Goal: Task Accomplishment & Management: Manage account settings

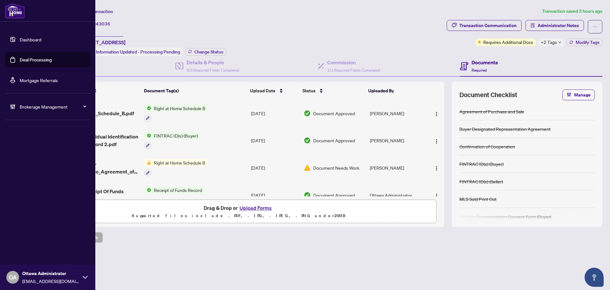
click at [20, 57] on link "Deal Processing" at bounding box center [36, 60] width 32 height 6
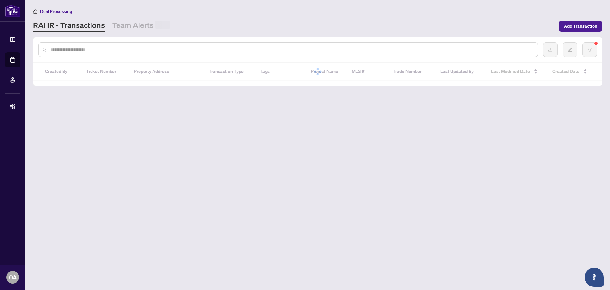
click at [127, 49] on input "text" at bounding box center [291, 49] width 482 height 7
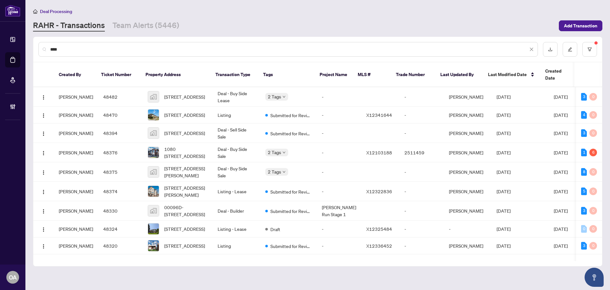
type input "****"
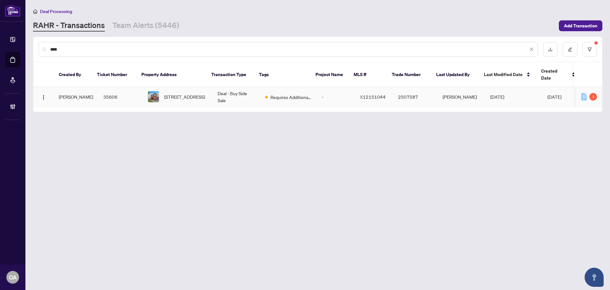
click at [262, 93] on td "Requires Additional Docs" at bounding box center [288, 96] width 57 height 19
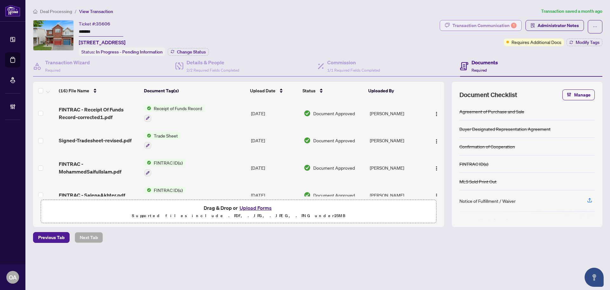
click at [467, 28] on div "Transaction Communication 1" at bounding box center [485, 25] width 64 height 10
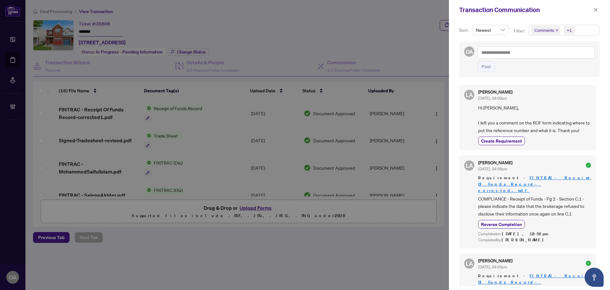
click at [566, 128] on span "Hi Zahir, I left you a comment on the ROF form indicating where to put the refe…" at bounding box center [534, 119] width 113 height 30
click at [595, 11] on icon "close" at bounding box center [596, 10] width 4 height 4
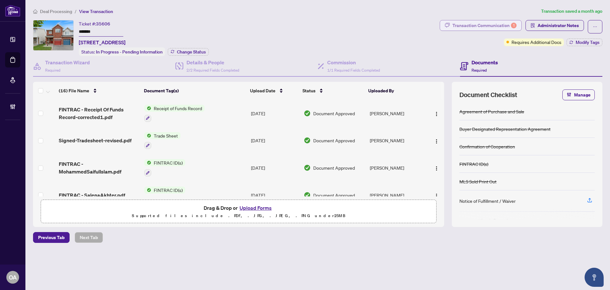
click at [508, 20] on div "Transaction Communication 1" at bounding box center [485, 25] width 64 height 10
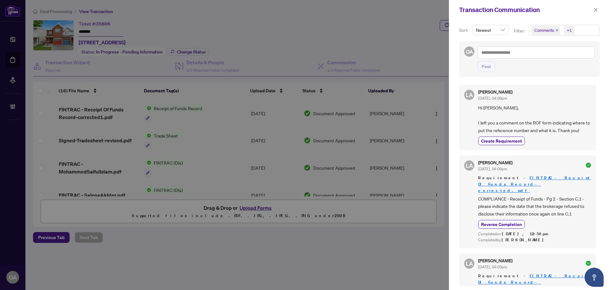
click at [556, 29] on icon "close" at bounding box center [557, 30] width 3 height 3
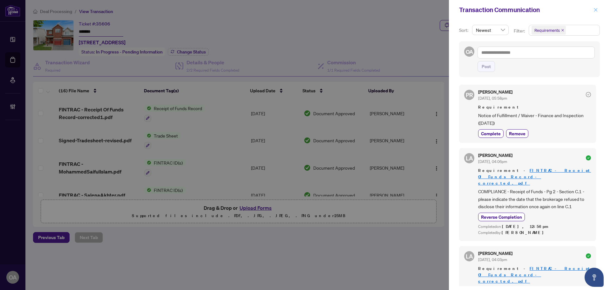
click at [598, 6] on span "button" at bounding box center [596, 10] width 4 height 10
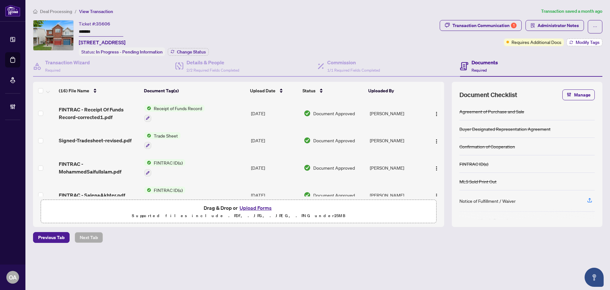
click at [588, 40] on span "Modify Tags" at bounding box center [588, 42] width 24 height 4
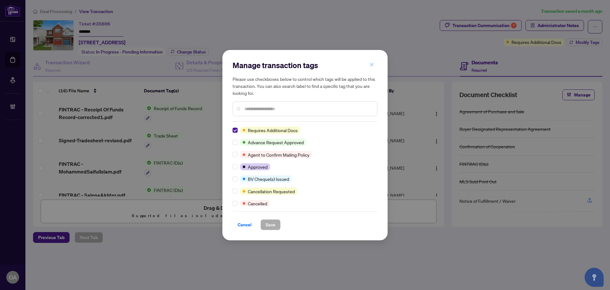
click at [367, 65] on button "button" at bounding box center [372, 64] width 13 height 11
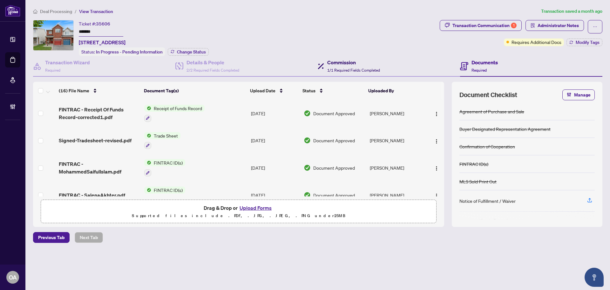
click at [370, 62] on h4 "Commission" at bounding box center [353, 62] width 53 height 8
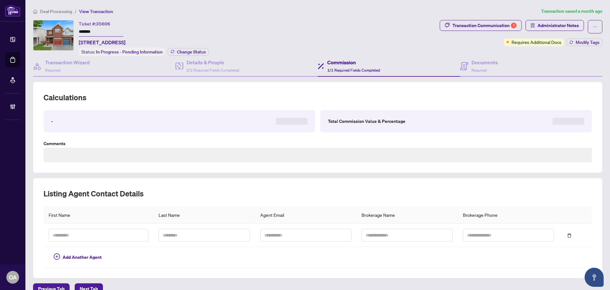
type textarea "**********"
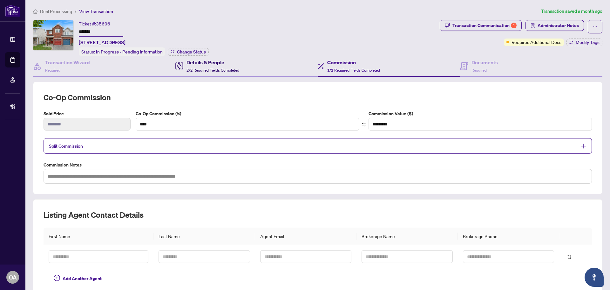
click at [226, 70] on span "2/2 Required Fields Completed" at bounding box center [213, 70] width 53 height 5
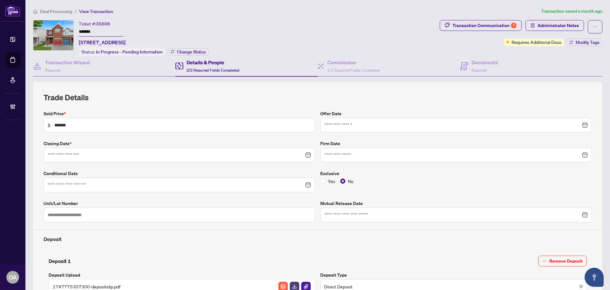
type input "**********"
click at [551, 20] on button "Administrator Notes" at bounding box center [555, 25] width 58 height 11
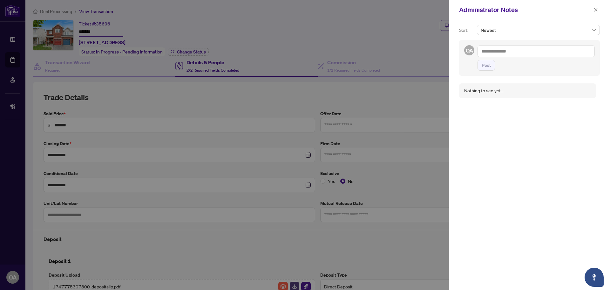
scroll to position [168, 0]
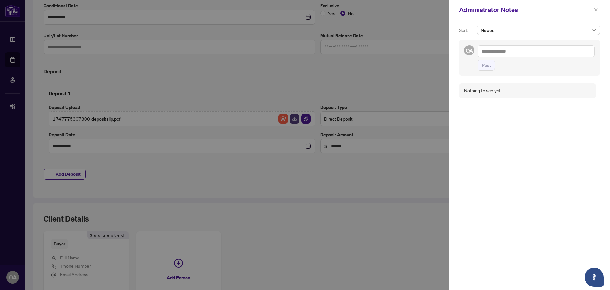
click at [501, 51] on textarea at bounding box center [536, 51] width 117 height 12
click at [502, 51] on li "Deals East" at bounding box center [505, 55] width 31 height 11
type textarea "**********"
click at [487, 69] on span "Post" at bounding box center [486, 71] width 9 height 10
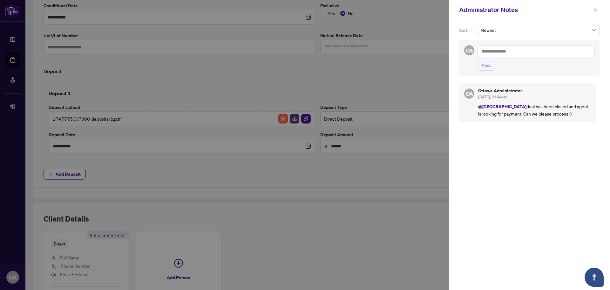
click at [595, 11] on icon "close" at bounding box center [595, 9] width 3 height 3
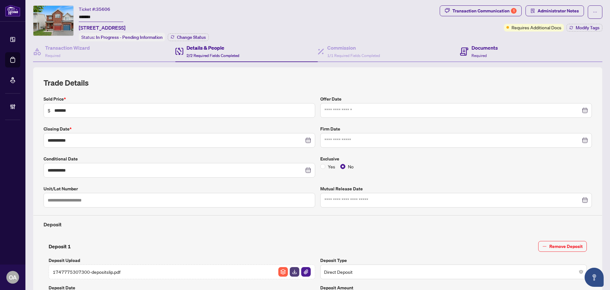
scroll to position [0, 0]
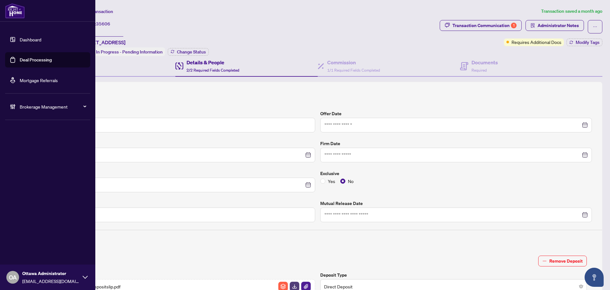
drag, startPoint x: 16, startPoint y: 60, endPoint x: 24, endPoint y: 58, distance: 8.3
click at [20, 60] on link "Deal Processing" at bounding box center [36, 60] width 32 height 6
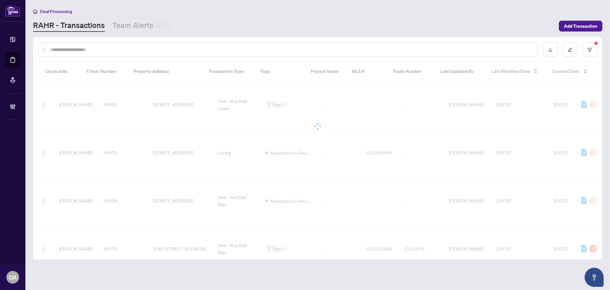
click at [113, 50] on input "text" at bounding box center [291, 49] width 482 height 7
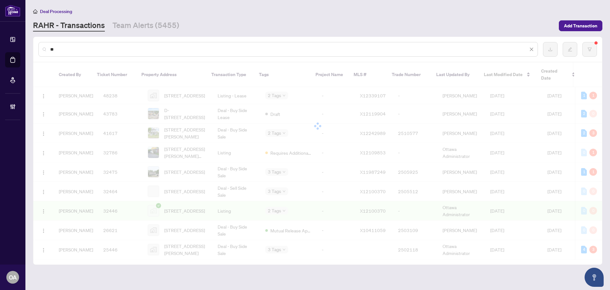
type input "*"
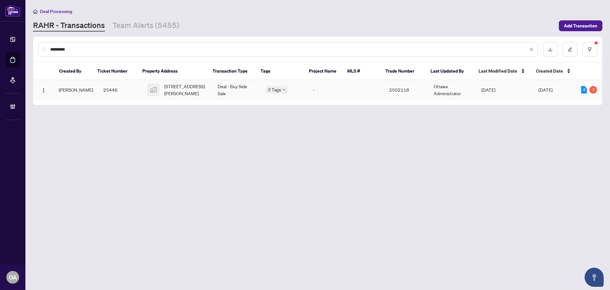
type input "*********"
click at [183, 88] on span "37 Morton Street, Cobden, ON, Canada" at bounding box center [185, 90] width 43 height 14
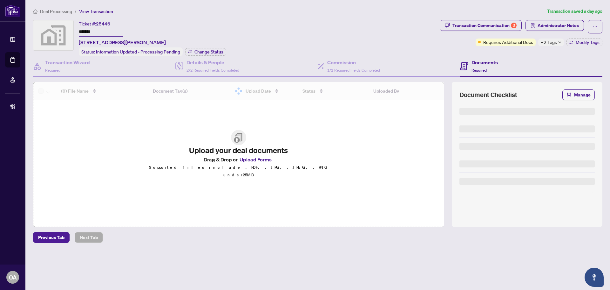
click at [554, 43] on span "+2 Tags" at bounding box center [549, 41] width 16 height 7
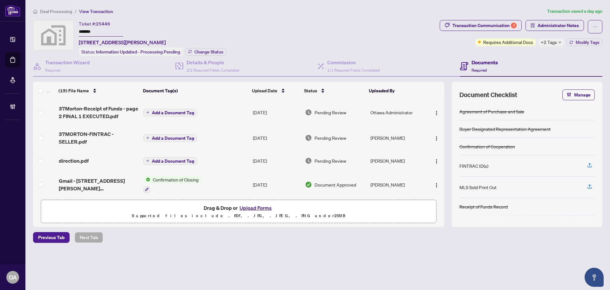
click at [537, 59] on div "Documents Required" at bounding box center [531, 66] width 142 height 21
click at [559, 19] on div "Deal Processing / View Transaction Transaction saved a day ago Ticket #: 25446 …" at bounding box center [318, 136] width 575 height 257
click at [558, 28] on span "Administrator Notes" at bounding box center [558, 25] width 41 height 10
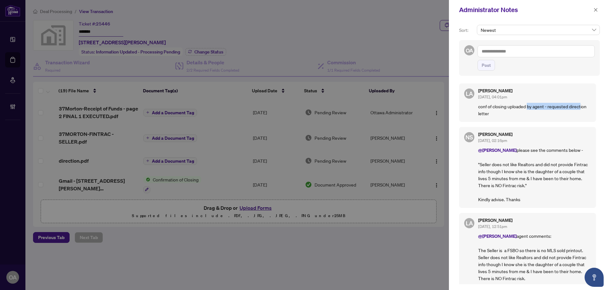
drag, startPoint x: 527, startPoint y: 106, endPoint x: 583, endPoint y: 107, distance: 55.6
click at [581, 107] on p "conf of closing uploaded by agent - requested direction letter" at bounding box center [534, 110] width 113 height 14
click at [583, 107] on p "conf of closing uploaded by agent - requested direction letter" at bounding box center [534, 110] width 113 height 14
click at [523, 54] on textarea at bounding box center [536, 51] width 117 height 12
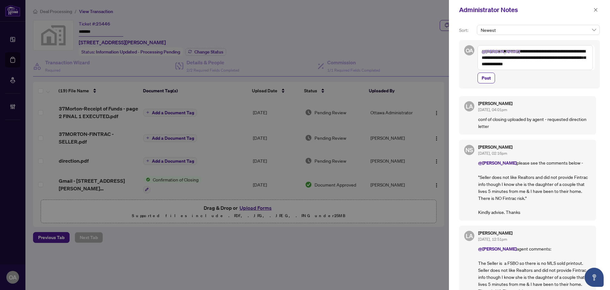
click at [482, 51] on textarea "**********" at bounding box center [535, 57] width 115 height 25
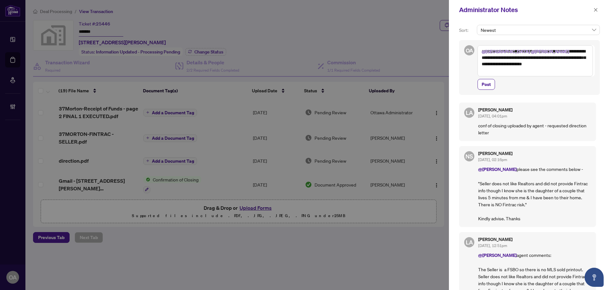
click at [535, 72] on textarea "**********" at bounding box center [535, 60] width 115 height 31
type textarea "**********"
click at [488, 87] on span "Post" at bounding box center [486, 84] width 9 height 10
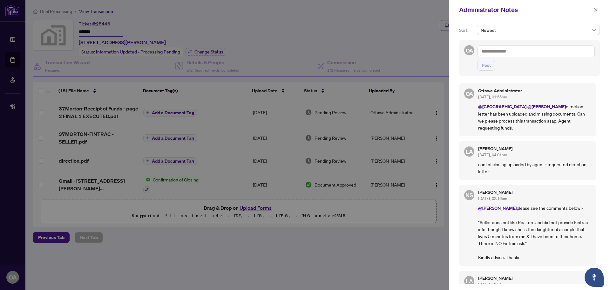
scroll to position [32, 0]
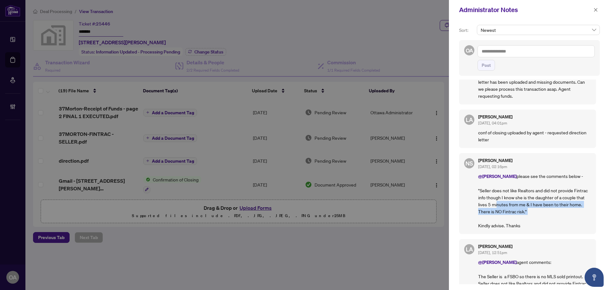
drag, startPoint x: 529, startPoint y: 204, endPoint x: 492, endPoint y: 198, distance: 37.3
click at [492, 198] on p "@Rebecca Price please see the comments below - "Seller does not like Realtors a…" at bounding box center [534, 200] width 113 height 56
click at [490, 197] on p "@Rebecca Price please see the comments below - "Seller does not like Realtors a…" at bounding box center [534, 200] width 113 height 56
drag, startPoint x: 520, startPoint y: 219, endPoint x: 487, endPoint y: 185, distance: 48.1
click at [487, 185] on p "@Rebecca Price please see the comments below - "Seller does not like Realtors a…" at bounding box center [534, 200] width 113 height 56
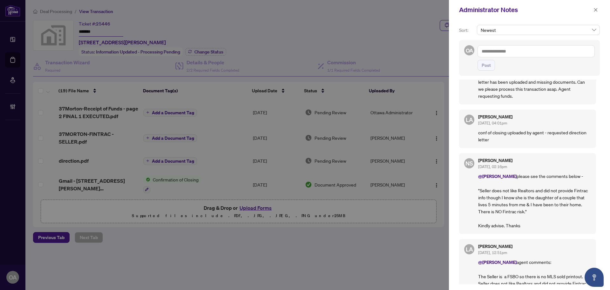
click at [487, 185] on p "@Rebecca Price please see the comments below - "Seller does not like Realtors a…" at bounding box center [534, 200] width 113 height 56
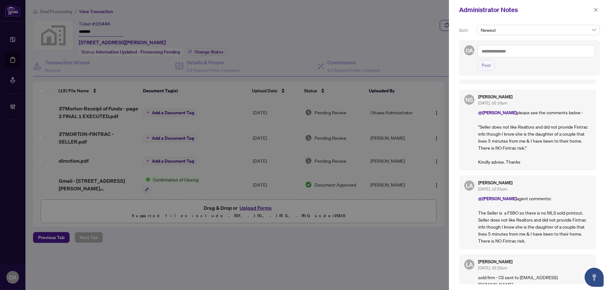
scroll to position [0, 0]
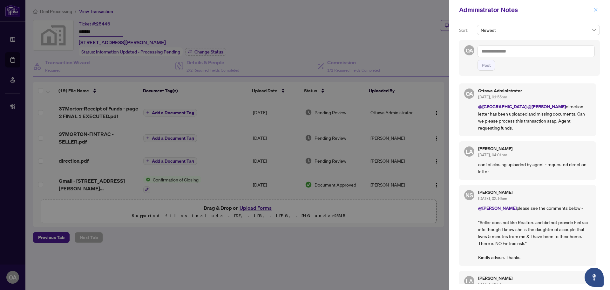
click at [595, 8] on icon "close" at bounding box center [596, 10] width 4 height 4
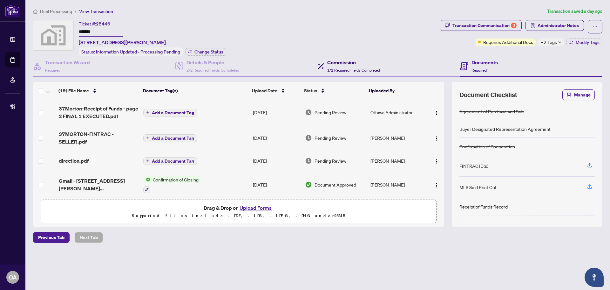
click at [337, 65] on div "Commission 1/1 Required Fields Completed" at bounding box center [353, 65] width 53 height 15
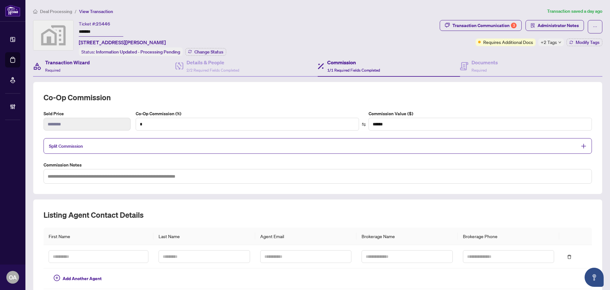
click at [135, 72] on div "Transaction Wizard Required" at bounding box center [104, 66] width 142 height 21
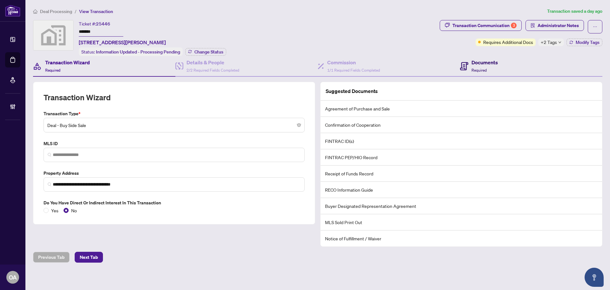
click at [494, 62] on h4 "Documents" at bounding box center [485, 62] width 26 height 8
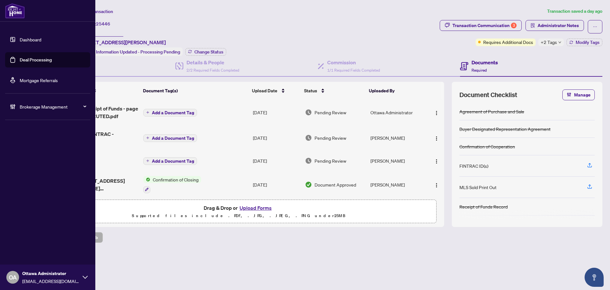
click at [21, 62] on link "Deal Processing" at bounding box center [36, 60] width 32 height 6
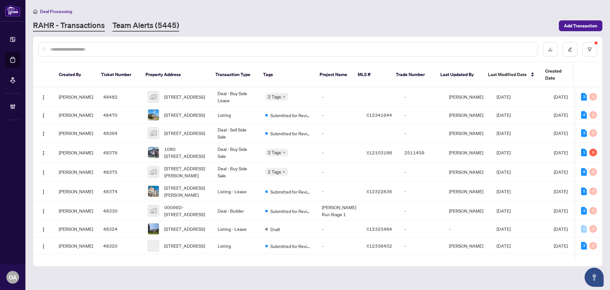
click at [135, 26] on link "Team Alerts (5445)" at bounding box center [146, 25] width 67 height 11
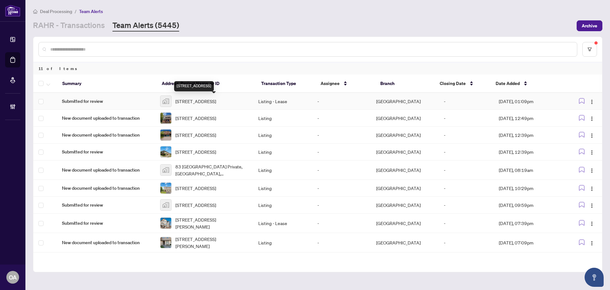
click at [208, 100] on span "2097 Sandstone Crescent, Petawawa, ON, Canada" at bounding box center [195, 101] width 41 height 7
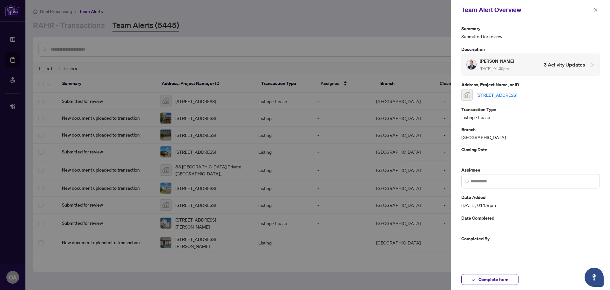
click at [494, 95] on link "2097 Sandstone Crescent, Petawawa, ON, Canada" at bounding box center [497, 94] width 41 height 7
drag, startPoint x: 596, startPoint y: 10, endPoint x: 589, endPoint y: 48, distance: 38.7
click at [596, 10] on icon "close" at bounding box center [595, 9] width 3 height 3
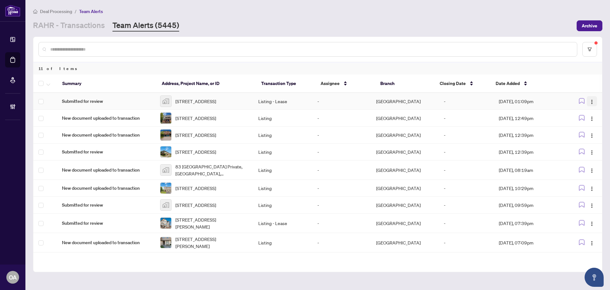
click at [593, 101] on button "button" at bounding box center [592, 101] width 10 height 10
drag, startPoint x: 583, startPoint y: 140, endPoint x: 574, endPoint y: 137, distance: 9.2
click at [583, 140] on li "Complete Item" at bounding box center [575, 135] width 37 height 10
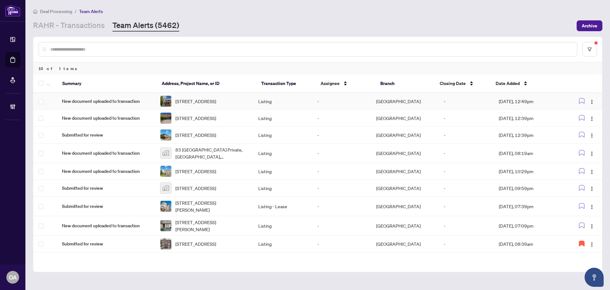
click at [207, 100] on span "A-311 Presland Rd, Ottawa, Ontario K1K 2B6, Canada" at bounding box center [195, 101] width 41 height 7
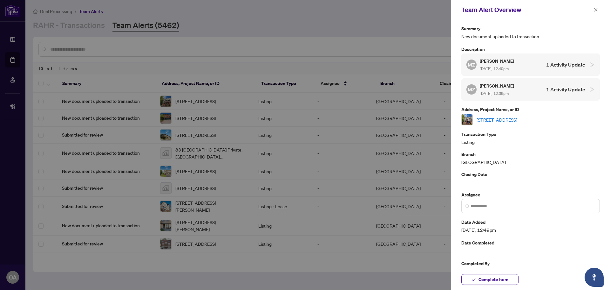
click at [501, 120] on link "A-311 Presland Rd, Ottawa, Ontario K1K 2B6, Canada" at bounding box center [497, 119] width 41 height 7
click at [599, 10] on button "button" at bounding box center [596, 10] width 8 height 8
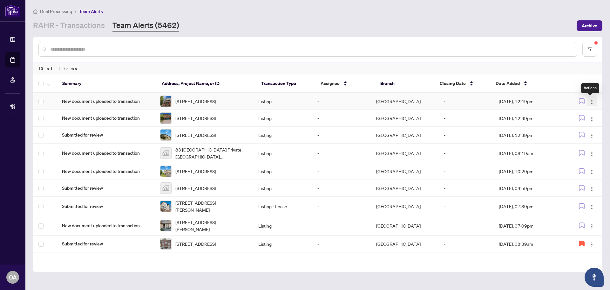
click at [590, 103] on img "button" at bounding box center [592, 101] width 5 height 5
click at [580, 135] on span "Complete Item" at bounding box center [576, 135] width 30 height 7
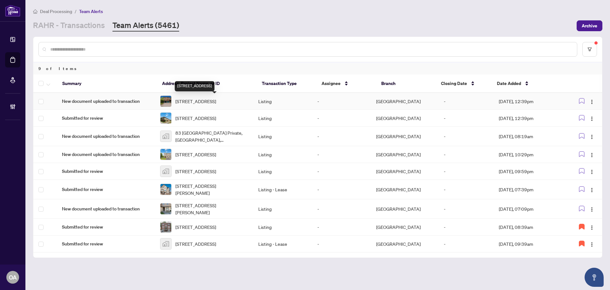
click at [198, 101] on span "1901 Hampstead Pl, Ottawa, Ontario K1V 1B3, Canada" at bounding box center [195, 101] width 41 height 7
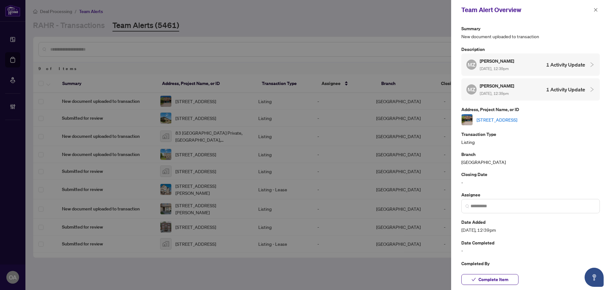
click at [499, 122] on div "1901 Hampstead Pl, Ottawa, Ontario K1V 1B3, Canada" at bounding box center [531, 119] width 139 height 11
click at [504, 119] on link "1901 Hampstead Pl, Ottawa, Ontario K1V 1B3, Canada" at bounding box center [497, 119] width 41 height 7
click at [595, 10] on icon "close" at bounding box center [596, 10] width 4 height 4
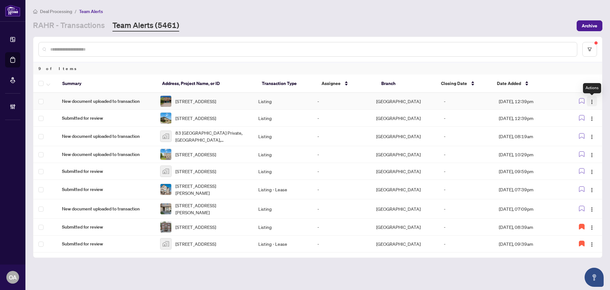
click at [591, 104] on img "button" at bounding box center [592, 101] width 5 height 5
click at [586, 138] on span "Complete Item" at bounding box center [578, 135] width 30 height 7
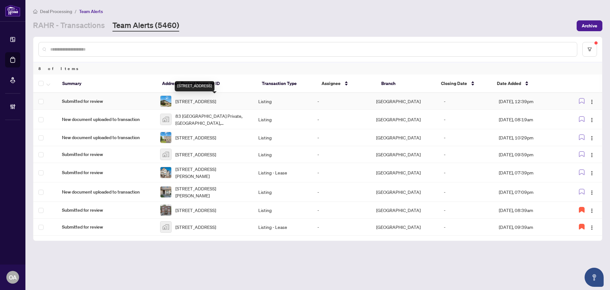
click at [213, 103] on span "481E Moodie Dr, Ottawa, Ontario K2H 8T7, Canada" at bounding box center [195, 101] width 41 height 7
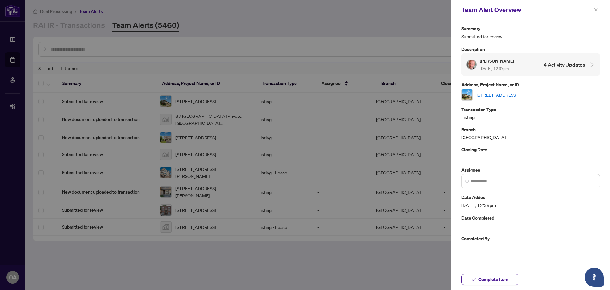
click at [501, 92] on link "481E Moodie Dr, Ottawa, Ontario K2H 8T7, Canada" at bounding box center [497, 94] width 41 height 7
click at [597, 11] on icon "close" at bounding box center [595, 9] width 3 height 3
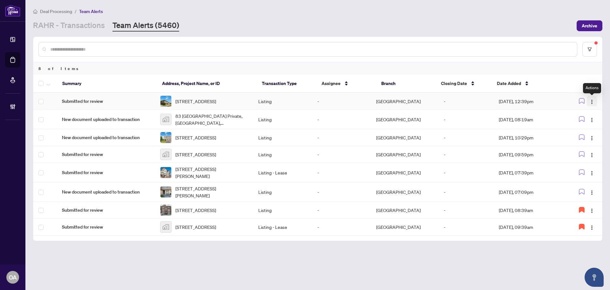
click at [594, 99] on span "button" at bounding box center [592, 101] width 5 height 7
drag, startPoint x: 589, startPoint y: 139, endPoint x: 564, endPoint y: 135, distance: 25.2
click at [589, 139] on li "Complete Item" at bounding box center [577, 135] width 37 height 10
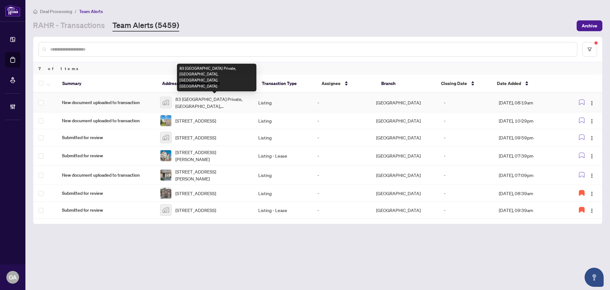
click at [197, 101] on span "83 Versailles Private, Ottawa, ON, Canada" at bounding box center [211, 102] width 73 height 14
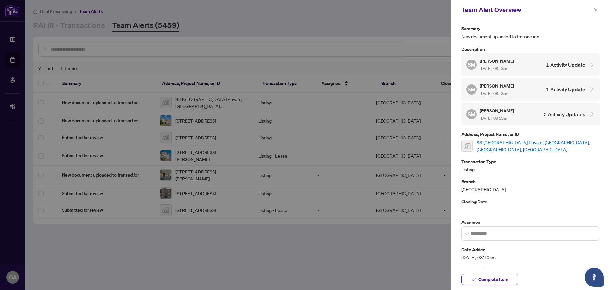
click at [489, 146] on link "83 Versailles Private, Ottawa, ON, Canada" at bounding box center [538, 146] width 123 height 14
click at [599, 9] on button "button" at bounding box center [596, 10] width 8 height 8
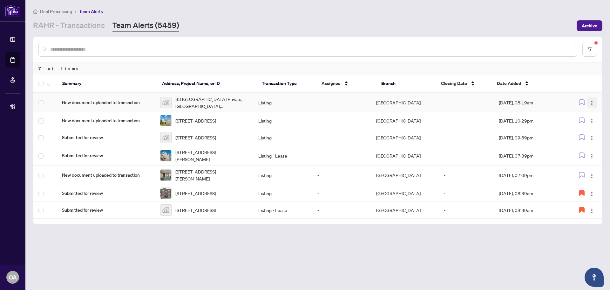
click at [591, 100] on img "button" at bounding box center [592, 102] width 5 height 5
click at [583, 138] on span "Complete Item" at bounding box center [578, 135] width 30 height 7
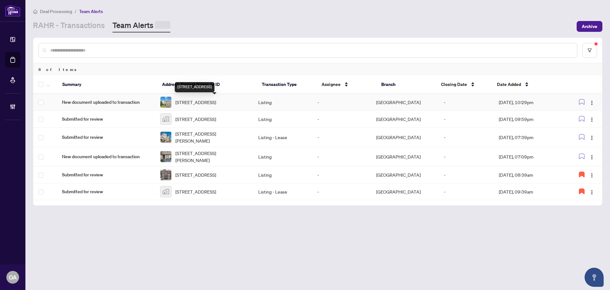
click at [206, 103] on span "[STREET_ADDRESS]" at bounding box center [195, 102] width 41 height 7
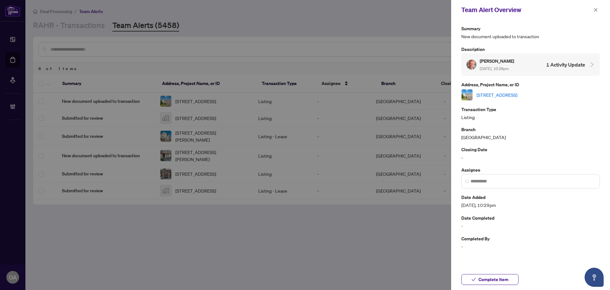
click at [504, 95] on link "[STREET_ADDRESS]" at bounding box center [497, 94] width 41 height 7
click at [595, 9] on icon "close" at bounding box center [596, 10] width 4 height 4
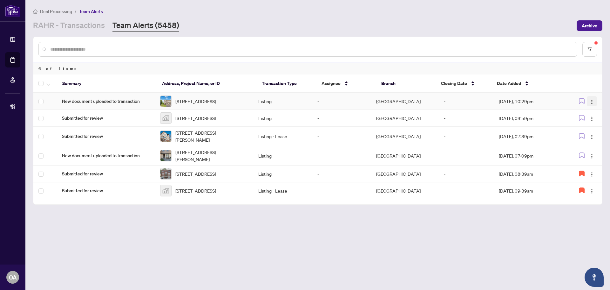
click at [592, 102] on img "button" at bounding box center [592, 101] width 5 height 5
click at [579, 137] on span "Complete Item" at bounding box center [578, 135] width 30 height 7
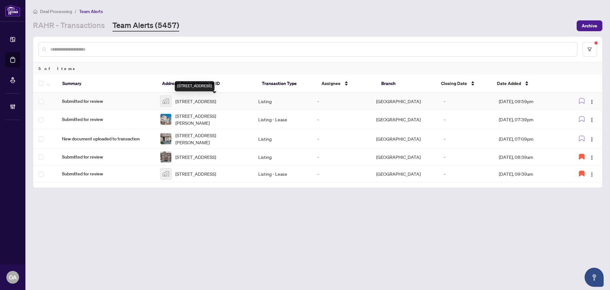
click at [216, 103] on span "321-20 Chesterton Drive #321, Nepean, ON, Canada" at bounding box center [195, 101] width 41 height 7
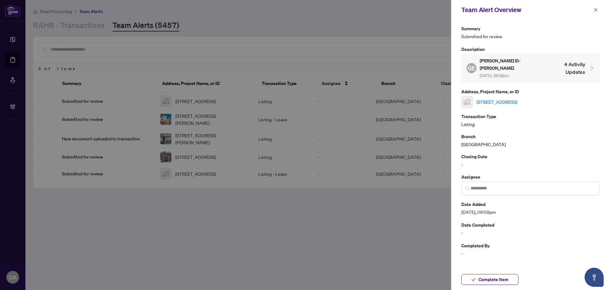
click at [499, 98] on link "321-20 Chesterton Drive #321, Nepean, ON, Canada" at bounding box center [497, 101] width 41 height 7
click at [597, 9] on icon "close" at bounding box center [595, 9] width 3 height 3
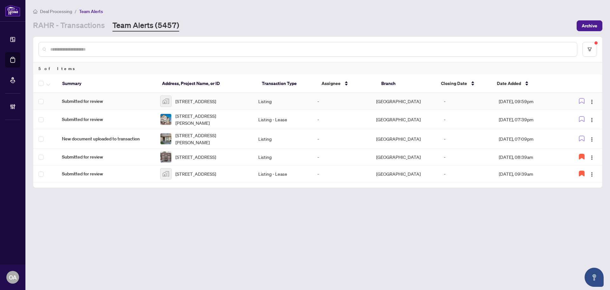
drag, startPoint x: 592, startPoint y: 97, endPoint x: 594, endPoint y: 111, distance: 14.1
click at [593, 97] on button "button" at bounding box center [592, 101] width 10 height 10
drag, startPoint x: 591, startPoint y: 136, endPoint x: 554, endPoint y: 138, distance: 37.2
click at [589, 137] on span "Complete Item" at bounding box center [578, 135] width 30 height 7
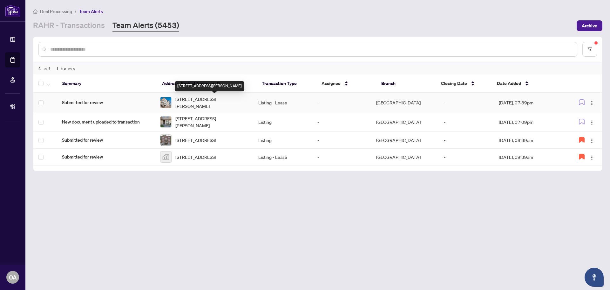
click at [198, 102] on span "1626 Haydon Circ, Ottawa, Ontario K2J 0K6, Canada" at bounding box center [211, 102] width 73 height 14
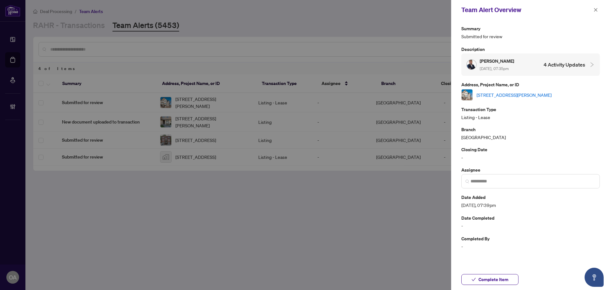
click at [495, 96] on link "1626 Haydon Circ, Ottawa, Ontario K2J 0K6, Canada" at bounding box center [514, 94] width 75 height 7
click at [600, 12] on button "button" at bounding box center [596, 10] width 8 height 8
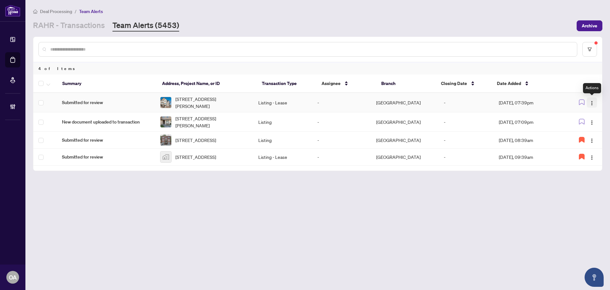
click at [591, 99] on span "button" at bounding box center [592, 102] width 5 height 7
click at [586, 139] on li "Complete Item" at bounding box center [577, 135] width 37 height 10
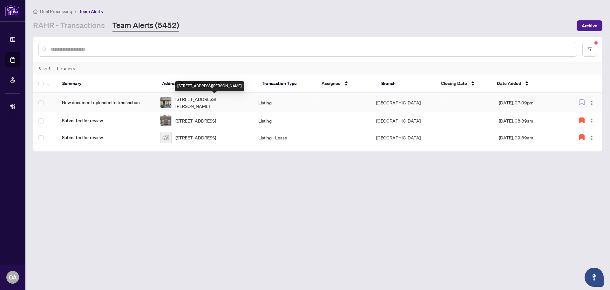
click at [208, 101] on span "6261 Castille Crt, Ottawa, Ontario K1C 1X4, Canada" at bounding box center [211, 102] width 73 height 14
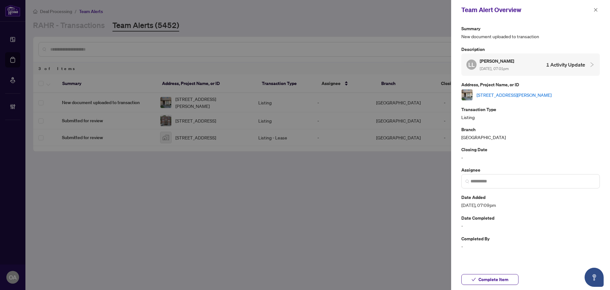
click at [527, 96] on link "6261 Castille Crt, Ottawa, Ontario K1C 1X4, Canada" at bounding box center [514, 94] width 75 height 7
drag, startPoint x: 597, startPoint y: 9, endPoint x: 594, endPoint y: 17, distance: 8.4
click at [597, 10] on icon "close" at bounding box center [596, 10] width 4 height 4
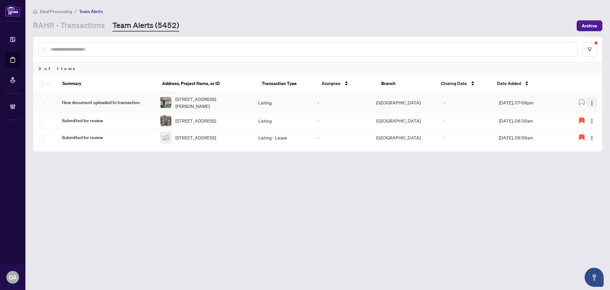
click at [594, 102] on img "button" at bounding box center [592, 102] width 5 height 5
click at [590, 137] on span "Complete Item" at bounding box center [578, 135] width 30 height 7
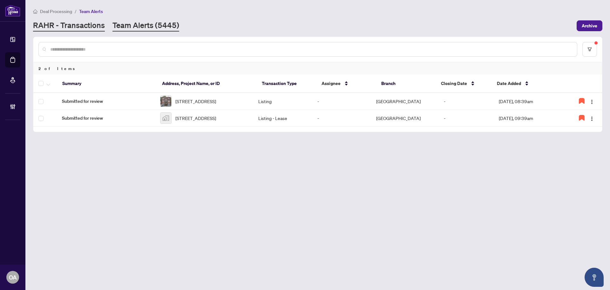
click at [79, 28] on link "RAHR - Transactions" at bounding box center [69, 25] width 72 height 11
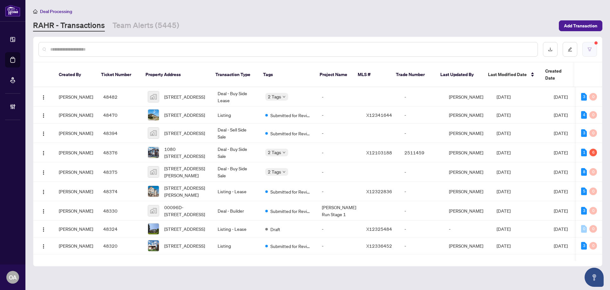
click at [595, 48] on button "button" at bounding box center [590, 49] width 15 height 15
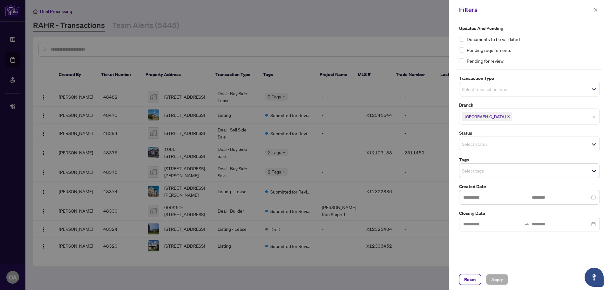
click at [503, 84] on div "Select transaction type" at bounding box center [529, 89] width 141 height 15
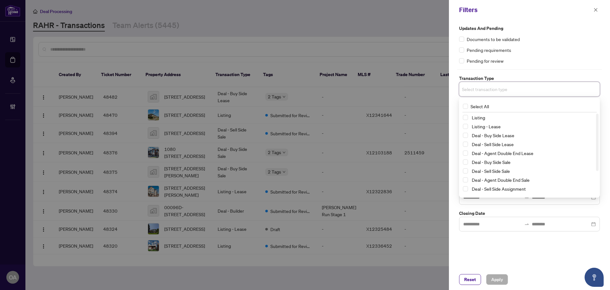
drag, startPoint x: 465, startPoint y: 116, endPoint x: 466, endPoint y: 124, distance: 7.7
click at [465, 117] on span "Select Listing" at bounding box center [465, 117] width 5 height 5
click at [465, 125] on span "Select Listing - Lease" at bounding box center [465, 127] width 5 height 5
click at [537, 58] on div "Pending for review" at bounding box center [529, 60] width 141 height 7
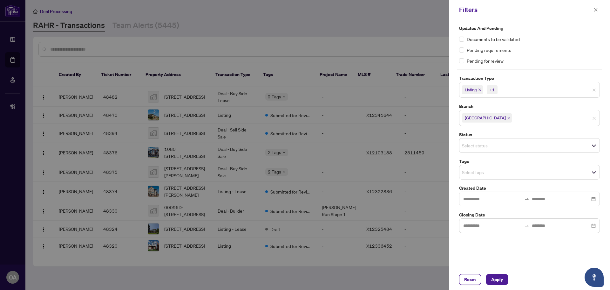
click at [482, 148] on input "search" at bounding box center [484, 145] width 44 height 8
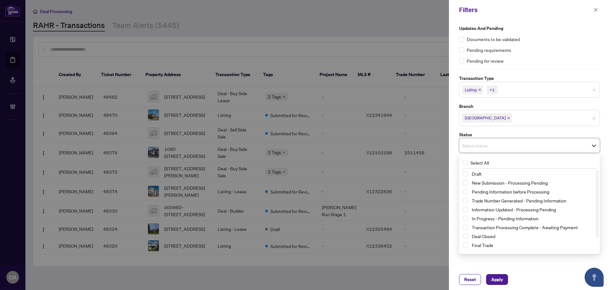
drag, startPoint x: 551, startPoint y: 105, endPoint x: 561, endPoint y: 61, distance: 45.3
click at [556, 94] on div "Updates and Pending Documents to be validated Pending requirements Pending for …" at bounding box center [529, 129] width 145 height 208
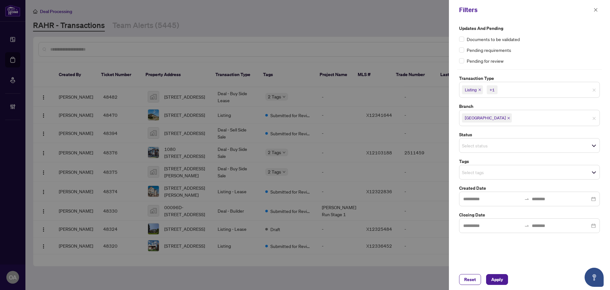
click at [560, 58] on div "Pending for review" at bounding box center [529, 60] width 141 height 7
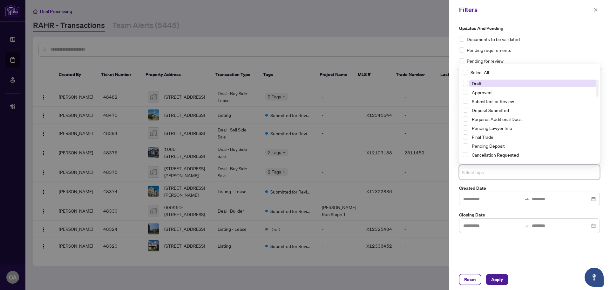
click at [494, 169] on input "search" at bounding box center [484, 172] width 44 height 8
click at [466, 99] on span "Select Submitted for Review" at bounding box center [465, 101] width 5 height 5
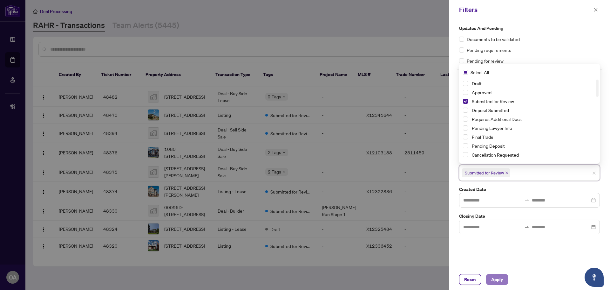
click at [502, 279] on span "Apply" at bounding box center [497, 279] width 12 height 10
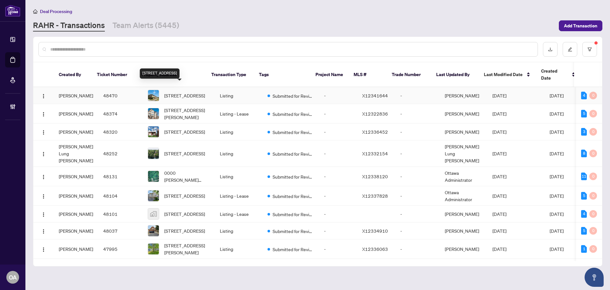
click at [176, 92] on span "481E Moodie Dr, Ottawa, Ontario K2H 8T7, Canada" at bounding box center [184, 95] width 41 height 7
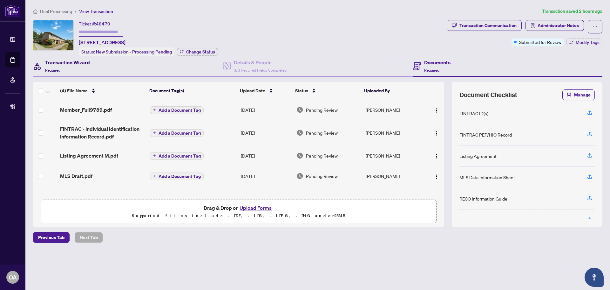
click at [72, 65] on h4 "Transaction Wizard" at bounding box center [67, 62] width 45 height 8
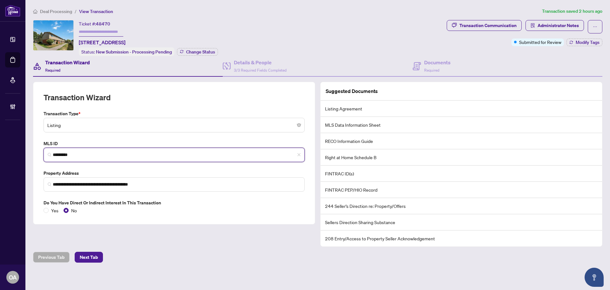
click at [65, 154] on input "*********" at bounding box center [177, 154] width 248 height 7
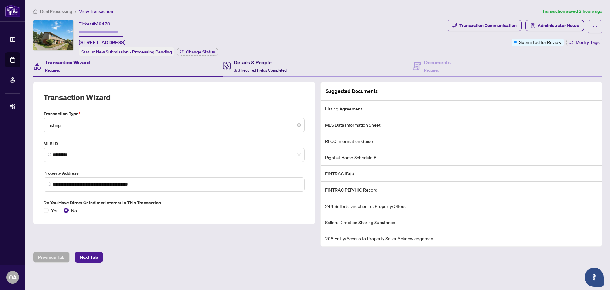
click at [243, 61] on h4 "Details & People" at bounding box center [260, 62] width 53 height 8
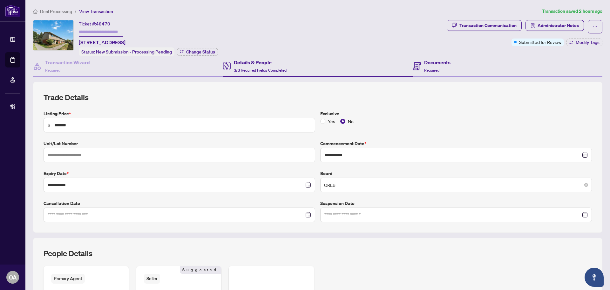
click at [459, 60] on div "Documents Required" at bounding box center [508, 66] width 190 height 21
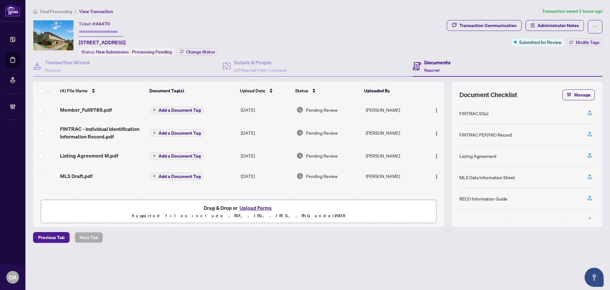
click at [90, 108] on span "Member_Full9789.pdf" at bounding box center [86, 110] width 52 height 8
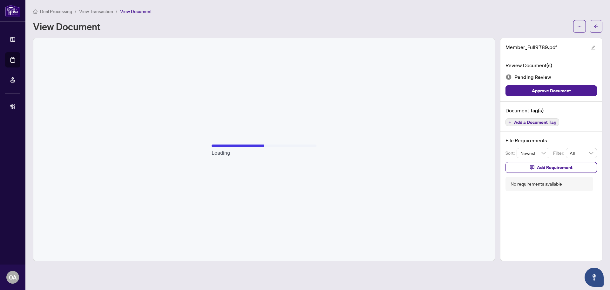
click at [528, 121] on span "Add a Document Tag" at bounding box center [535, 122] width 42 height 4
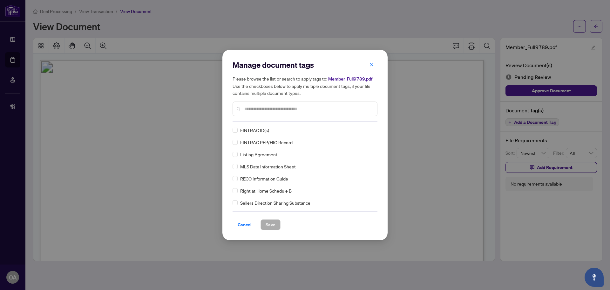
click at [252, 112] on input "text" at bounding box center [308, 108] width 128 height 7
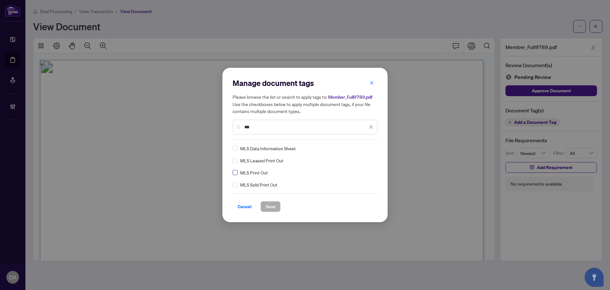
type input "***"
click at [239, 172] on div "MLS Print Out" at bounding box center [303, 172] width 141 height 7
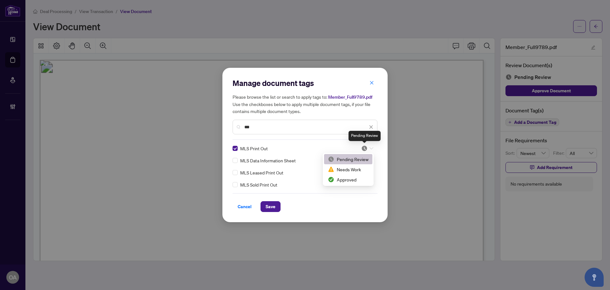
click at [365, 148] on img at bounding box center [364, 148] width 6 height 6
click at [351, 180] on div "Approved" at bounding box center [348, 179] width 41 height 7
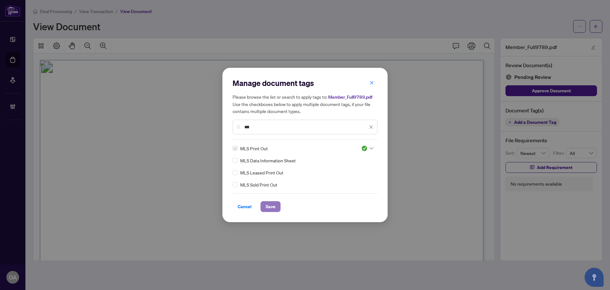
click at [269, 203] on span "Save" at bounding box center [271, 206] width 10 height 10
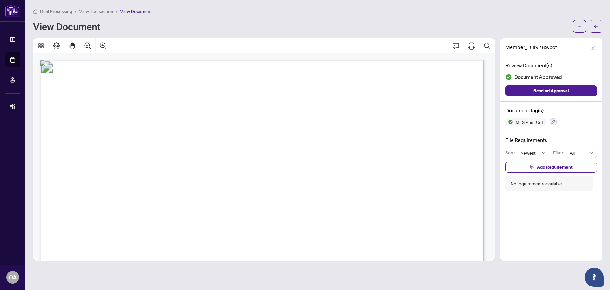
click at [557, 124] on div at bounding box center [553, 122] width 7 height 8
click at [602, 25] on button "button" at bounding box center [596, 26] width 13 height 13
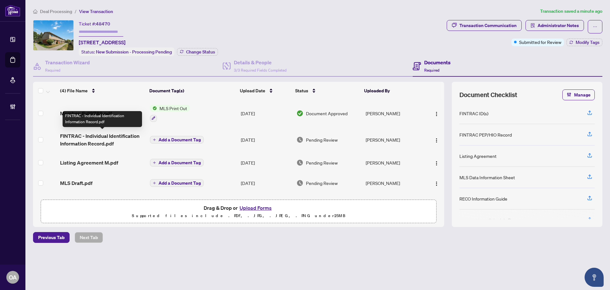
click at [109, 136] on span "FINTRAC - Individual Identification Information Record.pdf" at bounding box center [102, 139] width 85 height 15
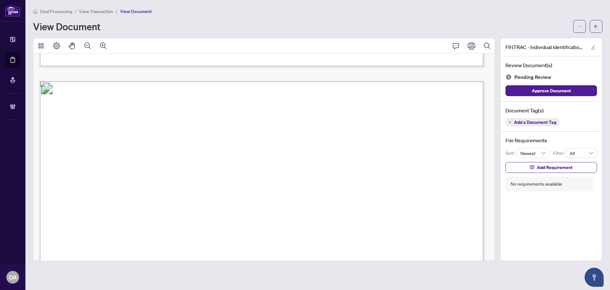
scroll to position [1812, 0]
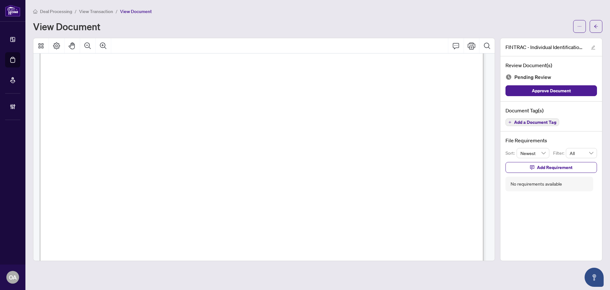
click at [521, 117] on div "Document Tag(s) Add a Document Tag" at bounding box center [552, 116] width 102 height 30
click at [522, 118] on button "Add a Document Tag" at bounding box center [533, 122] width 54 height 8
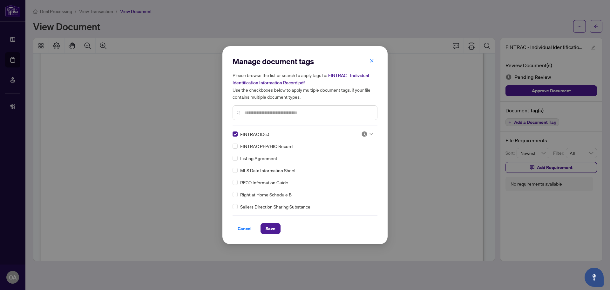
click at [363, 134] on img at bounding box center [364, 134] width 6 height 6
click at [356, 165] on div "Approved" at bounding box center [346, 164] width 41 height 7
click at [264, 228] on button "Save" at bounding box center [271, 228] width 20 height 11
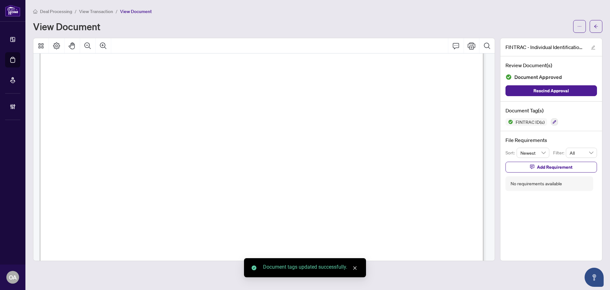
click at [597, 28] on icon "arrow-left" at bounding box center [596, 26] width 4 height 4
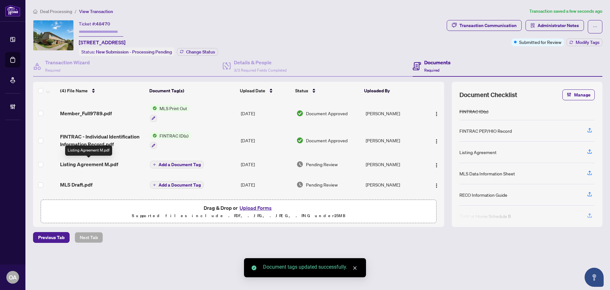
click at [104, 161] on span "Listing Agreement M.pdf" at bounding box center [89, 164] width 58 height 8
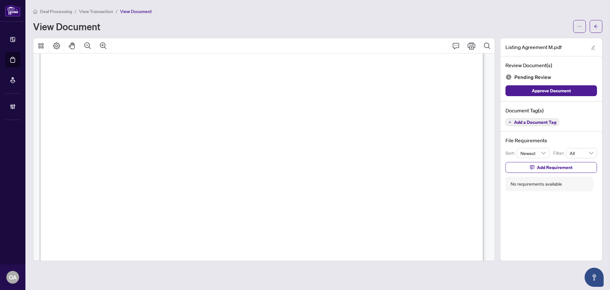
scroll to position [222, 0]
click at [285, 161] on span ".................................................................... attached h…" at bounding box center [224, 164] width 253 height 7
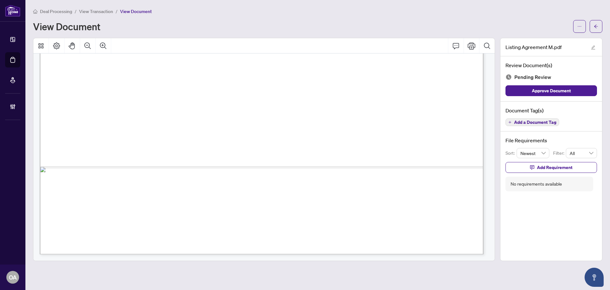
click at [520, 123] on span "Add a Document Tag" at bounding box center [535, 122] width 42 height 4
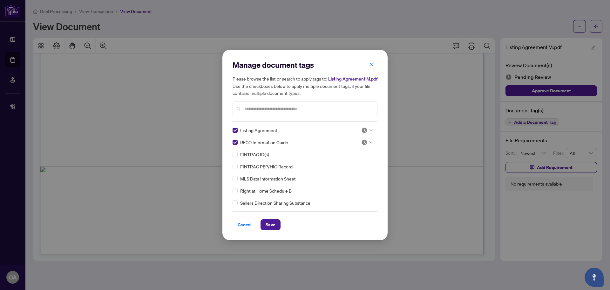
click at [363, 133] on img at bounding box center [364, 130] width 6 height 6
drag, startPoint x: 360, startPoint y: 163, endPoint x: 365, endPoint y: 144, distance: 19.7
click at [359, 162] on div "Approved" at bounding box center [346, 161] width 41 height 7
click at [365, 142] on img at bounding box center [364, 142] width 6 height 6
click at [358, 177] on div "Approved" at bounding box center [346, 173] width 48 height 10
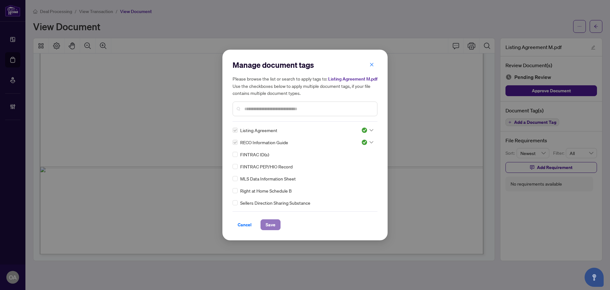
click at [266, 222] on span "Save" at bounding box center [271, 224] width 10 height 10
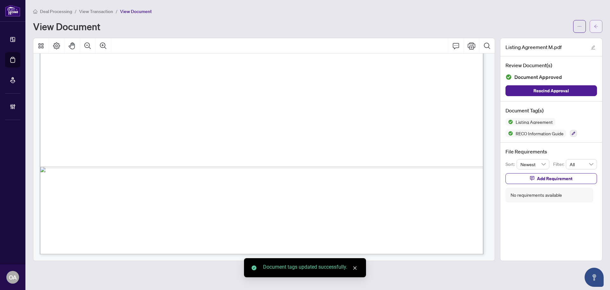
click at [597, 24] on icon "arrow-left" at bounding box center [596, 26] width 4 height 4
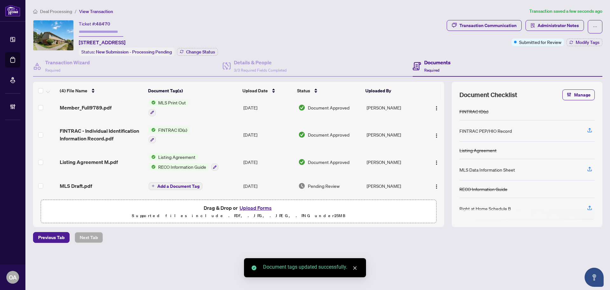
scroll to position [7, 0]
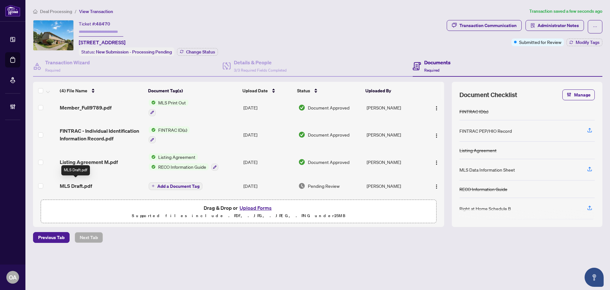
click at [83, 184] on span "MLS Draft.pdf" at bounding box center [76, 186] width 32 height 8
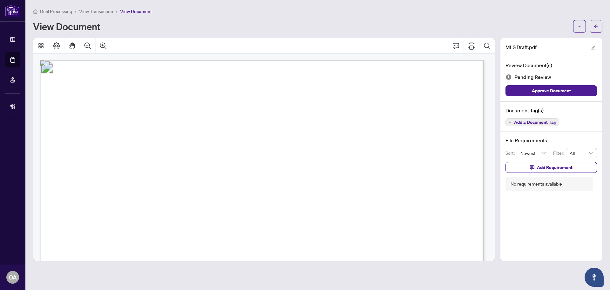
click at [533, 128] on div "Document Tag(s) Add a Document Tag" at bounding box center [552, 116] width 102 height 30
click at [533, 125] on button "Add a Document Tag" at bounding box center [533, 122] width 54 height 8
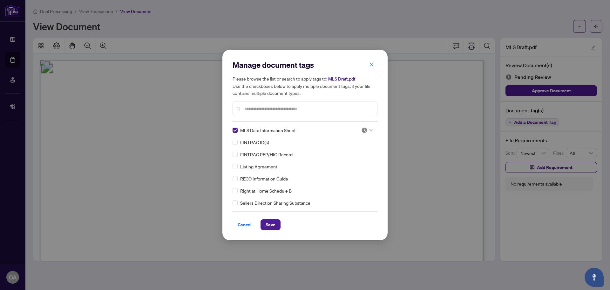
click at [362, 128] on img at bounding box center [364, 130] width 6 height 6
drag, startPoint x: 357, startPoint y: 163, endPoint x: 310, endPoint y: 180, distance: 50.5
click at [353, 163] on div "Approved" at bounding box center [346, 161] width 41 height 7
click at [272, 225] on span "Save" at bounding box center [271, 224] width 10 height 10
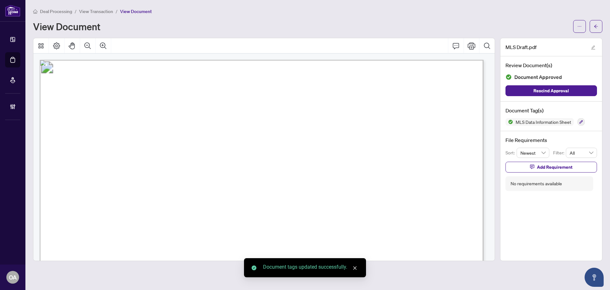
click at [598, 28] on icon "arrow-left" at bounding box center [596, 26] width 4 height 4
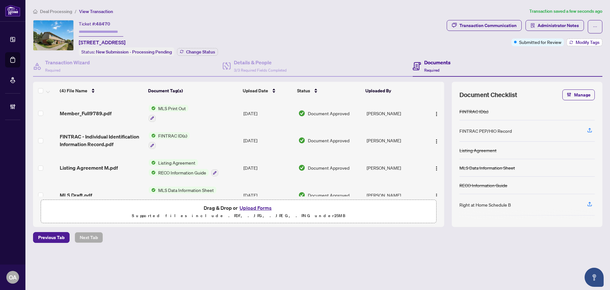
click at [580, 40] on span "Modify Tags" at bounding box center [588, 42] width 24 height 4
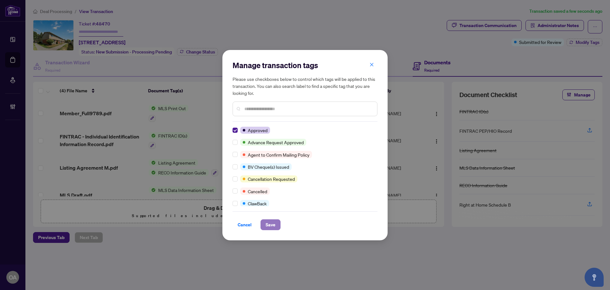
drag, startPoint x: 280, startPoint y: 224, endPoint x: 271, endPoint y: 228, distance: 9.7
click at [276, 226] on button "Save" at bounding box center [271, 224] width 20 height 11
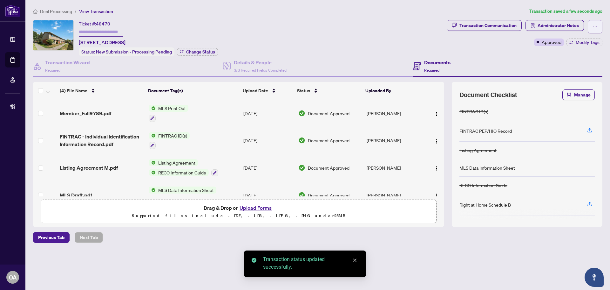
click at [593, 29] on span "button" at bounding box center [595, 27] width 4 height 10
click at [575, 68] on span "Submit for Completion" at bounding box center [573, 71] width 49 height 7
type textarea "**********"
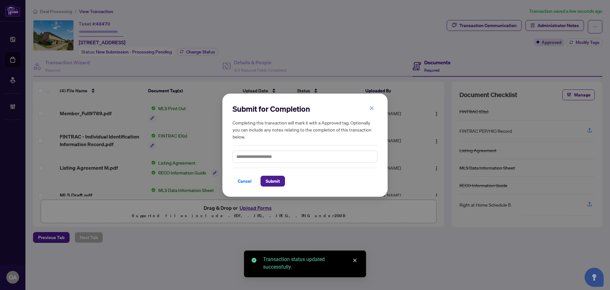
click at [276, 173] on div "Cancel Submit" at bounding box center [305, 177] width 145 height 19
click at [277, 181] on span "Submit" at bounding box center [273, 181] width 14 height 10
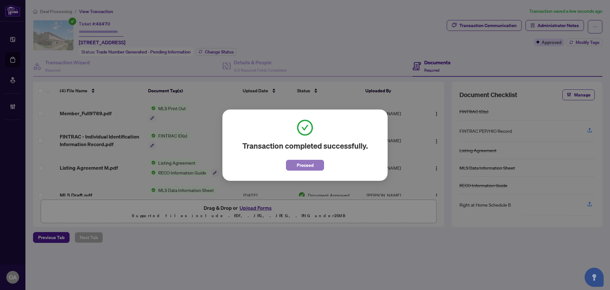
click at [313, 169] on span "Proceed" at bounding box center [305, 165] width 17 height 10
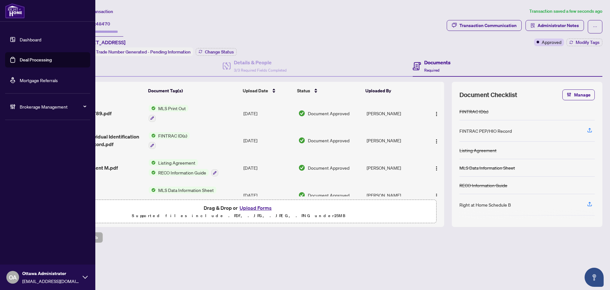
click at [26, 61] on link "Deal Processing" at bounding box center [36, 60] width 32 height 6
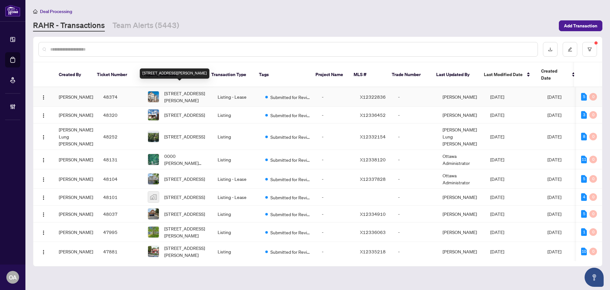
click at [184, 90] on span "1626 Haydon Circ, Ottawa, Ontario K2J 0K6, Canada" at bounding box center [185, 97] width 43 height 14
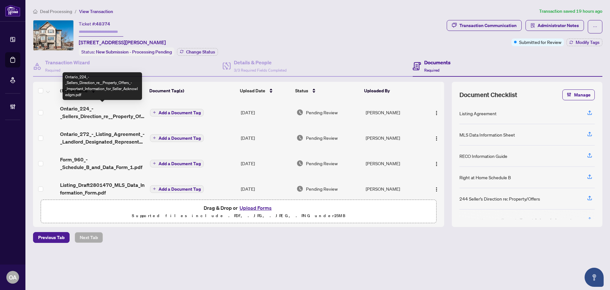
click at [111, 112] on span "Ontario_224_-_Sellers_Direction_re__Property_Offers_-_Important_Information_for…" at bounding box center [102, 112] width 85 height 15
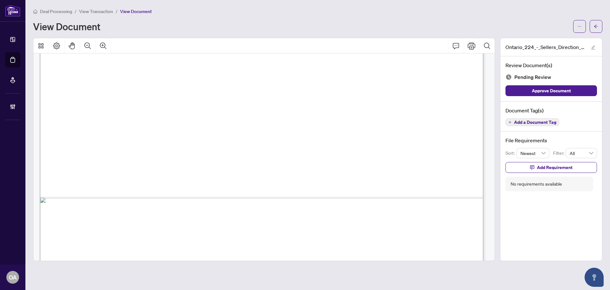
scroll to position [380, 0]
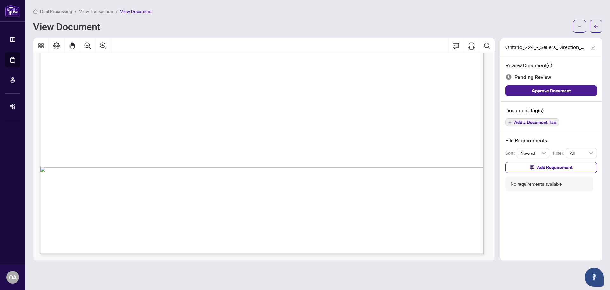
click at [528, 123] on span "Add a Document Tag" at bounding box center [535, 122] width 42 height 4
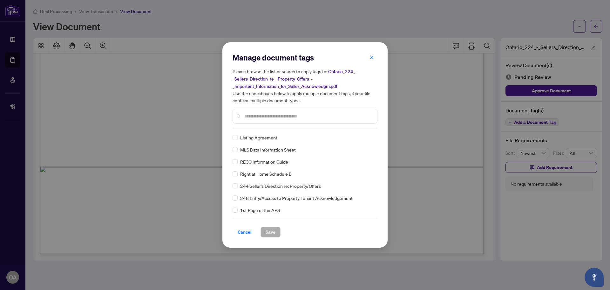
click at [272, 119] on input "text" at bounding box center [308, 116] width 128 height 7
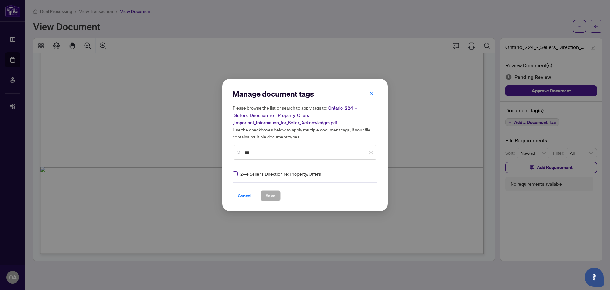
type input "***"
drag, startPoint x: 372, startPoint y: 173, endPoint x: 352, endPoint y: 186, distance: 23.2
click at [371, 173] on div at bounding box center [366, 173] width 16 height 6
click at [344, 207] on div "Approved" at bounding box center [346, 204] width 41 height 7
click at [270, 197] on span "Save" at bounding box center [271, 195] width 10 height 10
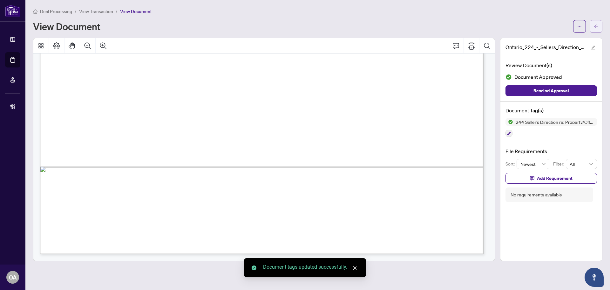
click at [596, 21] on span "button" at bounding box center [596, 26] width 4 height 10
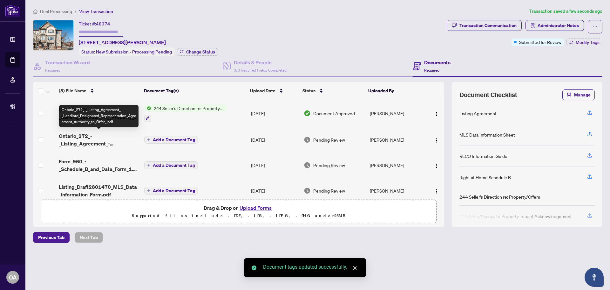
click at [93, 140] on span "Ontario_272_-_Listing_Agreement_-_Landlord_Designated_Representation_Agreement_…" at bounding box center [99, 139] width 80 height 15
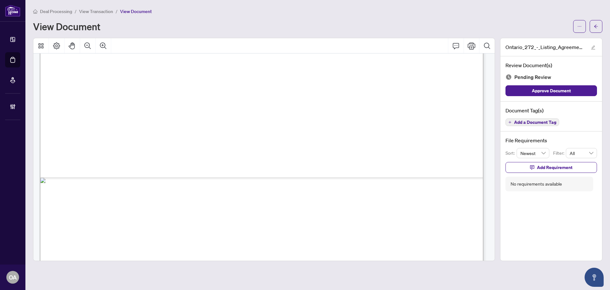
scroll to position [2737, 0]
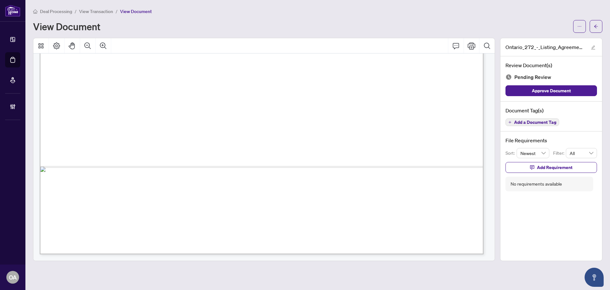
click at [532, 124] on span "Add a Document Tag" at bounding box center [535, 122] width 42 height 4
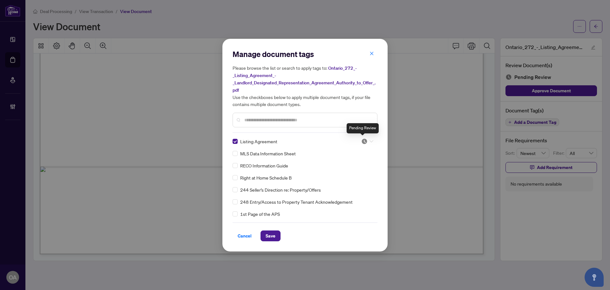
click at [361, 141] on img at bounding box center [364, 141] width 6 height 6
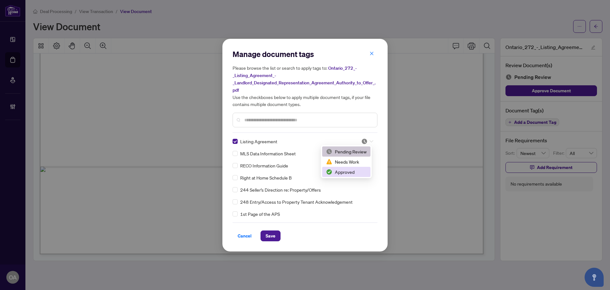
click at [350, 170] on div "Approved" at bounding box center [346, 171] width 41 height 7
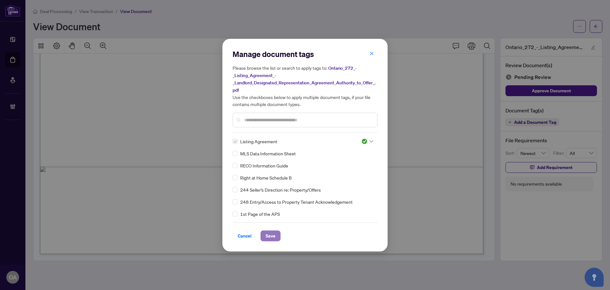
click at [275, 234] on span "Save" at bounding box center [271, 235] width 10 height 10
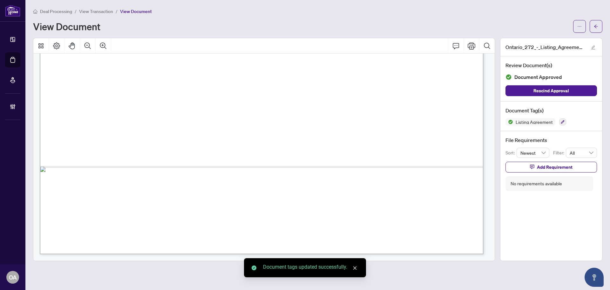
click at [596, 28] on icon "arrow-left" at bounding box center [596, 26] width 4 height 4
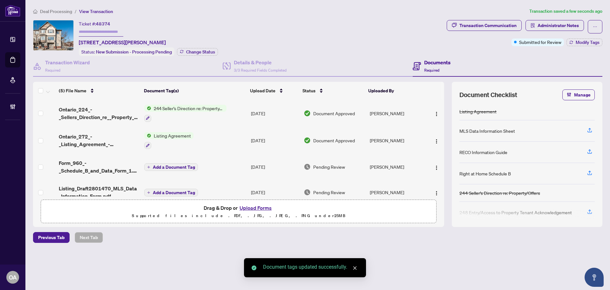
scroll to position [31, 0]
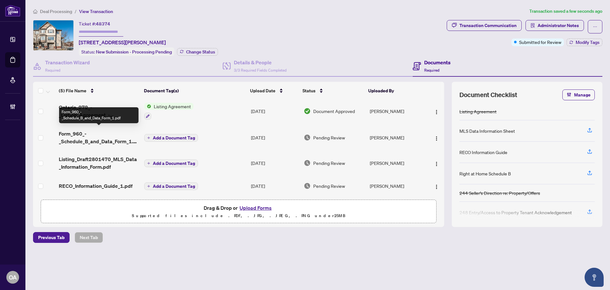
click at [90, 138] on span "Form_960_-_Schedule_B_and_Data_Form_1.pdf" at bounding box center [99, 137] width 80 height 15
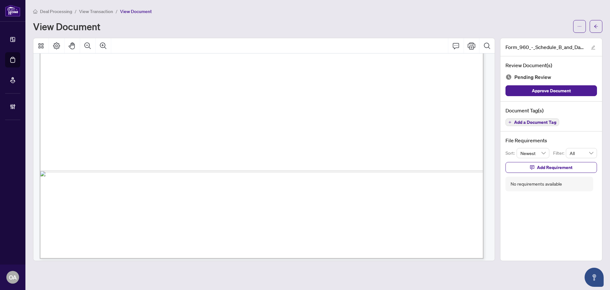
scroll to position [380, 0]
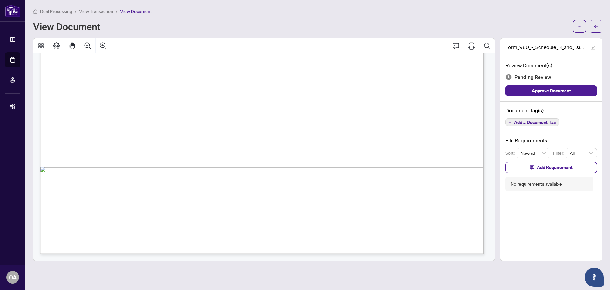
click at [529, 120] on span "Add a Document Tag" at bounding box center [535, 122] width 42 height 4
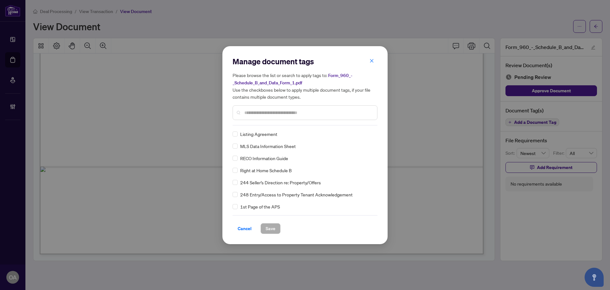
click at [254, 114] on input "text" at bounding box center [308, 112] width 128 height 7
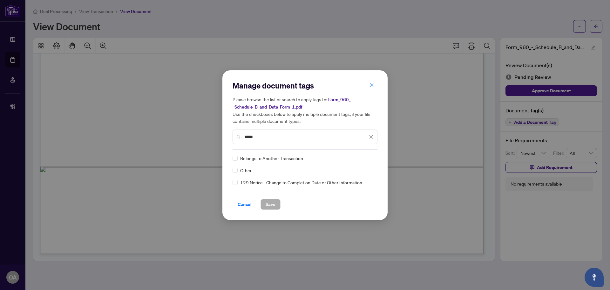
type input "*****"
click at [235, 174] on div "Belongs to Another Transaction Other 129 Notice - Change to Completion Date or …" at bounding box center [305, 169] width 145 height 31
click at [370, 158] on icon at bounding box center [372, 158] width 4 height 3
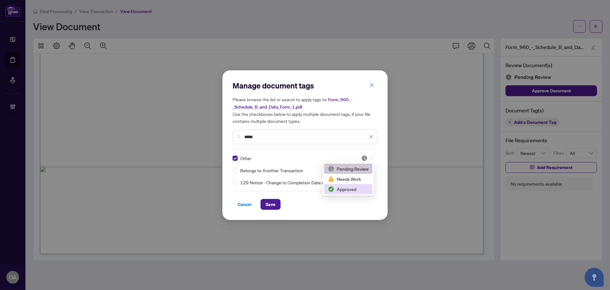
drag, startPoint x: 343, startPoint y: 188, endPoint x: 308, endPoint y: 200, distance: 36.9
click at [342, 188] on div "Approved" at bounding box center [348, 188] width 41 height 7
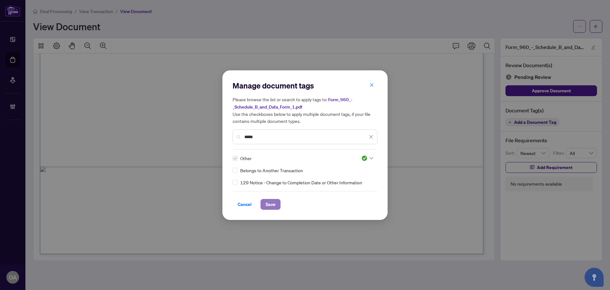
click at [266, 206] on span "Save" at bounding box center [271, 204] width 10 height 10
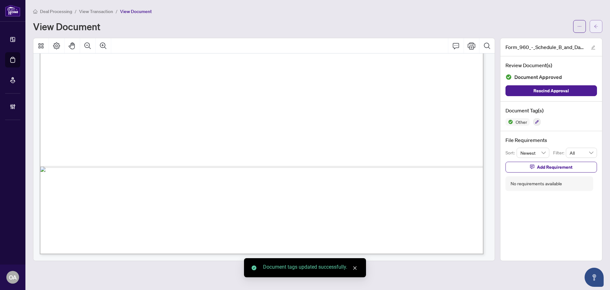
click at [597, 31] on button "button" at bounding box center [596, 26] width 13 height 13
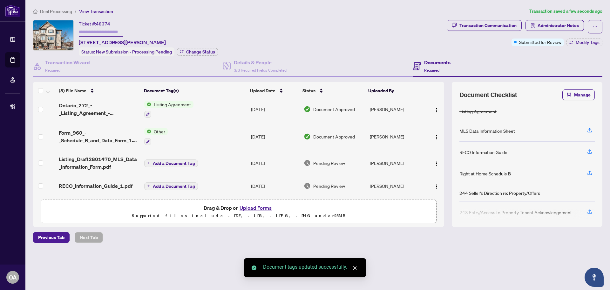
scroll to position [33, 0]
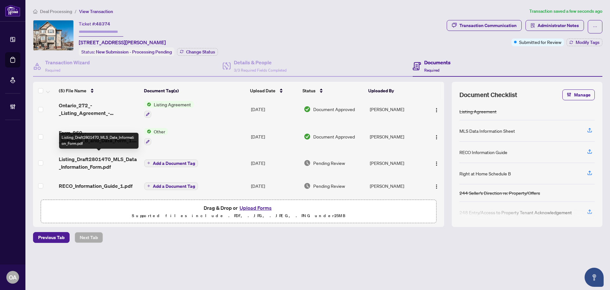
click at [103, 159] on span "Listing_Draft2801470_MLS_Data_Information_Form.pdf" at bounding box center [99, 162] width 80 height 15
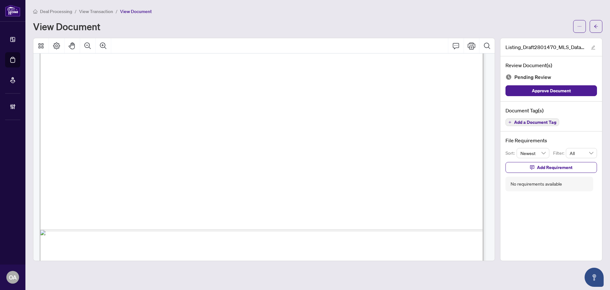
scroll to position [434, 0]
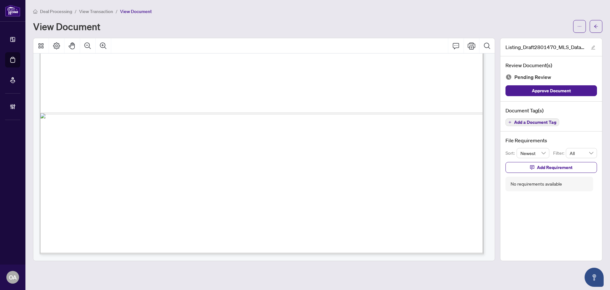
click at [541, 124] on span "Add a Document Tag" at bounding box center [535, 122] width 42 height 4
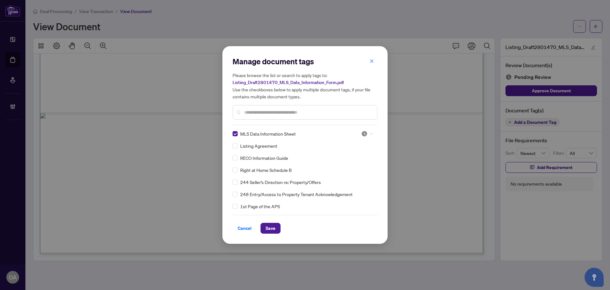
click at [364, 131] on img at bounding box center [364, 133] width 6 height 6
click at [356, 163] on div "Approved" at bounding box center [346, 164] width 41 height 7
click at [277, 225] on button "Save" at bounding box center [271, 227] width 20 height 11
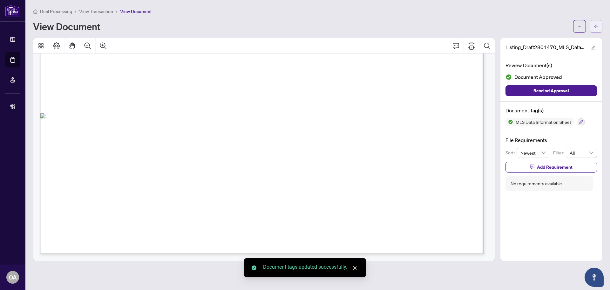
click at [597, 27] on icon "arrow-left" at bounding box center [596, 26] width 4 height 4
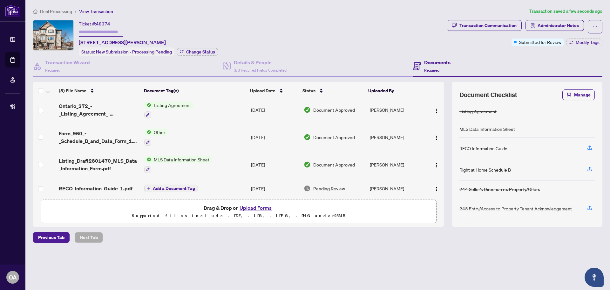
scroll to position [34, 0]
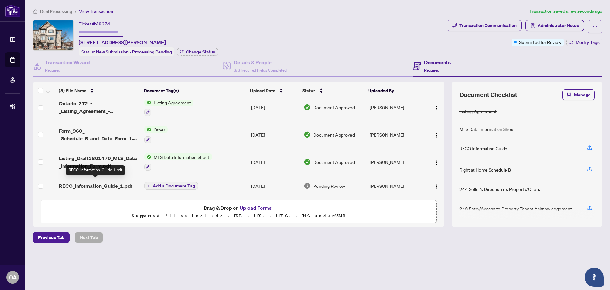
click at [101, 182] on span "RECO_Information_Guide_1.pdf" at bounding box center [96, 186] width 74 height 8
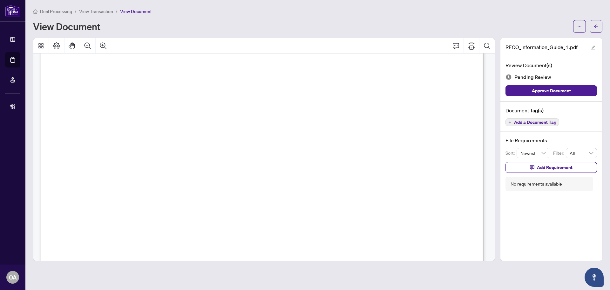
scroll to position [7103, 0]
click at [536, 124] on span "Add a Document Tag" at bounding box center [535, 122] width 42 height 4
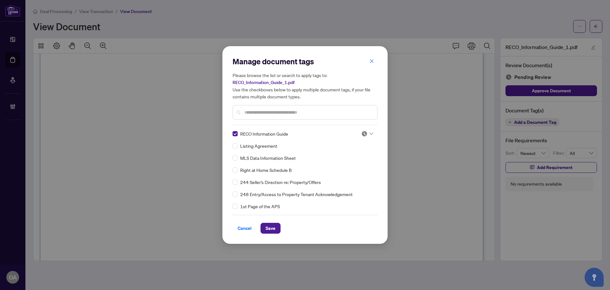
click at [370, 133] on icon at bounding box center [372, 133] width 4 height 3
drag, startPoint x: 351, startPoint y: 170, endPoint x: 351, endPoint y: 165, distance: 4.8
click at [350, 167] on div "2 3 Pending Review Needs Work Approved" at bounding box center [346, 154] width 51 height 33
click at [351, 165] on div "Approved" at bounding box center [346, 164] width 41 height 7
click at [273, 223] on span "Save" at bounding box center [271, 228] width 10 height 10
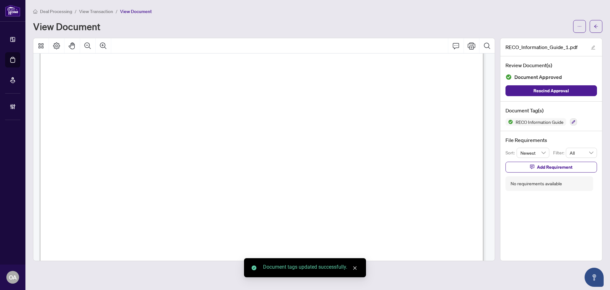
click at [597, 28] on icon "arrow-left" at bounding box center [596, 26] width 4 height 4
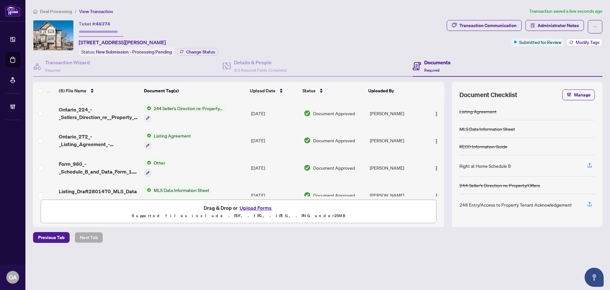
click at [587, 41] on span "Modify Tags" at bounding box center [588, 42] width 24 height 4
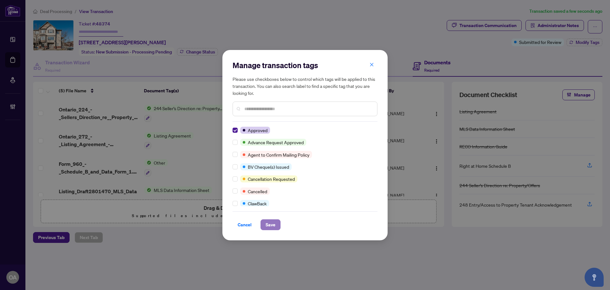
click at [273, 229] on button "Save" at bounding box center [271, 224] width 20 height 11
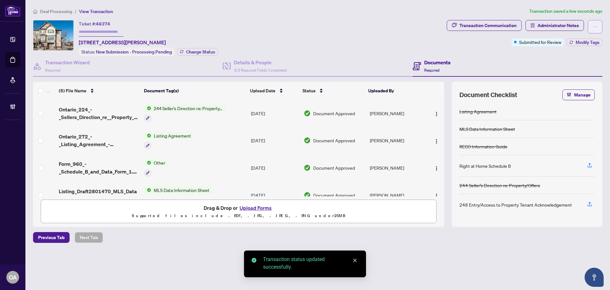
click at [597, 28] on icon "ellipsis" at bounding box center [595, 26] width 4 height 4
click at [576, 72] on span "Submit for Completion" at bounding box center [573, 71] width 49 height 7
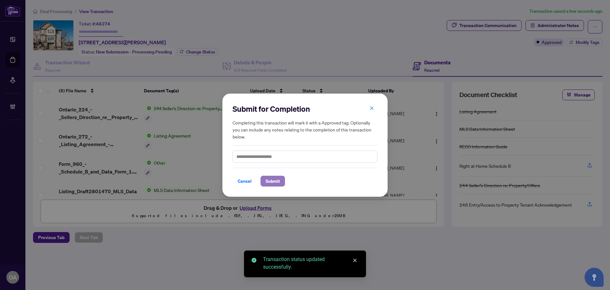
click at [269, 181] on span "Submit" at bounding box center [273, 181] width 14 height 10
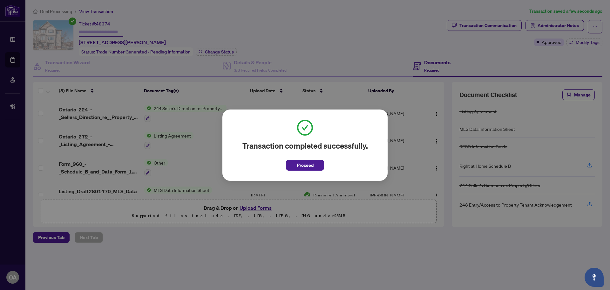
click at [320, 168] on button "Proceed" at bounding box center [305, 165] width 38 height 11
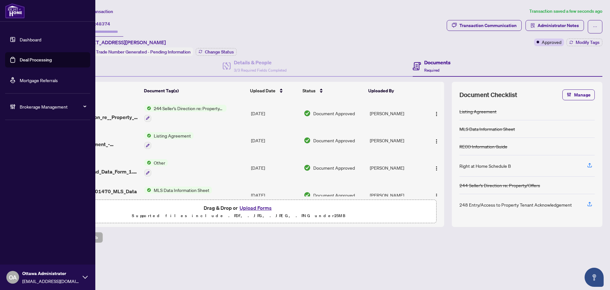
click at [20, 59] on link "Deal Processing" at bounding box center [36, 60] width 32 height 6
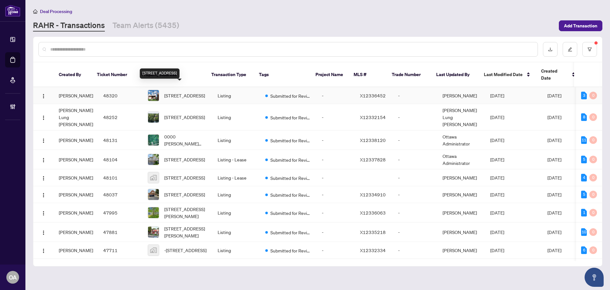
click at [175, 92] on span "50 Fireside Cres, Ottawa, Ontario K1T 1Z4, Canada" at bounding box center [184, 95] width 41 height 7
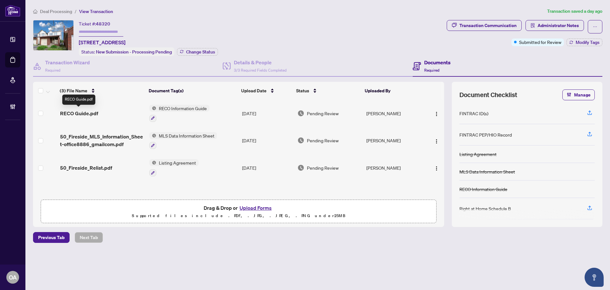
click at [78, 109] on span "RECO Guide.pdf" at bounding box center [79, 113] width 38 height 8
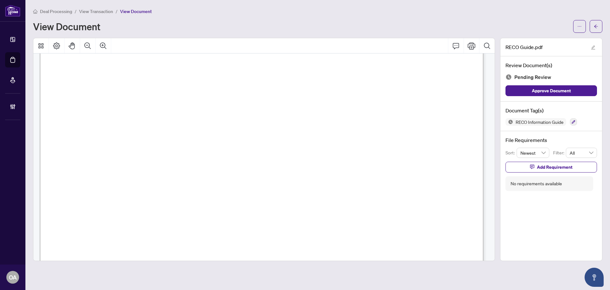
scroll to position [3730, 0]
click at [89, 48] on icon "Zoom Out" at bounding box center [88, 46] width 8 height 8
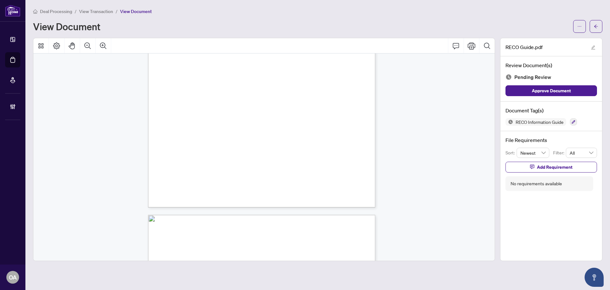
scroll to position [3588, 0]
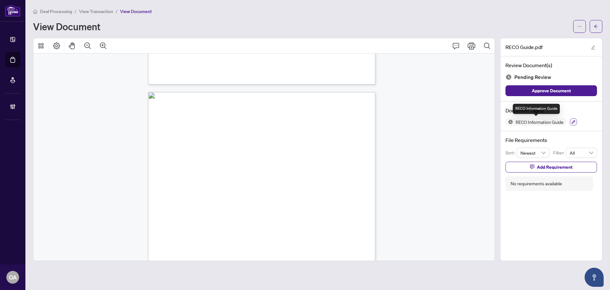
click at [574, 123] on icon "button" at bounding box center [574, 122] width 4 height 4
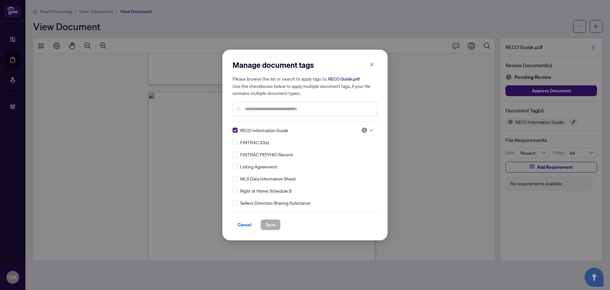
click at [363, 129] on img at bounding box center [364, 130] width 6 height 6
click at [355, 161] on div "Approved" at bounding box center [346, 161] width 41 height 7
click at [270, 227] on span "Save" at bounding box center [271, 224] width 10 height 10
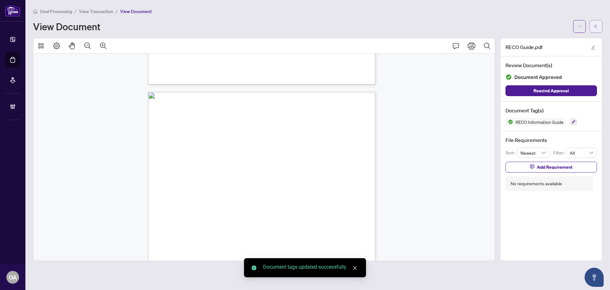
click at [600, 23] on button "button" at bounding box center [596, 26] width 13 height 13
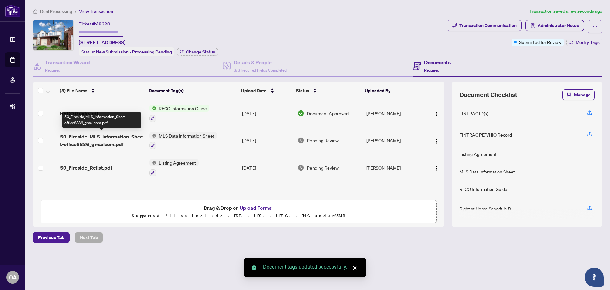
click at [96, 139] on span "50_Fireside_MLS_Information_Sheet-office8886_gmailcom.pdf" at bounding box center [102, 140] width 84 height 15
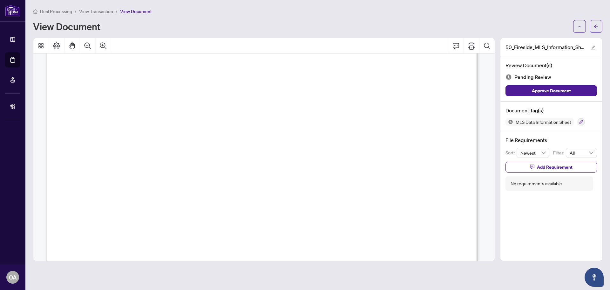
scroll to position [477, 0]
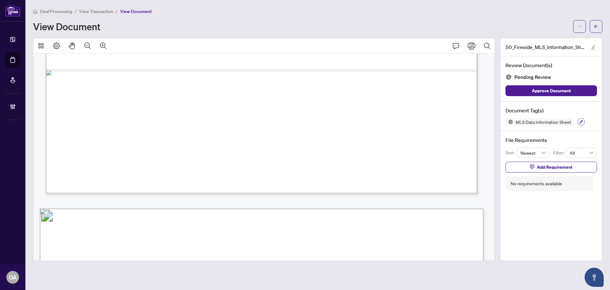
click at [581, 121] on icon "button" at bounding box center [581, 121] width 3 height 3
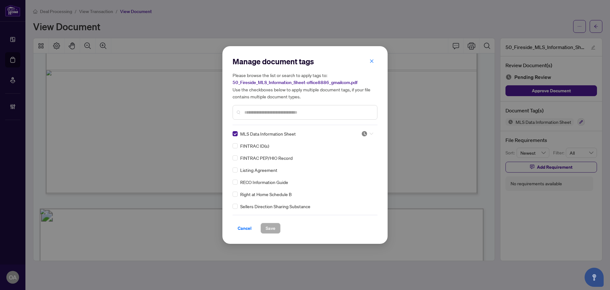
click at [366, 134] on div at bounding box center [367, 133] width 12 height 6
click at [354, 168] on div "Approved" at bounding box center [346, 164] width 41 height 7
drag, startPoint x: 270, startPoint y: 230, endPoint x: 278, endPoint y: 227, distance: 9.6
click at [270, 230] on span "Save" at bounding box center [271, 228] width 10 height 10
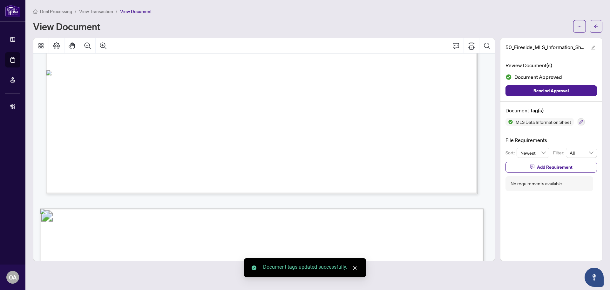
click at [596, 26] on icon "arrow-left" at bounding box center [596, 25] width 4 height 3
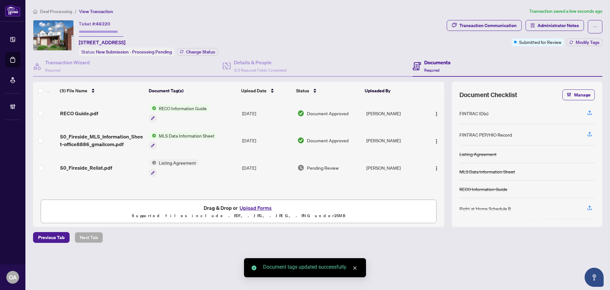
scroll to position [0, 0]
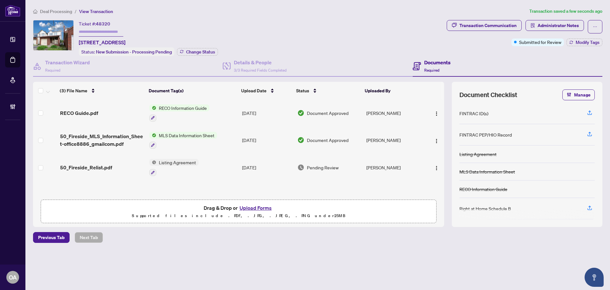
click at [106, 164] on span "50_Fireside_Relist.pdf" at bounding box center [86, 167] width 52 height 8
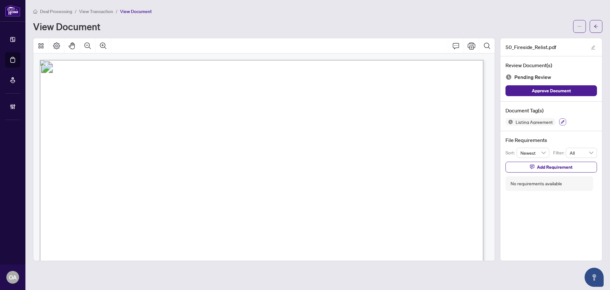
click at [563, 123] on icon "button" at bounding box center [563, 122] width 4 height 4
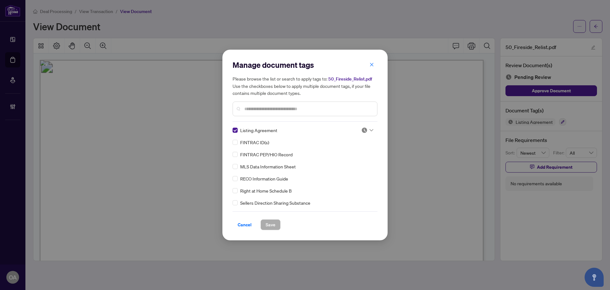
click at [366, 128] on div at bounding box center [367, 130] width 12 height 6
click at [350, 162] on div "Approved" at bounding box center [346, 161] width 41 height 7
click at [273, 227] on span "Save" at bounding box center [271, 224] width 10 height 10
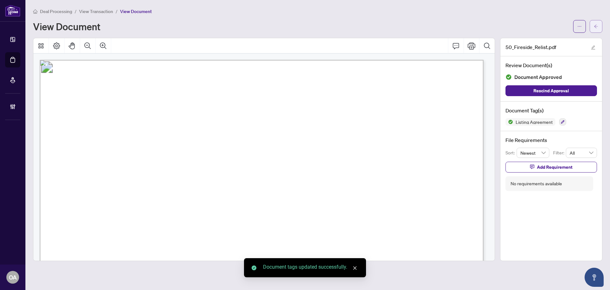
click at [598, 27] on icon "arrow-left" at bounding box center [596, 26] width 4 height 4
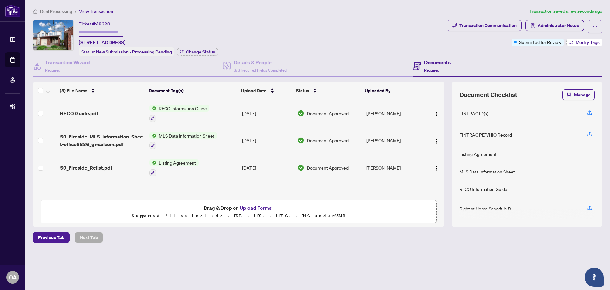
click at [589, 42] on span "Modify Tags" at bounding box center [588, 42] width 24 height 4
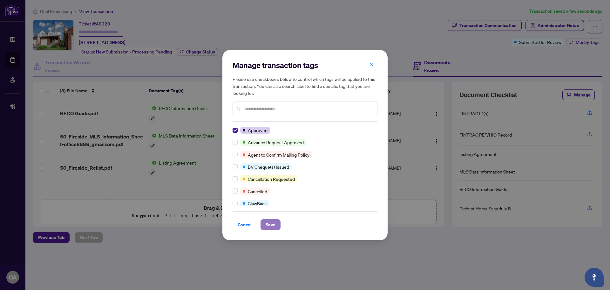
click at [269, 222] on span "Save" at bounding box center [271, 224] width 10 height 10
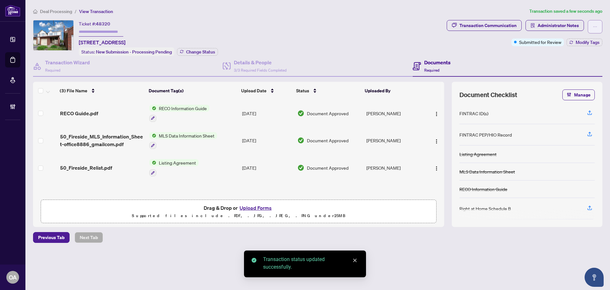
click at [598, 26] on button "button" at bounding box center [595, 26] width 15 height 13
click at [564, 71] on span "Submit for Completion" at bounding box center [573, 71] width 49 height 7
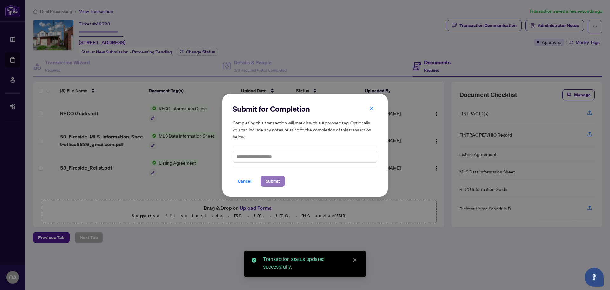
click at [272, 180] on span "Submit" at bounding box center [273, 181] width 14 height 10
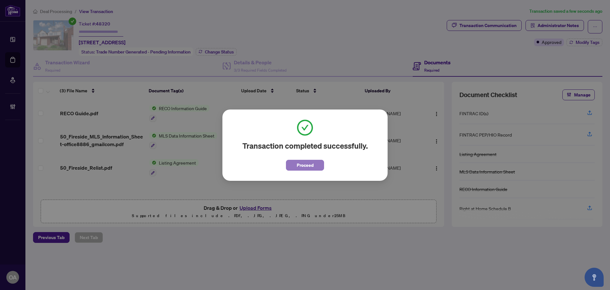
click at [304, 166] on span "Proceed" at bounding box center [305, 165] width 17 height 10
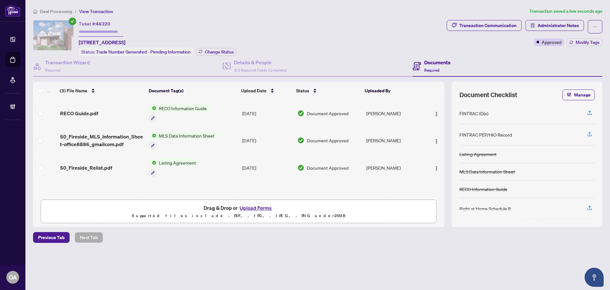
scroll to position [0, 0]
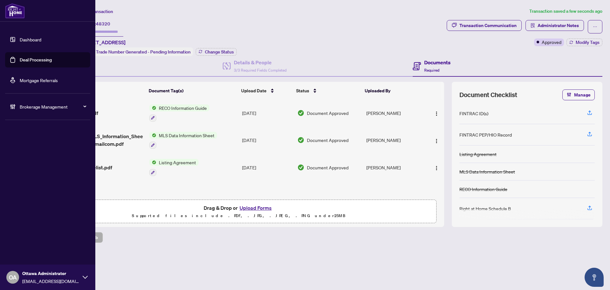
click at [44, 59] on link "Deal Processing" at bounding box center [36, 60] width 32 height 6
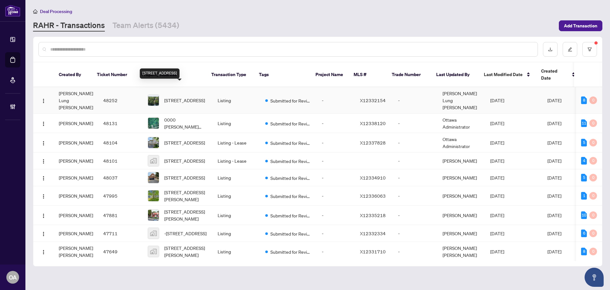
click at [183, 97] on span "1194 Two Loon Lane, Sharbot Lake, Ontario K0H 2P0, Canada" at bounding box center [184, 100] width 41 height 7
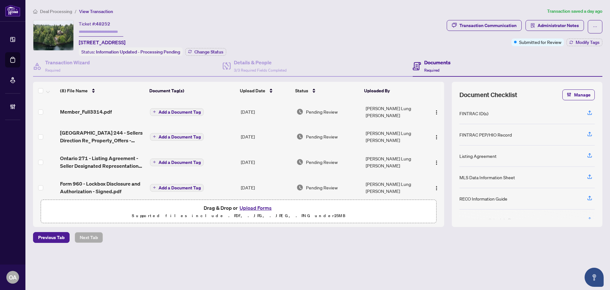
click at [81, 108] on span "Member_Full3314.pdf" at bounding box center [86, 112] width 52 height 8
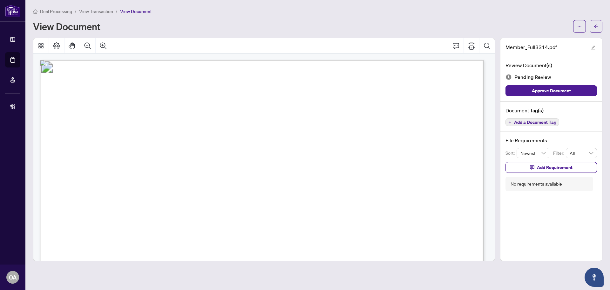
click at [544, 121] on span "Add a Document Tag" at bounding box center [535, 122] width 42 height 4
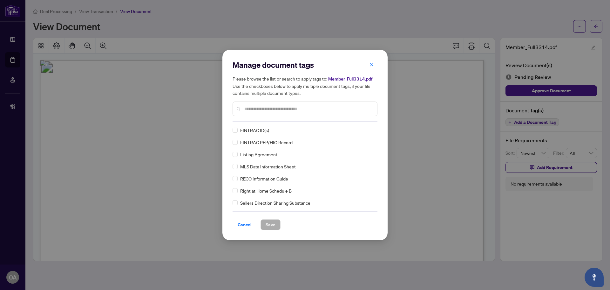
click at [251, 109] on input "text" at bounding box center [308, 108] width 128 height 7
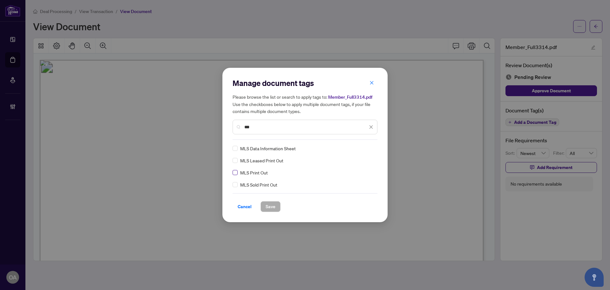
type input "***"
click at [235, 175] on label at bounding box center [235, 172] width 5 height 7
click at [370, 148] on icon at bounding box center [372, 148] width 4 height 3
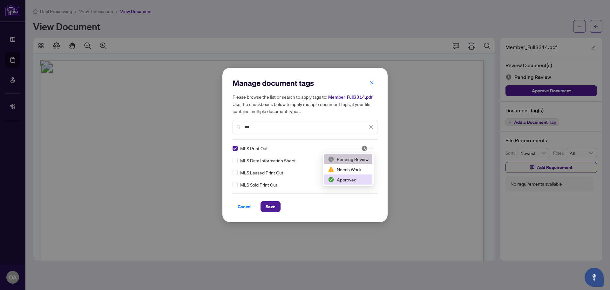
drag, startPoint x: 356, startPoint y: 179, endPoint x: 287, endPoint y: 202, distance: 72.9
click at [356, 179] on div "Approved" at bounding box center [348, 179] width 41 height 7
click at [269, 213] on div "Manage document tags Please browse the list or search to apply tags to: Member_…" at bounding box center [304, 145] width 165 height 154
click at [273, 208] on span "Save" at bounding box center [271, 206] width 10 height 10
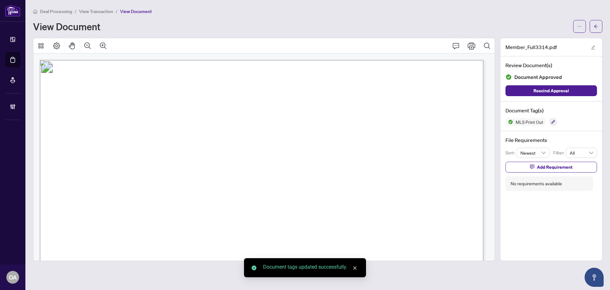
click at [598, 32] on div "Deal Processing / View Transaction / View Document View Document Member_Full331…" at bounding box center [318, 134] width 570 height 253
click at [600, 25] on button "button" at bounding box center [596, 26] width 13 height 13
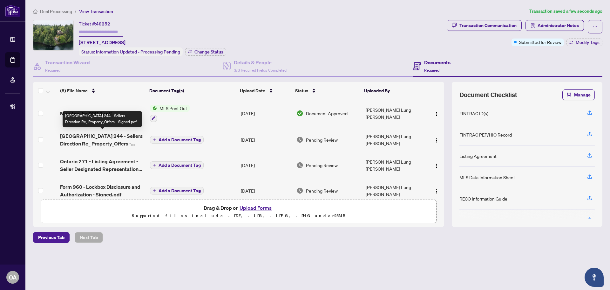
click at [102, 137] on span "Ontario 244 - Sellers Direction Re_ Property_Offers - Signed.pdf" at bounding box center [102, 139] width 85 height 15
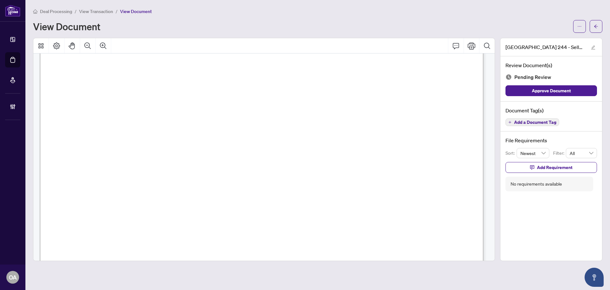
scroll to position [64, 0]
click at [456, 46] on icon "Comment" at bounding box center [456, 46] width 8 height 8
click at [166, 177] on div "**********" at bounding box center [169, 177] width 100 height 13
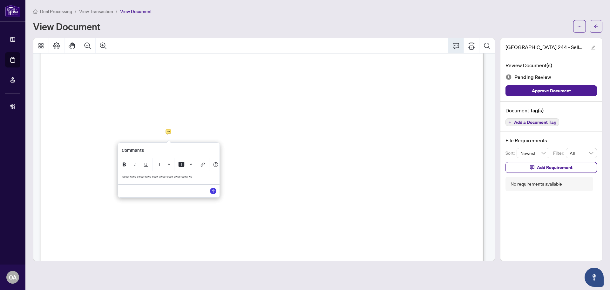
drag, startPoint x: 215, startPoint y: 179, endPoint x: 123, endPoint y: 178, distance: 91.5
click at [123, 178] on p "**********" at bounding box center [168, 177] width 93 height 5
click at [214, 194] on icon "Save" at bounding box center [213, 191] width 6 height 6
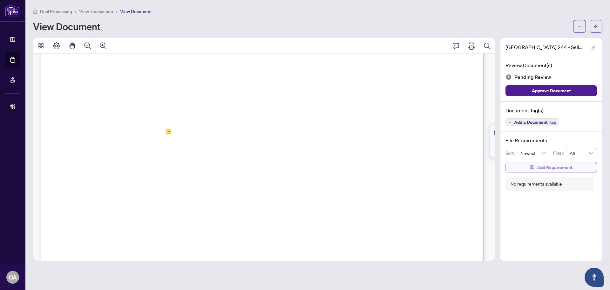
click at [550, 167] on span "Add Requirement" at bounding box center [555, 167] width 36 height 10
click at [544, 173] on textarea at bounding box center [558, 173] width 68 height 12
paste textarea "**********"
type textarea "**********"
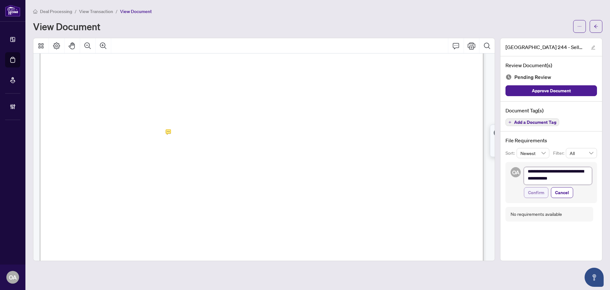
type textarea "**********"
click at [537, 188] on span "Confirm" at bounding box center [536, 192] width 16 height 10
type textarea "**********"
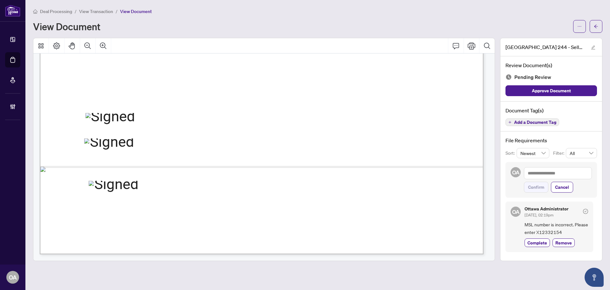
scroll to position [385, 0]
click at [542, 120] on span "Add a Document Tag" at bounding box center [535, 122] width 42 height 4
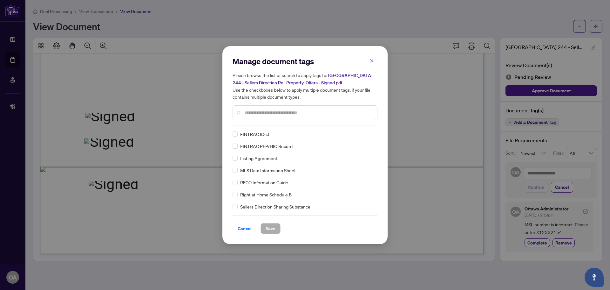
click at [253, 114] on input "text" at bounding box center [308, 112] width 128 height 7
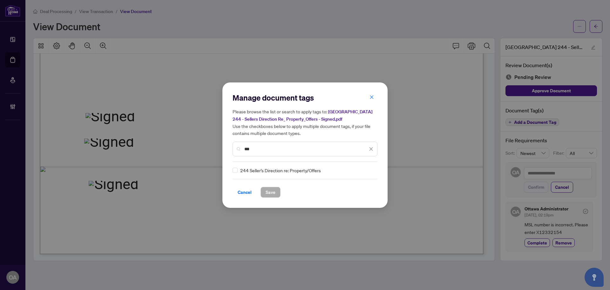
type input "***"
drag, startPoint x: 232, startPoint y: 168, endPoint x: 239, endPoint y: 169, distance: 7.0
click at [232, 169] on div "Manage document tags Please browse the list or search to apply tags to: Ontario…" at bounding box center [304, 144] width 165 height 125
click at [237, 170] on div "244 Seller’s Direction re: Property/Offers" at bounding box center [303, 170] width 141 height 7
drag, startPoint x: 366, startPoint y: 170, endPoint x: 364, endPoint y: 173, distance: 3.9
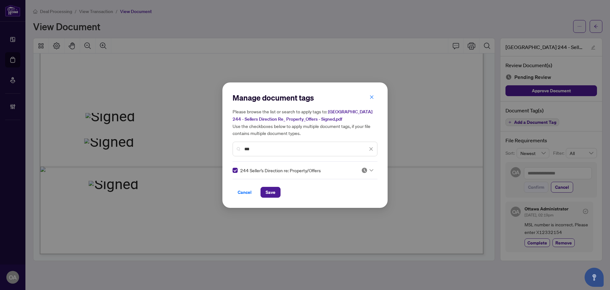
click at [366, 170] on div at bounding box center [367, 170] width 12 height 6
drag, startPoint x: 352, startPoint y: 197, endPoint x: 353, endPoint y: 192, distance: 4.8
click at [352, 196] on div "Approved" at bounding box center [346, 201] width 48 height 10
click at [370, 169] on icon at bounding box center [372, 170] width 4 height 3
click at [355, 190] on div "Needs Work" at bounding box center [346, 190] width 41 height 7
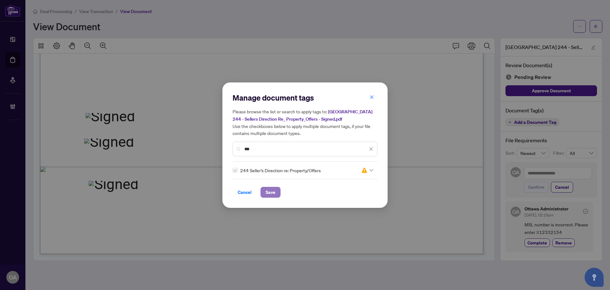
click at [273, 192] on span "Save" at bounding box center [271, 192] width 10 height 10
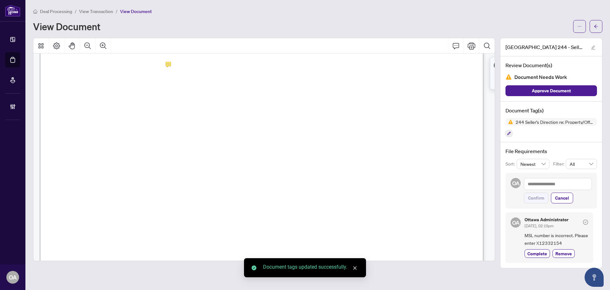
scroll to position [0, 0]
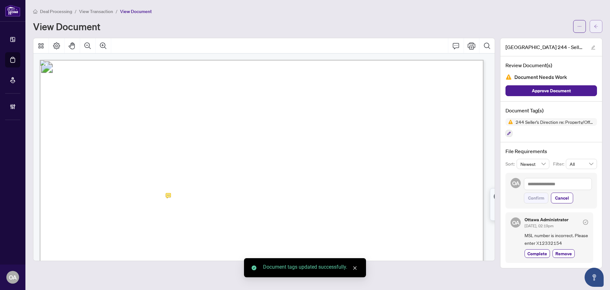
click at [593, 28] on button "button" at bounding box center [596, 26] width 13 height 13
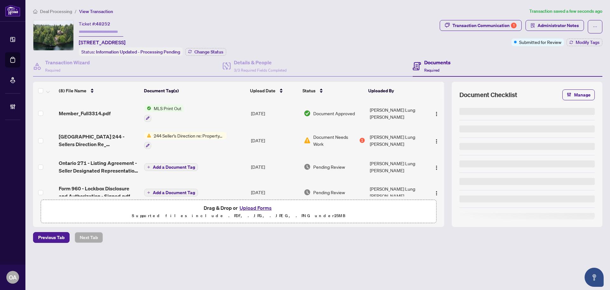
click at [101, 165] on span "Ontario 271 - Listing Agreement - Seller Designated Representation Agreement - …" at bounding box center [99, 166] width 80 height 15
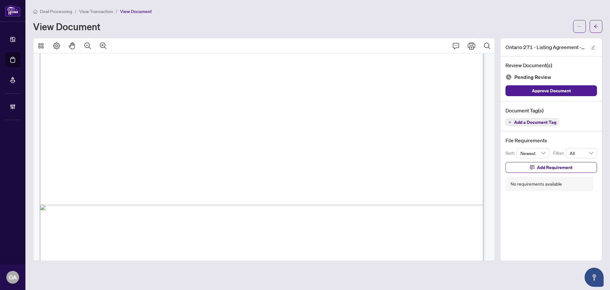
scroll to position [2737, 0]
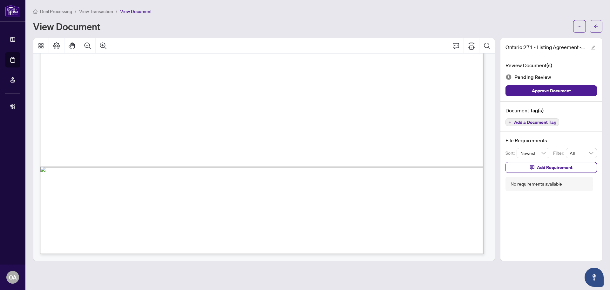
click at [515, 123] on span "Add a Document Tag" at bounding box center [535, 122] width 42 height 4
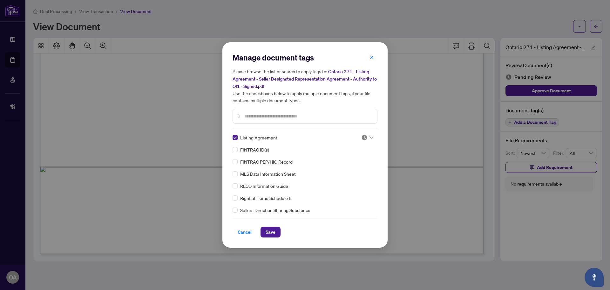
click at [365, 134] on img at bounding box center [364, 137] width 6 height 6
drag, startPoint x: 351, startPoint y: 165, endPoint x: 288, endPoint y: 203, distance: 73.2
click at [350, 165] on div "Approved" at bounding box center [346, 168] width 41 height 7
drag, startPoint x: 270, startPoint y: 231, endPoint x: 266, endPoint y: 232, distance: 4.4
click at [270, 231] on span "Save" at bounding box center [271, 232] width 10 height 10
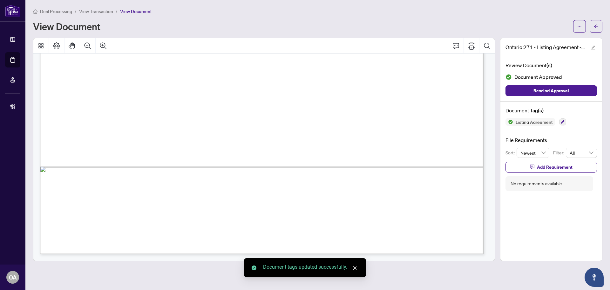
click at [599, 27] on button "button" at bounding box center [596, 26] width 13 height 13
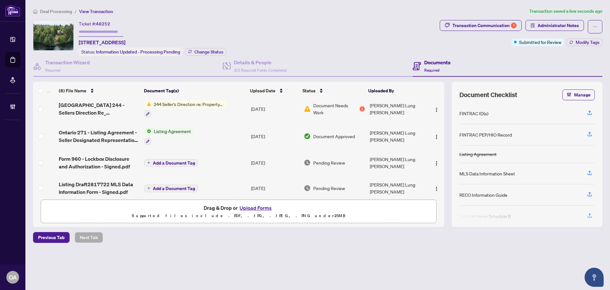
scroll to position [45, 0]
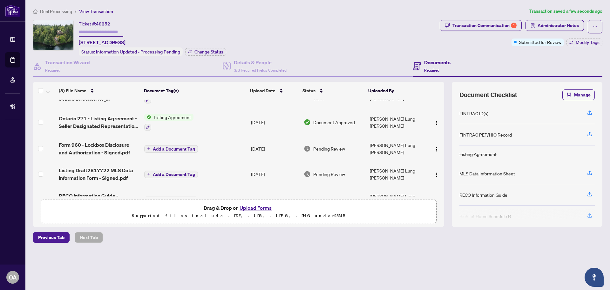
click at [106, 138] on td "Form 960 - Lockbox Disclosure and Authorization - Signed.pdf" at bounding box center [99, 148] width 86 height 25
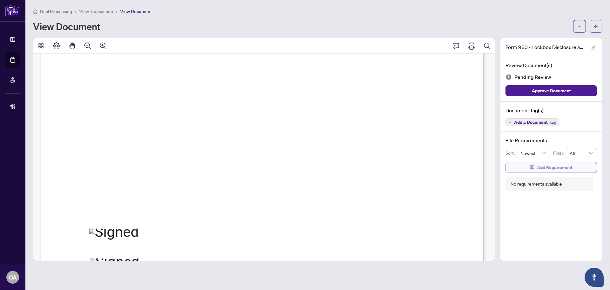
scroll to position [380, 0]
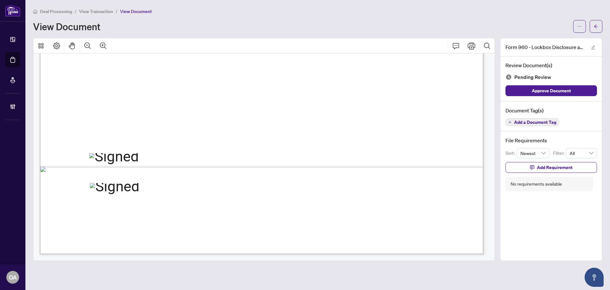
click at [542, 121] on span "Add a Document Tag" at bounding box center [535, 122] width 42 height 4
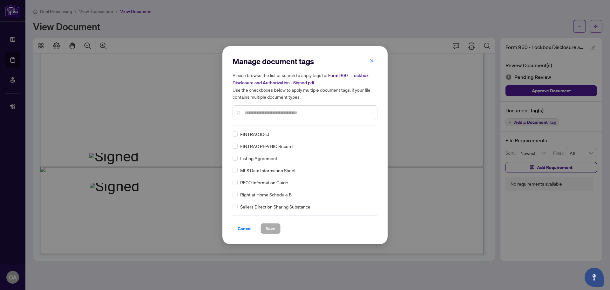
click at [257, 115] on input "text" at bounding box center [308, 112] width 128 height 7
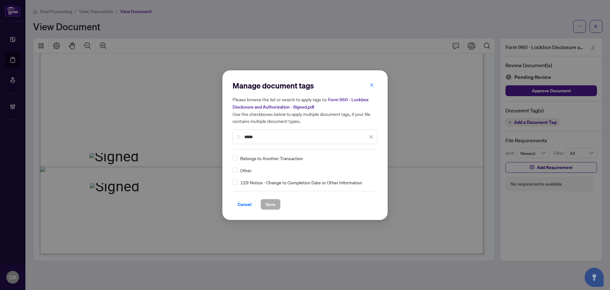
type input "*****"
click at [240, 170] on div "Other" at bounding box center [303, 170] width 141 height 7
click at [370, 163] on div "Other Belongs to Another Transaction 129 Notice - Change to Completion Date or …" at bounding box center [305, 169] width 145 height 31
drag, startPoint x: 370, startPoint y: 158, endPoint x: 352, endPoint y: 179, distance: 28.1
click at [370, 158] on icon at bounding box center [372, 158] width 4 height 3
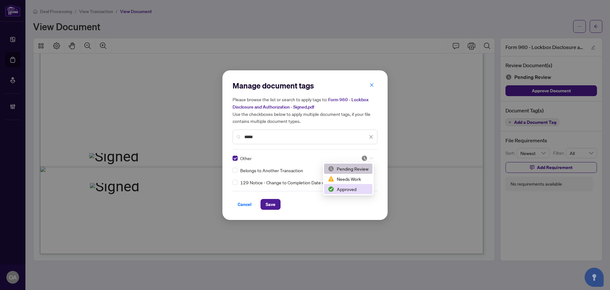
drag, startPoint x: 346, startPoint y: 190, endPoint x: 293, endPoint y: 198, distance: 53.9
click at [346, 190] on div "Approved" at bounding box center [348, 188] width 41 height 7
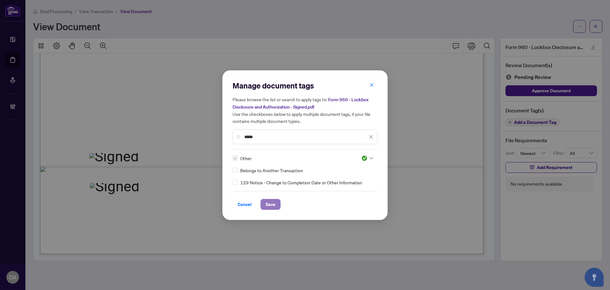
click at [273, 208] on span "Save" at bounding box center [271, 204] width 10 height 10
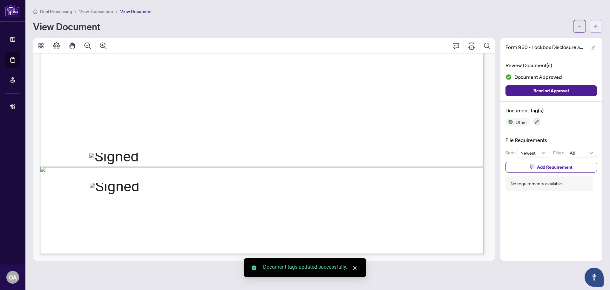
click at [599, 25] on button "button" at bounding box center [596, 26] width 13 height 13
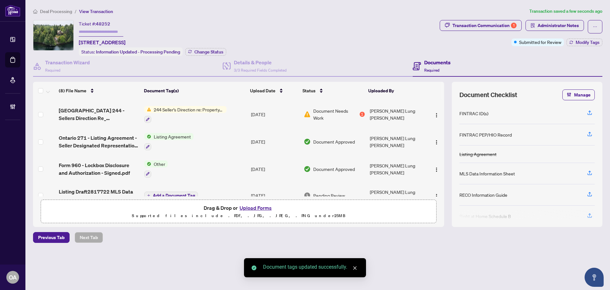
scroll to position [95, 0]
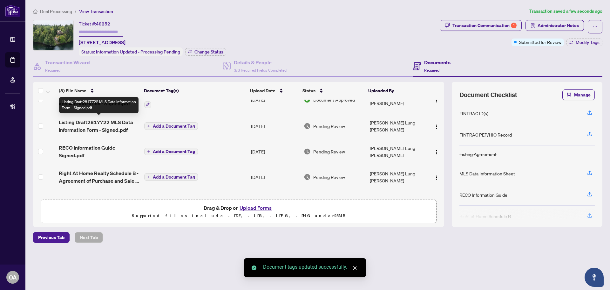
click at [99, 125] on span "Listing Draft2817722 MLS Data Information Form - Signed.pdf" at bounding box center [99, 125] width 80 height 15
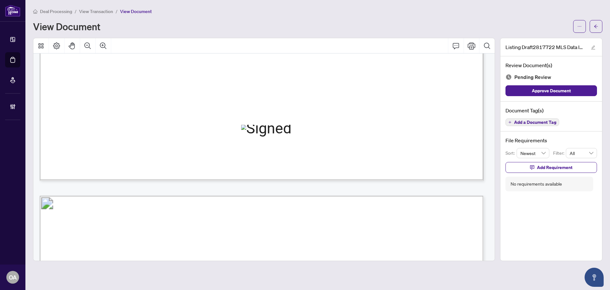
scroll to position [540, 0]
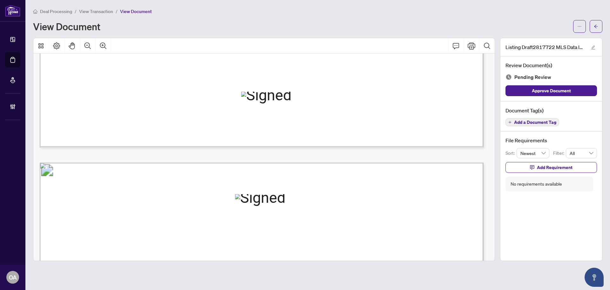
click at [547, 123] on span "Add a Document Tag" at bounding box center [535, 122] width 42 height 4
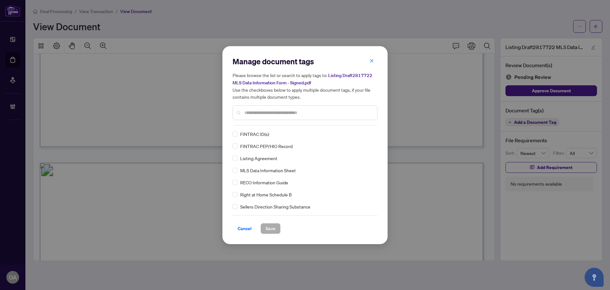
click at [236, 170] on div "MLS Data Information Sheet" at bounding box center [303, 170] width 141 height 7
click at [364, 127] on div "Manage document tags Please browse the list or search to apply tags to: Listing…" at bounding box center [305, 144] width 145 height 177
click at [364, 131] on img at bounding box center [364, 134] width 6 height 6
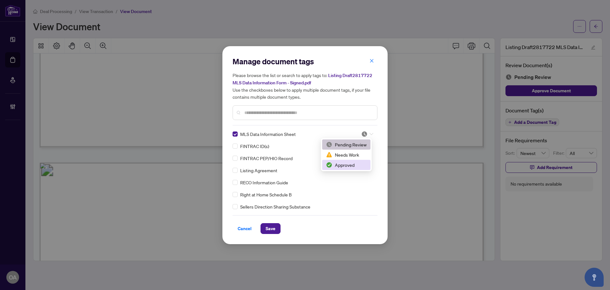
click at [346, 163] on div "Approved" at bounding box center [346, 164] width 41 height 7
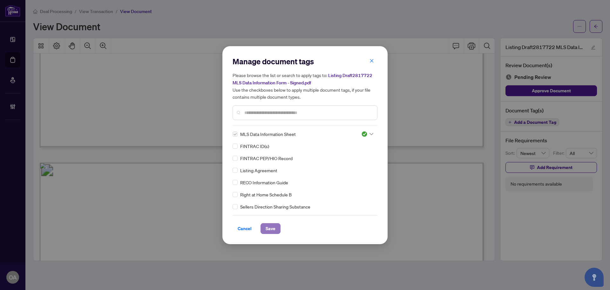
click at [275, 224] on span "Save" at bounding box center [271, 228] width 10 height 10
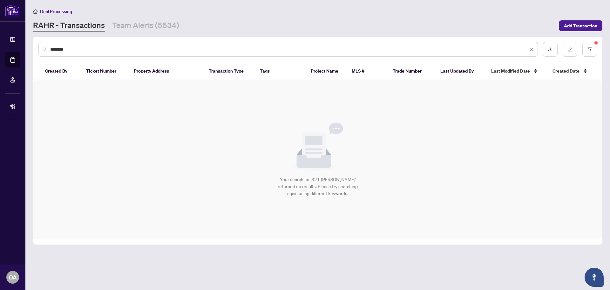
click at [175, 20] on link "Team Alerts (5534)" at bounding box center [146, 25] width 67 height 11
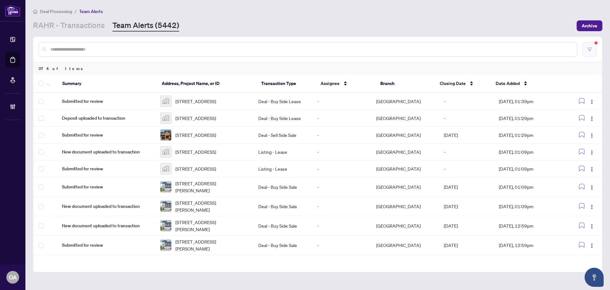
click at [594, 51] on button "button" at bounding box center [590, 49] width 15 height 15
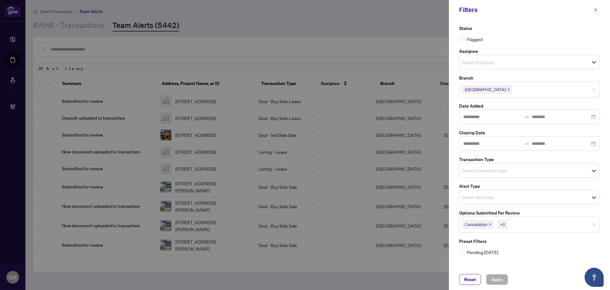
click at [528, 229] on span "Cancellation +2" at bounding box center [530, 224] width 140 height 10
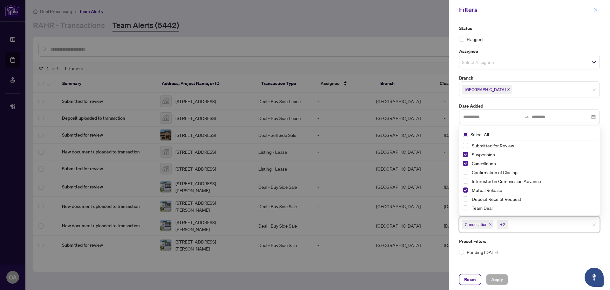
click at [599, 4] on div "Filters" at bounding box center [529, 10] width 161 height 20
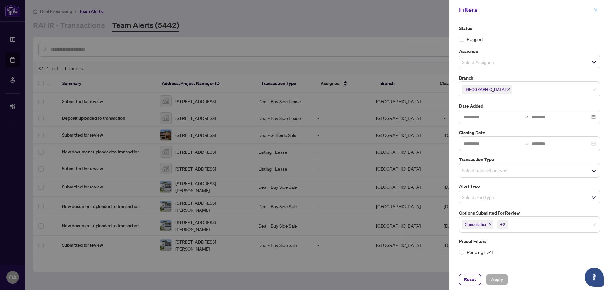
click at [599, 7] on button "button" at bounding box center [596, 10] width 8 height 8
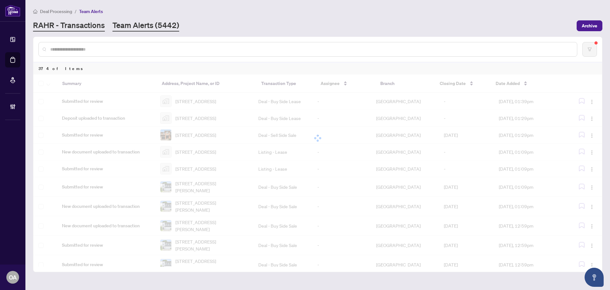
click at [92, 25] on link "RAHR - Transactions" at bounding box center [69, 25] width 72 height 11
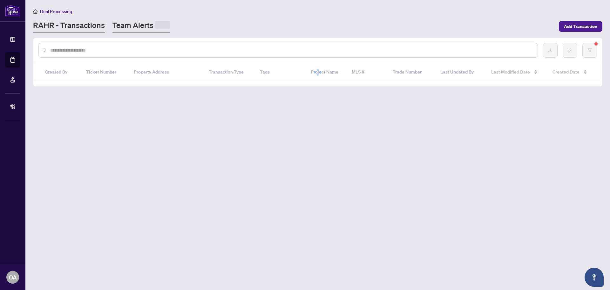
click at [152, 27] on link "Team Alerts" at bounding box center [142, 26] width 58 height 12
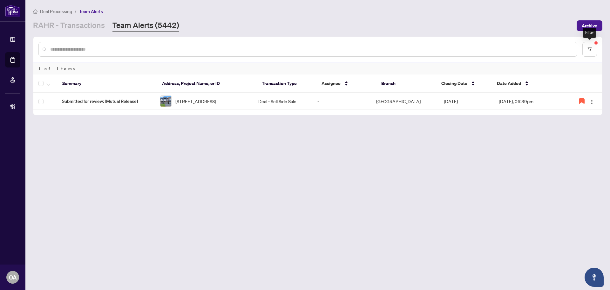
click at [598, 50] on div at bounding box center [317, 49] width 569 height 25
click at [594, 51] on button "button" at bounding box center [590, 49] width 15 height 15
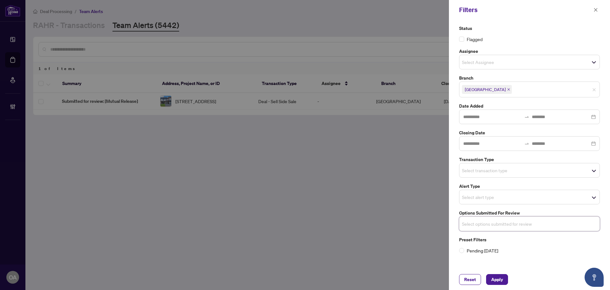
click at [496, 175] on div "Select transaction type" at bounding box center [529, 170] width 141 height 15
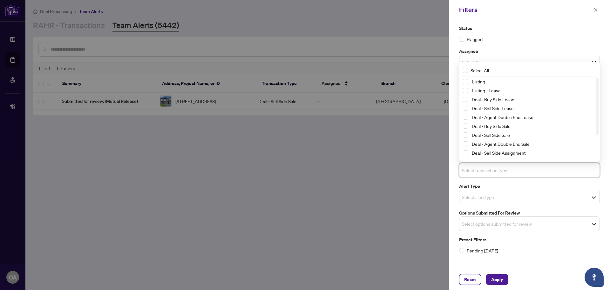
click at [465, 89] on span "Select Listing - Lease" at bounding box center [465, 90] width 5 height 5
click at [465, 83] on span "Select Listing" at bounding box center [465, 81] width 5 height 5
click at [493, 279] on span "Apply" at bounding box center [497, 279] width 12 height 10
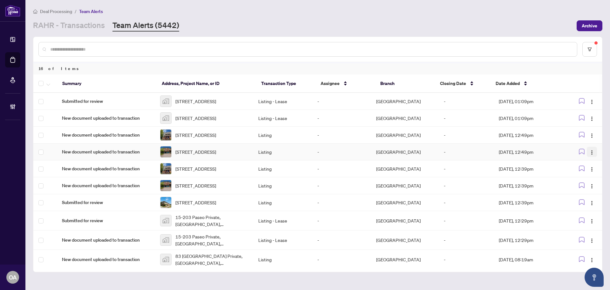
click at [591, 155] on img "button" at bounding box center [592, 152] width 5 height 5
click at [588, 190] on span "Complete Item" at bounding box center [576, 193] width 30 height 7
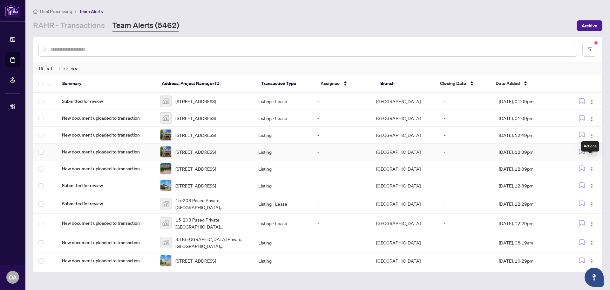
click at [590, 155] on img "button" at bounding box center [592, 152] width 5 height 5
click at [584, 190] on span "Complete Item" at bounding box center [576, 193] width 30 height 7
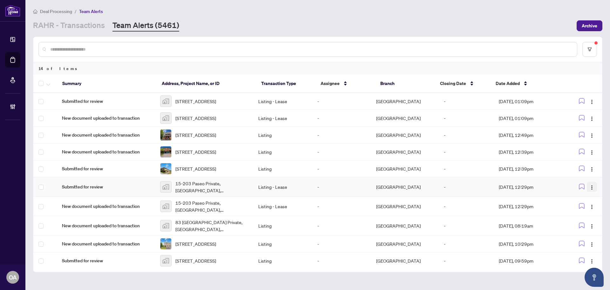
click at [591, 190] on span "button" at bounding box center [592, 186] width 5 height 7
drag, startPoint x: 586, startPoint y: 237, endPoint x: 586, endPoint y: 222, distance: 14.6
click at [586, 236] on li "Complete Item" at bounding box center [575, 232] width 37 height 10
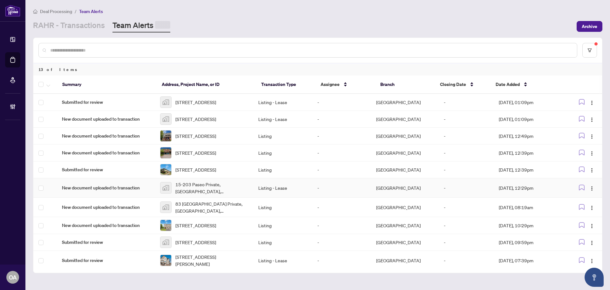
click at [591, 191] on img "button" at bounding box center [592, 188] width 5 height 5
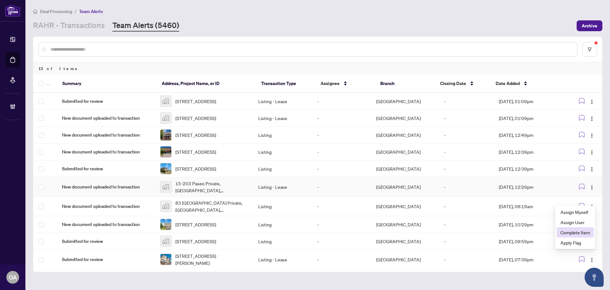
click at [589, 230] on span "Complete Item" at bounding box center [576, 232] width 30 height 7
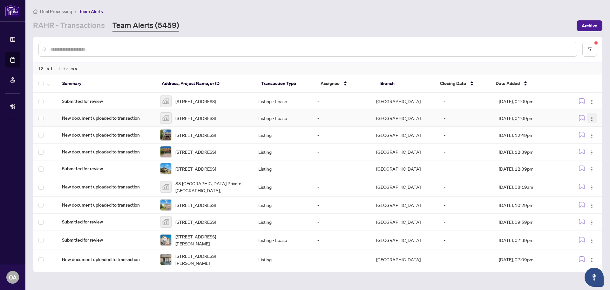
drag, startPoint x: 595, startPoint y: 116, endPoint x: 592, endPoint y: 121, distance: 5.7
click at [595, 117] on td at bounding box center [583, 118] width 38 height 17
click at [593, 120] on button "button" at bounding box center [592, 118] width 10 height 10
drag, startPoint x: 589, startPoint y: 154, endPoint x: 481, endPoint y: 161, distance: 108.3
click at [589, 154] on span "Complete Item" at bounding box center [576, 154] width 30 height 7
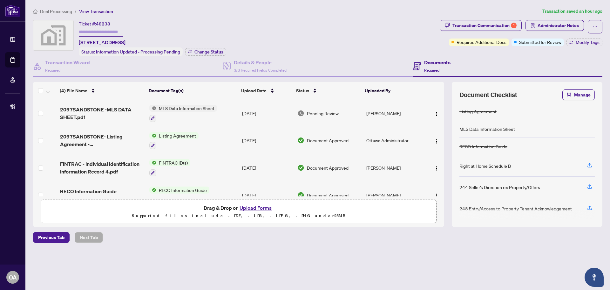
click at [122, 107] on span "2097SANDSTONE -MLS DATA SHEET.pdf" at bounding box center [102, 113] width 84 height 15
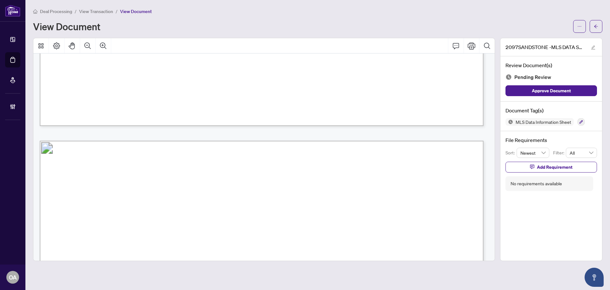
scroll to position [731, 0]
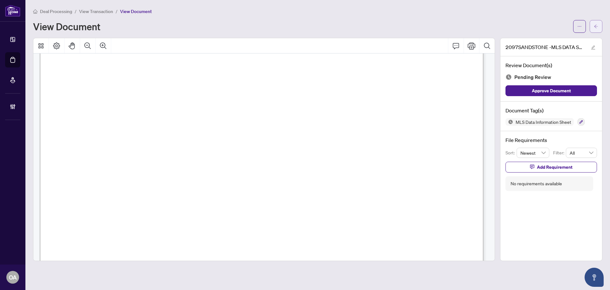
click at [595, 27] on icon "arrow-left" at bounding box center [596, 26] width 4 height 4
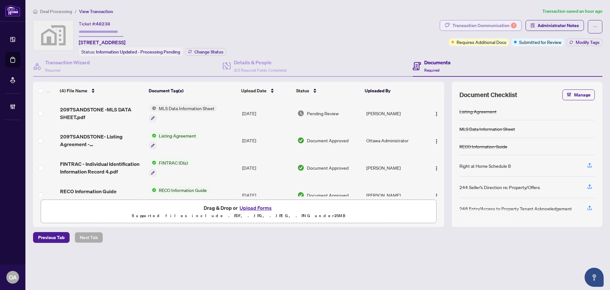
click at [519, 26] on button "Transaction Communication 1" at bounding box center [481, 25] width 82 height 11
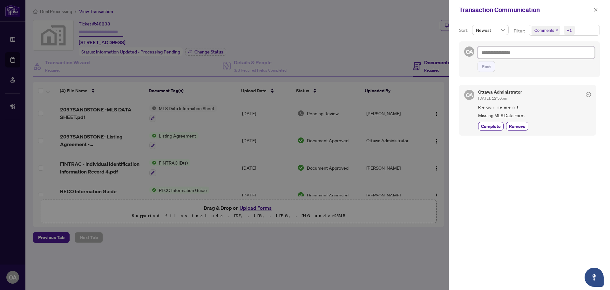
click at [513, 53] on textarea at bounding box center [536, 52] width 117 height 12
type textarea "*"
type textarea "**"
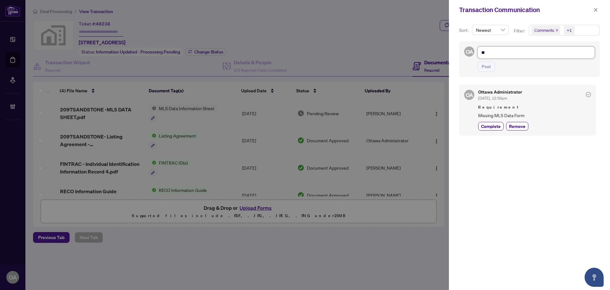
type textarea "***"
type textarea "****"
type textarea "*****"
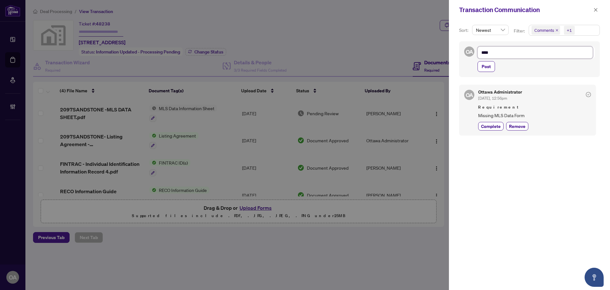
type textarea "*****"
type textarea "******"
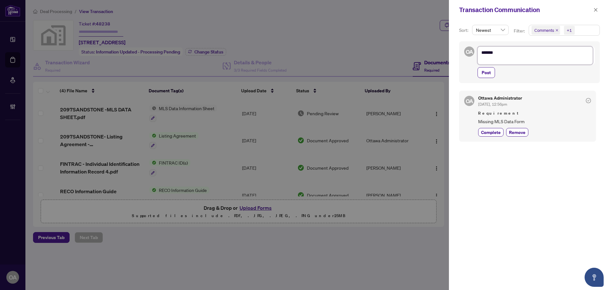
type textarea "******"
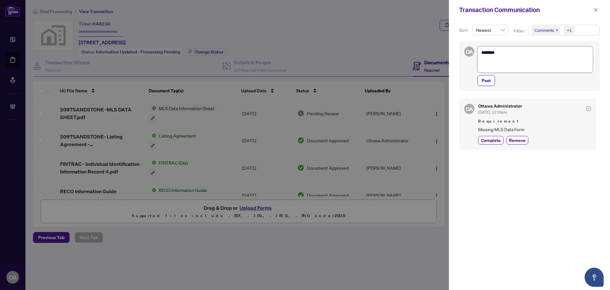
type textarea "****** *"
type textarea "****** **"
type textarea "****** *"
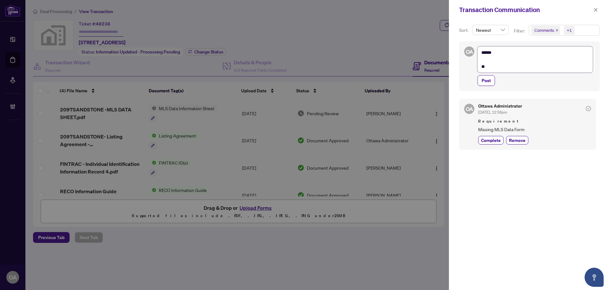
type textarea "****** *"
type textarea "******"
type textarea "****** *"
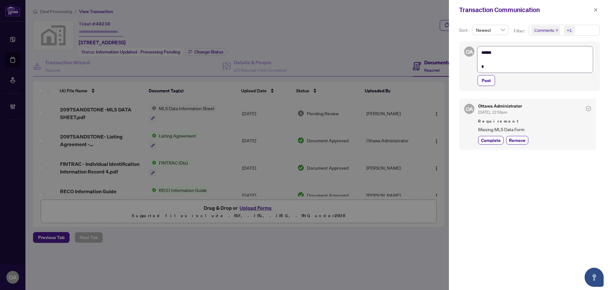
type textarea "****** **"
type textarea "****** ***"
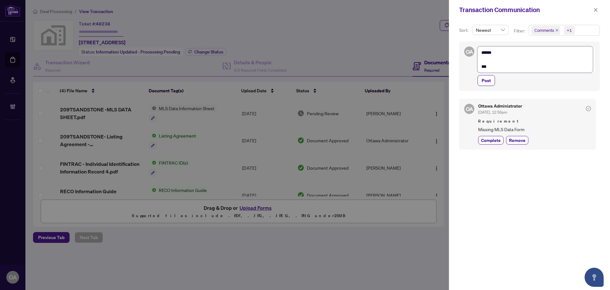
type textarea "****** ***"
type textarea "****** *****"
type textarea "****** ******"
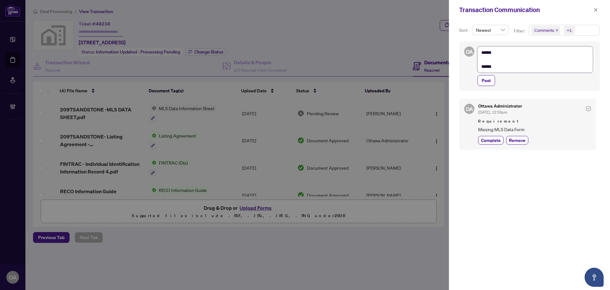
type textarea "****** *******"
type textarea "****** ********"
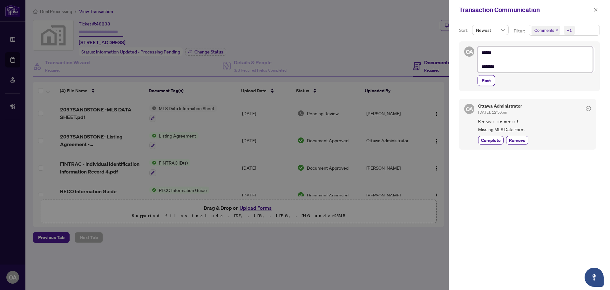
type textarea "****** ********"
type textarea "**********"
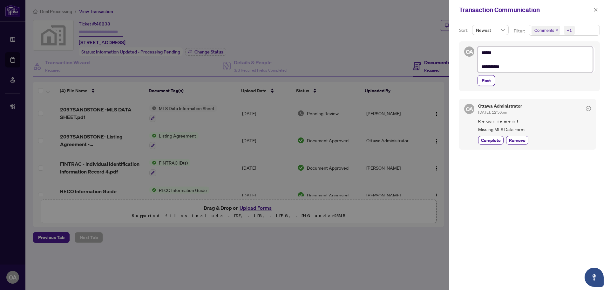
type textarea "**********"
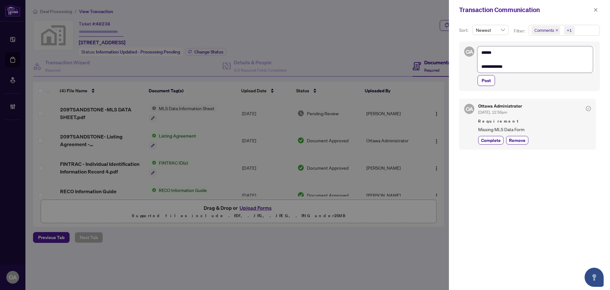
type textarea "**********"
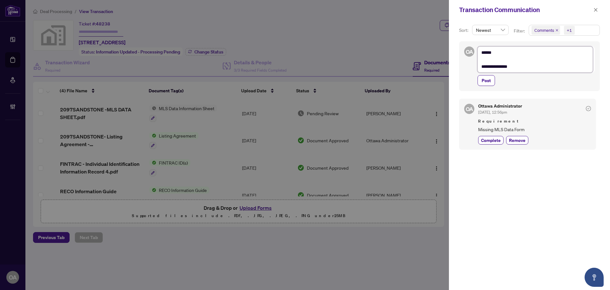
type textarea "**********"
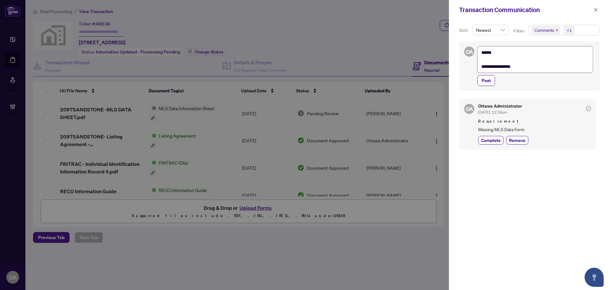
type textarea "**********"
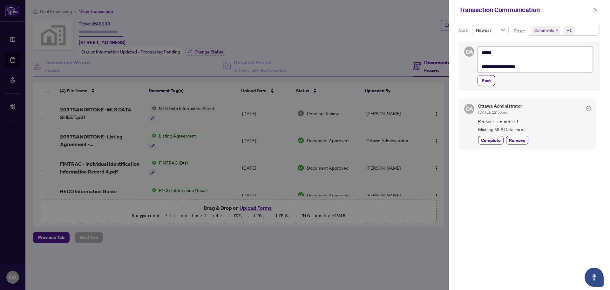
type textarea "**********"
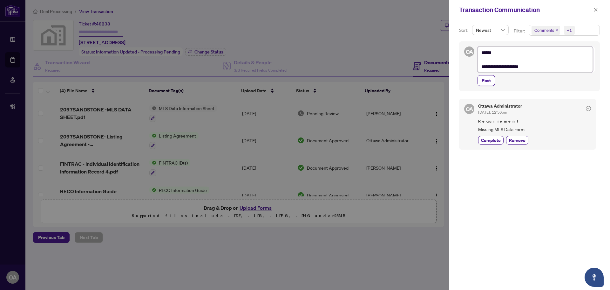
type textarea "**********"
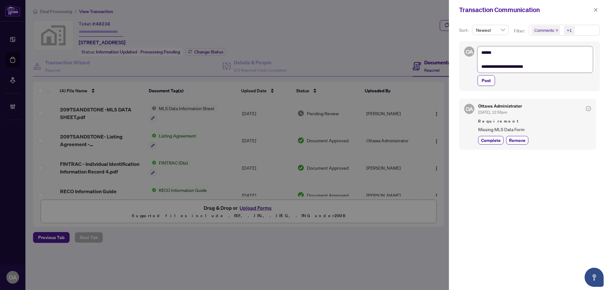
type textarea "**********"
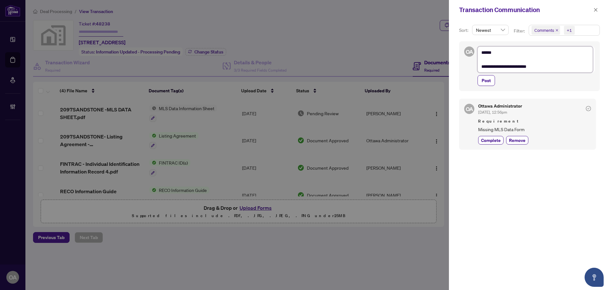
type textarea "**********"
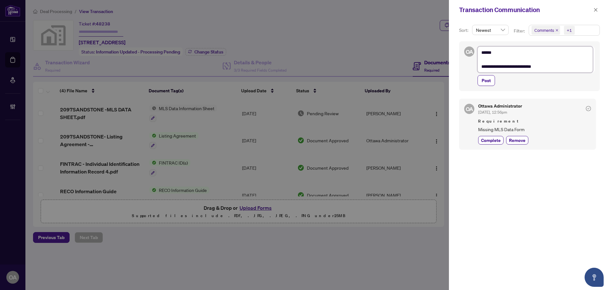
type textarea "**********"
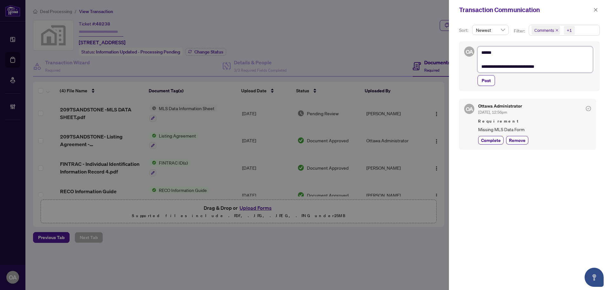
type textarea "**********"
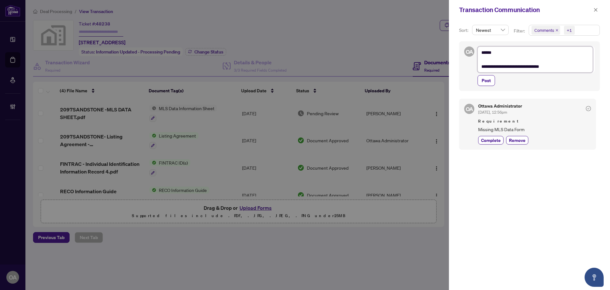
type textarea "**********"
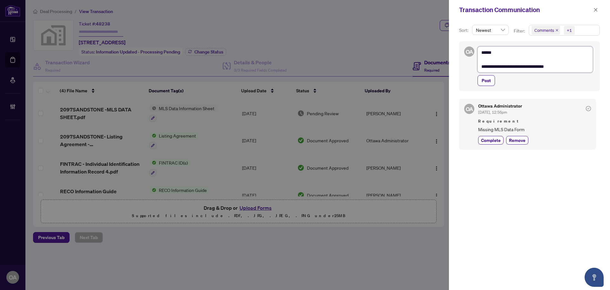
type textarea "**********"
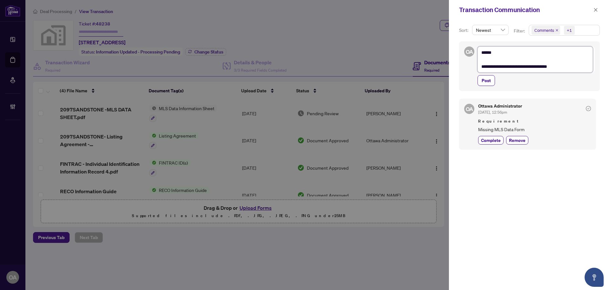
type textarea "**********"
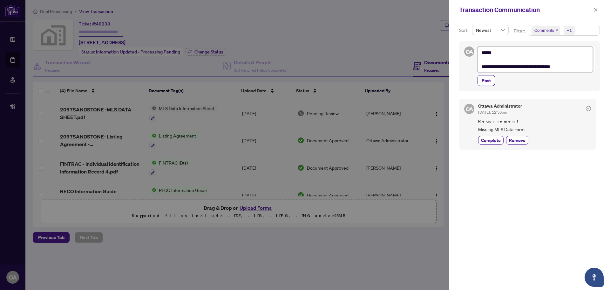
type textarea "**********"
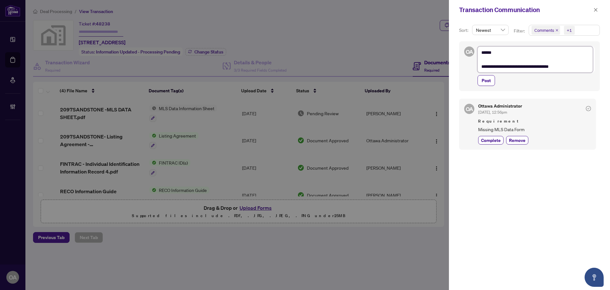
type textarea "**********"
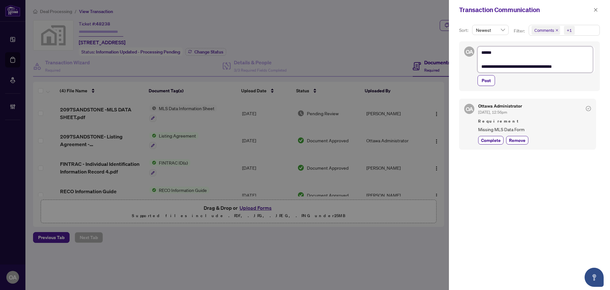
type textarea "**********"
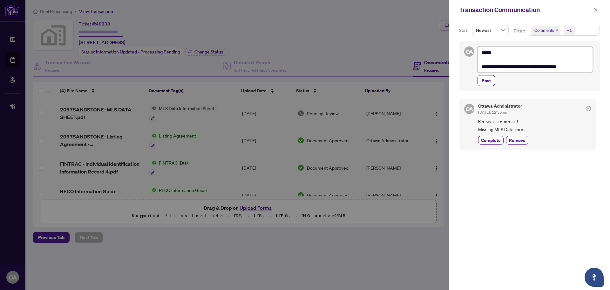
type textarea "**********"
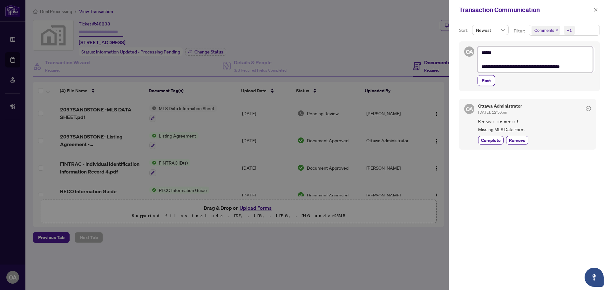
type textarea "**********"
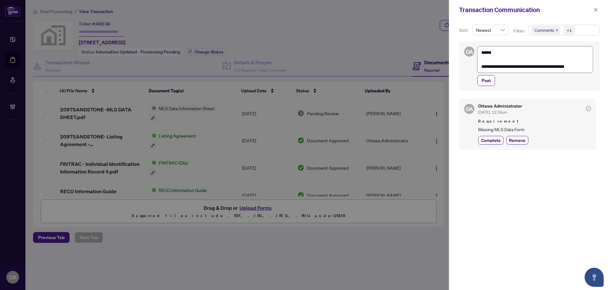
type textarea "**********"
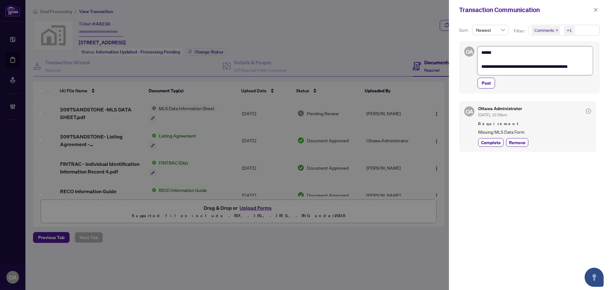
type textarea "**********"
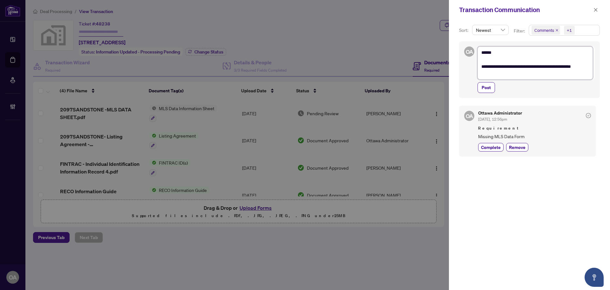
type textarea "**********"
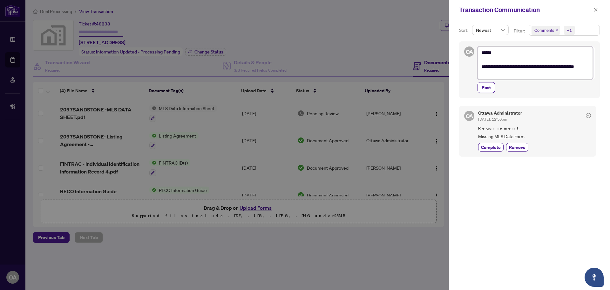
type textarea "**********"
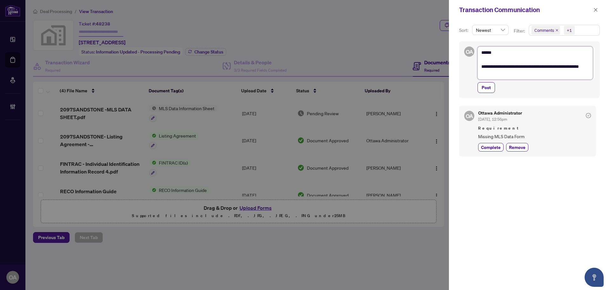
type textarea "**********"
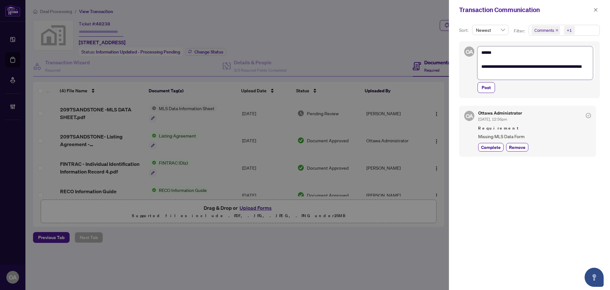
type textarea "**********"
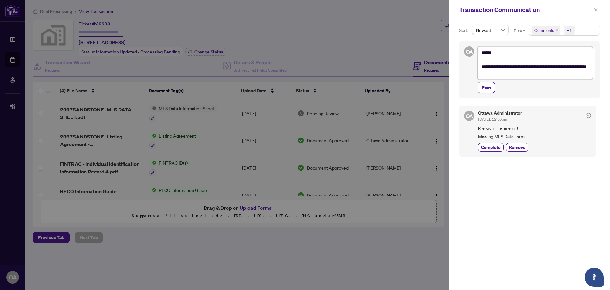
type textarea "**********"
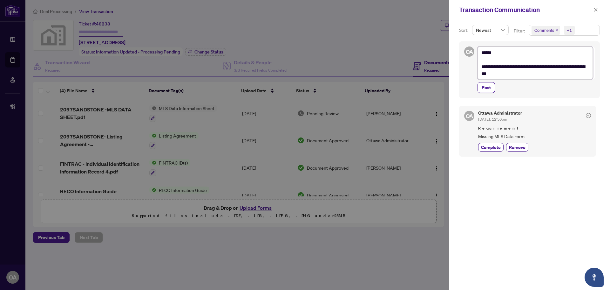
type textarea "**********"
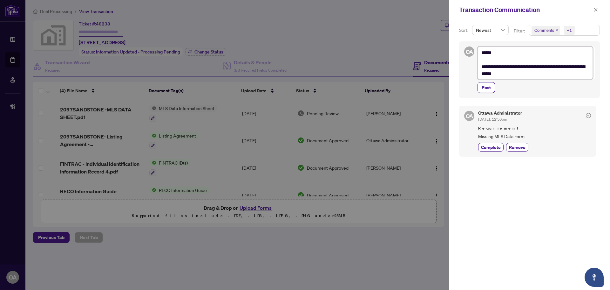
type textarea "**********"
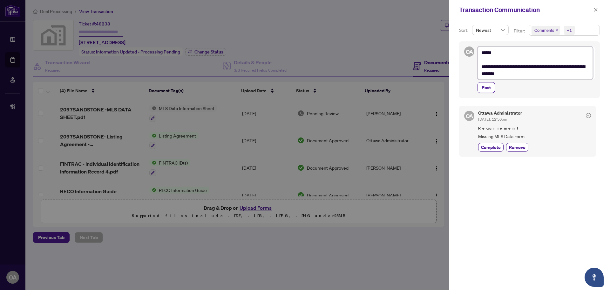
type textarea "**********"
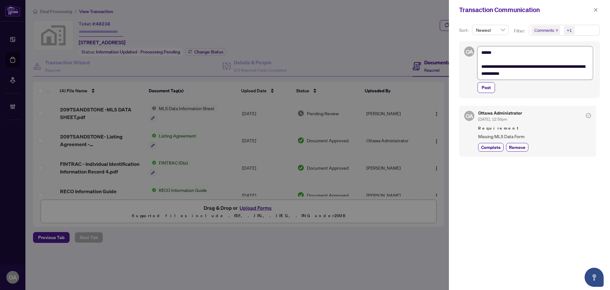
type textarea "**********"
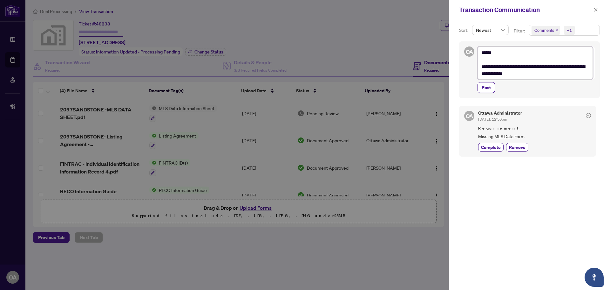
type textarea "**********"
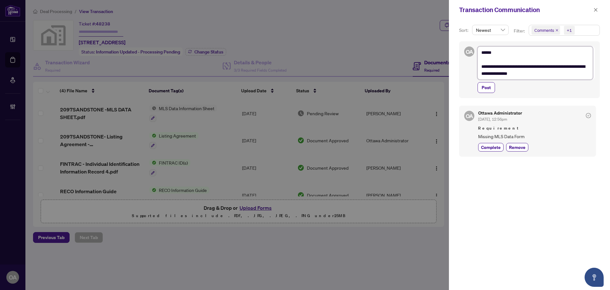
type textarea "**********"
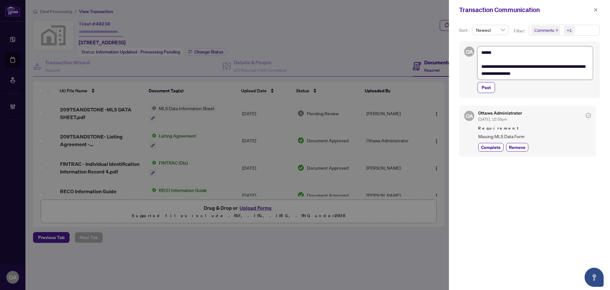
type textarea "**********"
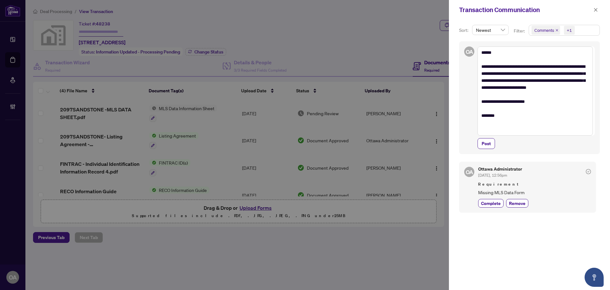
click at [489, 150] on div "**********" at bounding box center [529, 97] width 141 height 113
click at [494, 145] on button "Post" at bounding box center [486, 143] width 17 height 11
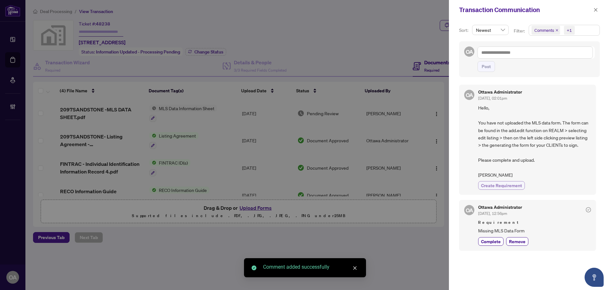
click at [491, 187] on span "Create Requirement" at bounding box center [501, 185] width 41 height 7
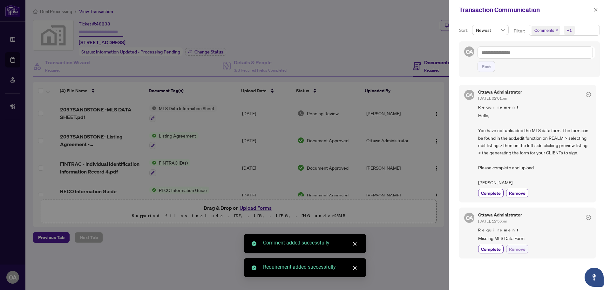
click at [518, 250] on span "Remove" at bounding box center [517, 248] width 17 height 7
click at [596, 5] on span "button" at bounding box center [596, 10] width 4 height 10
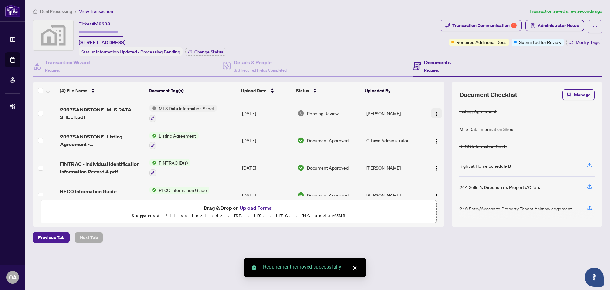
click at [437, 114] on img "button" at bounding box center [436, 113] width 5 height 5
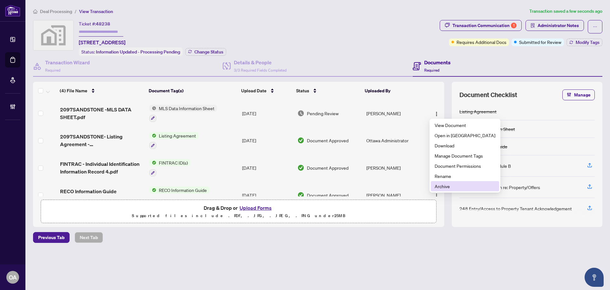
click at [441, 185] on span "Archive" at bounding box center [465, 185] width 61 height 7
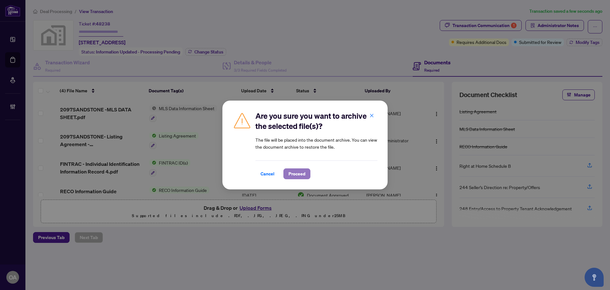
click at [285, 177] on button "Proceed" at bounding box center [297, 173] width 27 height 11
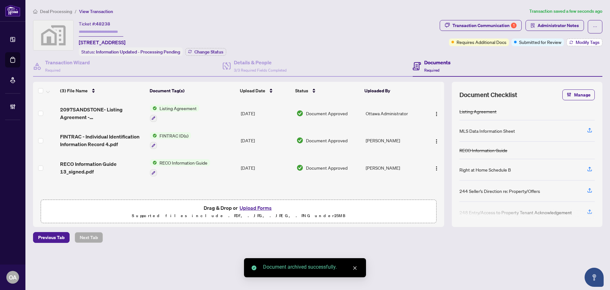
click at [592, 40] on span "Modify Tags" at bounding box center [588, 42] width 24 height 4
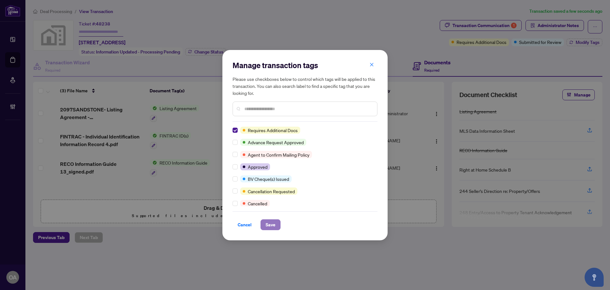
click at [268, 220] on span "Save" at bounding box center [271, 224] width 10 height 10
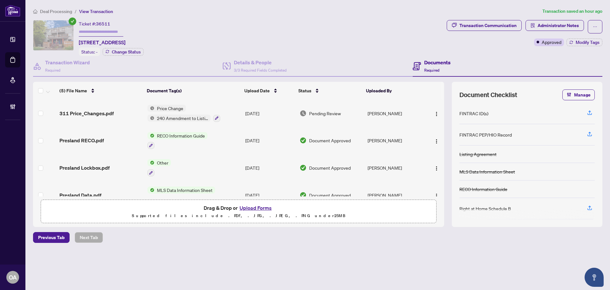
click at [88, 107] on td "311 Price_Changes.pdf" at bounding box center [101, 112] width 88 height 27
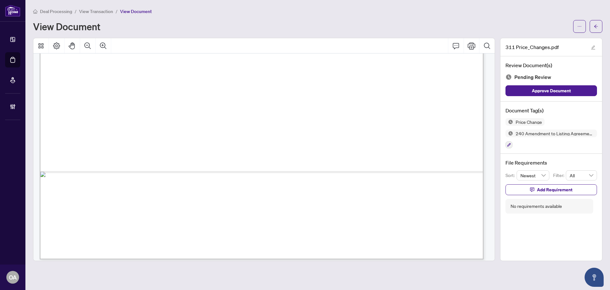
scroll to position [380, 0]
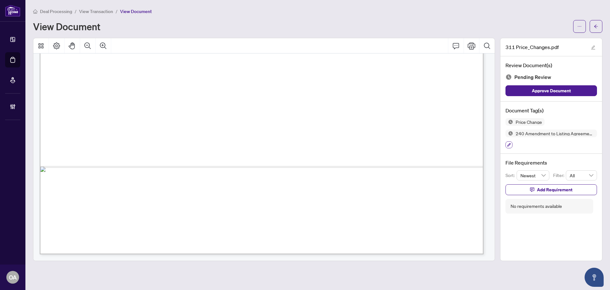
click at [511, 144] on button "button" at bounding box center [509, 144] width 7 height 7
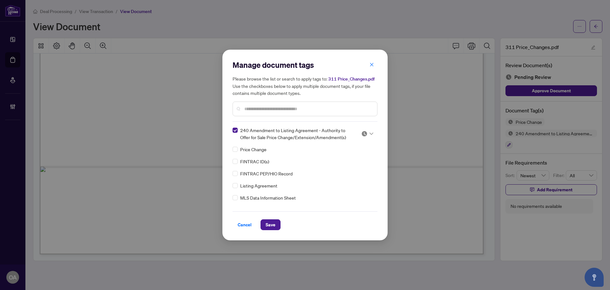
click at [366, 133] on div at bounding box center [367, 133] width 12 height 6
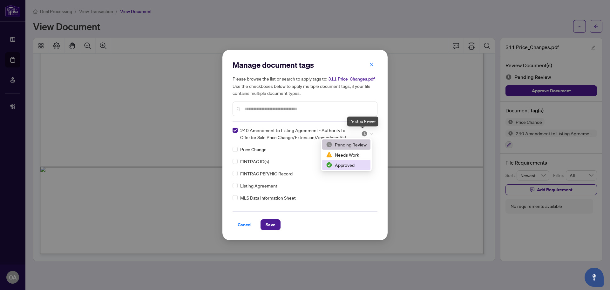
click at [356, 166] on div "Approved" at bounding box center [346, 164] width 41 height 7
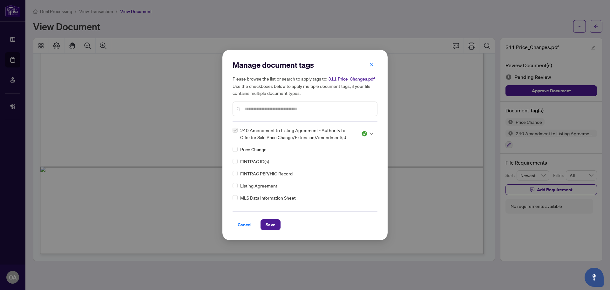
click at [265, 230] on div "Manage document tags Please browse the list or search to apply tags to: 311 Pri…" at bounding box center [304, 145] width 165 height 190
click at [277, 226] on button "Save" at bounding box center [271, 224] width 20 height 11
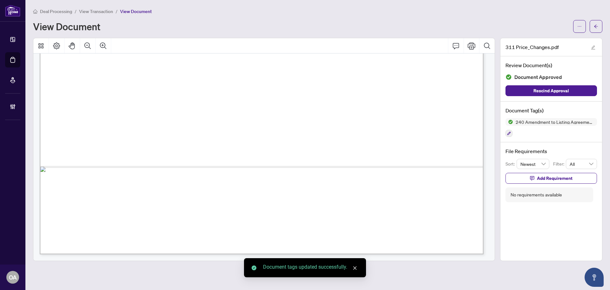
click at [598, 26] on icon "arrow-left" at bounding box center [596, 25] width 4 height 3
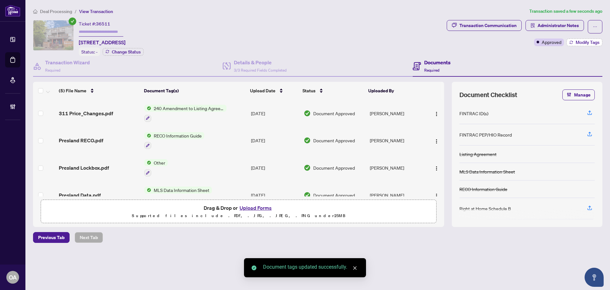
click at [589, 40] on span "Modify Tags" at bounding box center [588, 42] width 24 height 4
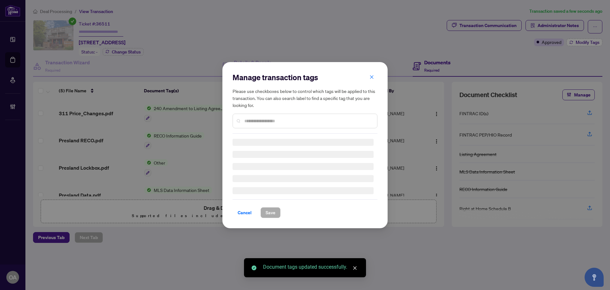
click at [589, 40] on div "Manage transaction tags Please use checkboxes below to control which tags will …" at bounding box center [305, 145] width 610 height 290
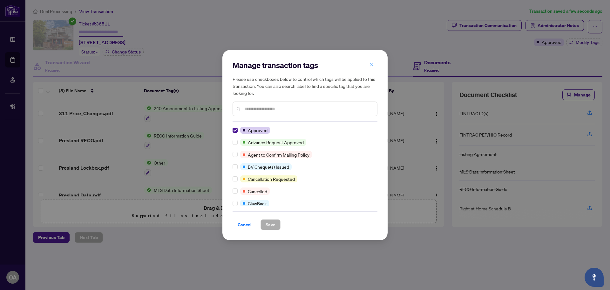
click at [373, 63] on icon "close" at bounding box center [372, 64] width 4 height 4
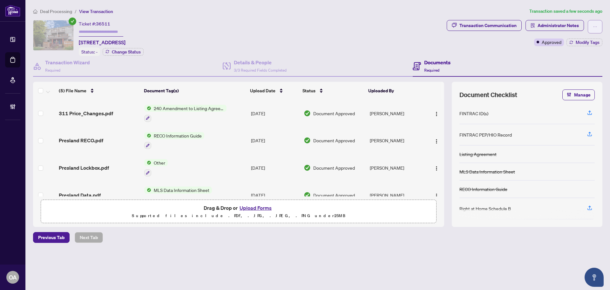
click at [600, 25] on button "button" at bounding box center [595, 26] width 15 height 13
click at [365, 28] on div "Ticket #: 36511 A-311 Presland Rd, Ottawa, Ontario K1K 2B6, Canada Status: - Ch…" at bounding box center [238, 38] width 411 height 36
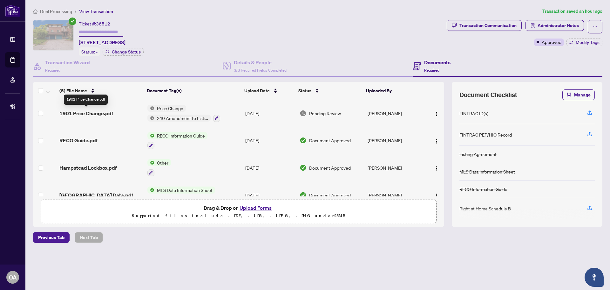
click at [106, 112] on span "1901 Price Change.pdf" at bounding box center [86, 113] width 54 height 8
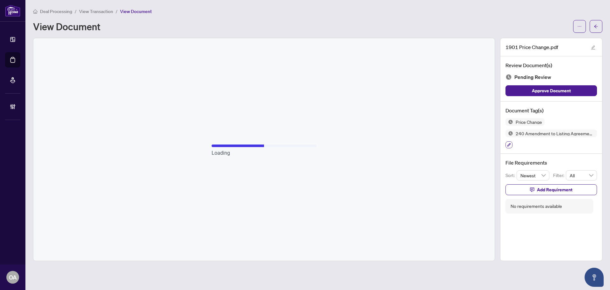
click at [508, 144] on icon "button" at bounding box center [509, 145] width 4 height 4
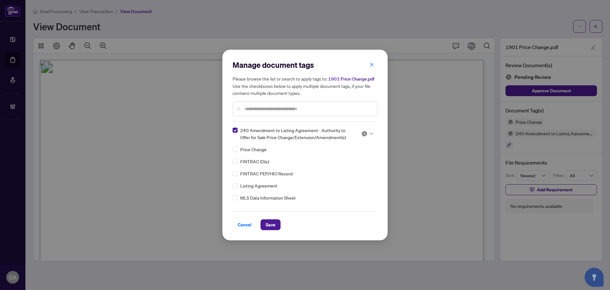
click at [370, 133] on icon at bounding box center [372, 133] width 4 height 3
click at [356, 164] on div "Approved" at bounding box center [346, 164] width 41 height 7
click at [278, 215] on div "Cancel Save" at bounding box center [305, 220] width 145 height 19
click at [279, 227] on button "Save" at bounding box center [271, 224] width 20 height 11
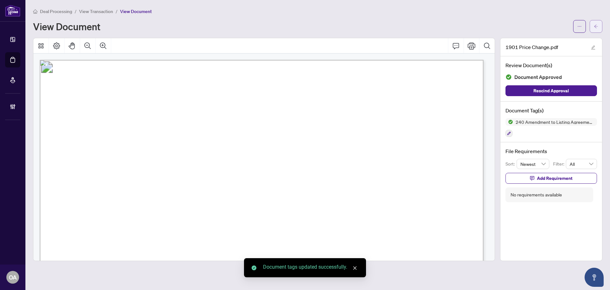
click at [599, 30] on button "button" at bounding box center [596, 26] width 13 height 13
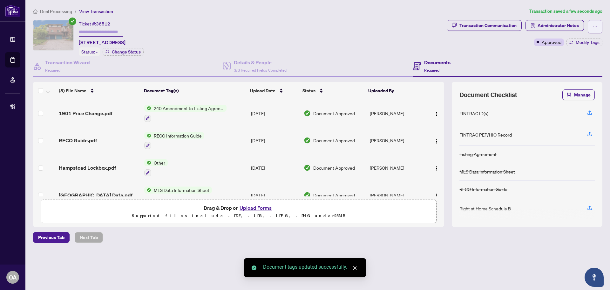
click at [595, 28] on icon "ellipsis" at bounding box center [595, 26] width 4 height 4
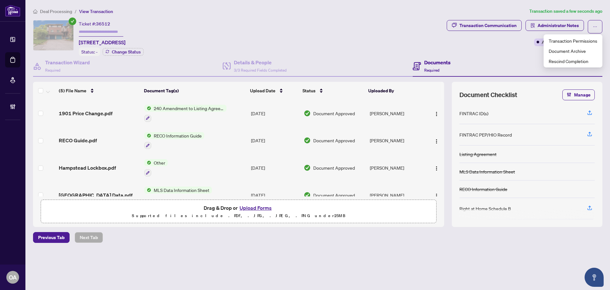
click at [358, 31] on div "Ticket #: 36512 [STREET_ADDRESS] Status: - Change Status" at bounding box center [238, 38] width 411 height 36
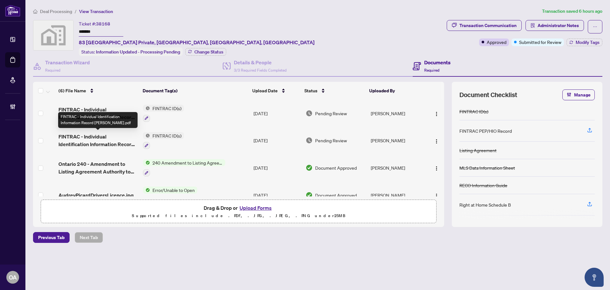
click at [104, 140] on span "FINTRAC - Individual Identification Information Record [PERSON_NAME].pdf" at bounding box center [97, 140] width 79 height 15
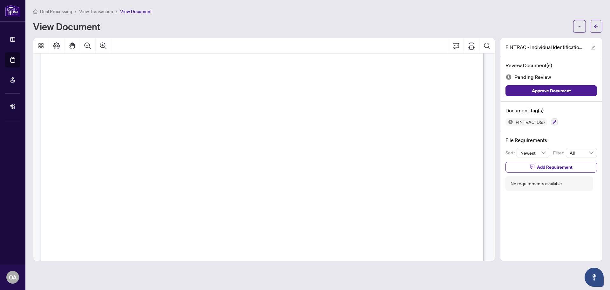
scroll to position [1939, 0]
click at [553, 123] on icon "button" at bounding box center [555, 122] width 4 height 4
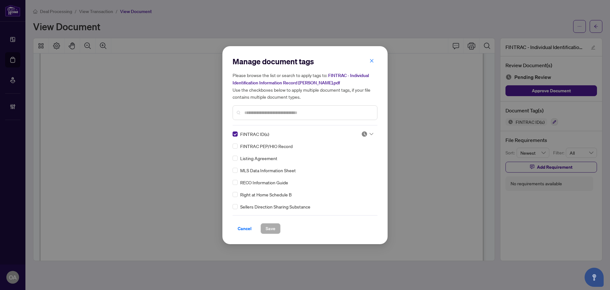
click at [367, 128] on div "Manage document tags Please browse the list or search to apply tags to: FINTRAC…" at bounding box center [305, 144] width 145 height 177
click at [367, 131] on div at bounding box center [367, 134] width 12 height 6
click at [359, 162] on div "Approved" at bounding box center [346, 164] width 41 height 7
click at [271, 222] on div "Cancel Save" at bounding box center [305, 224] width 145 height 19
click at [278, 228] on button "Save" at bounding box center [271, 228] width 20 height 11
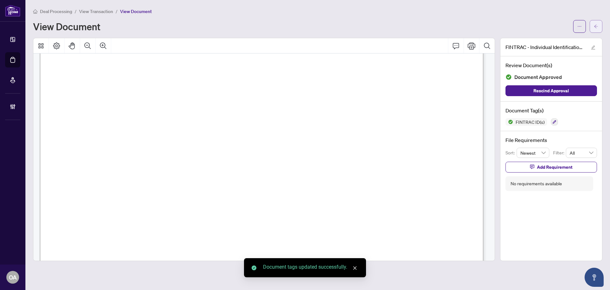
click at [599, 29] on button "button" at bounding box center [596, 26] width 13 height 13
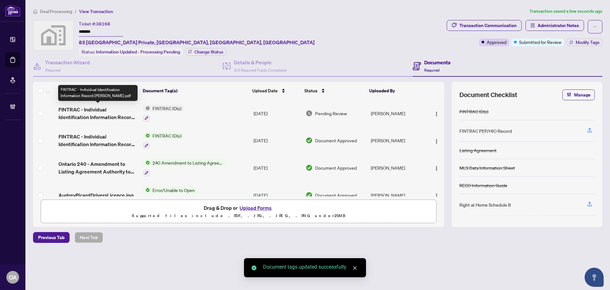
click at [110, 112] on span "FINTRAC - Individual Identification Information Record Levi Charbonneau.pdf" at bounding box center [97, 113] width 79 height 15
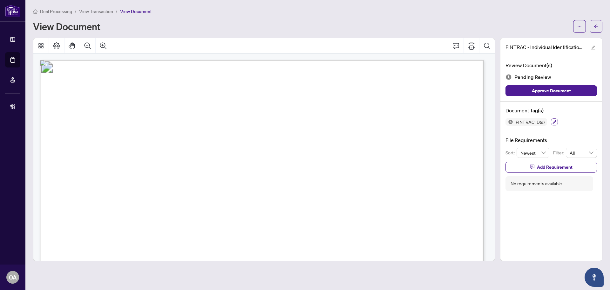
click at [553, 120] on icon "button" at bounding box center [555, 122] width 4 height 4
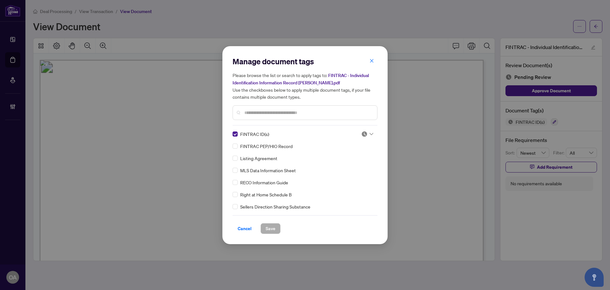
click at [366, 135] on img at bounding box center [364, 134] width 6 height 6
click at [356, 167] on div "Approved" at bounding box center [346, 164] width 41 height 7
click at [278, 231] on button "Save" at bounding box center [271, 228] width 20 height 11
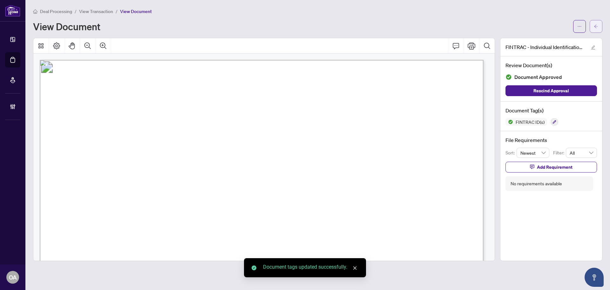
click at [600, 26] on button "button" at bounding box center [596, 26] width 13 height 13
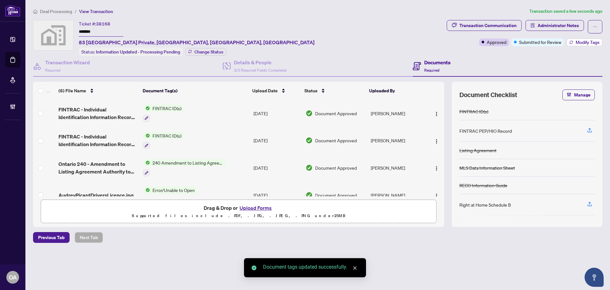
click at [595, 42] on span "Modify Tags" at bounding box center [588, 42] width 24 height 4
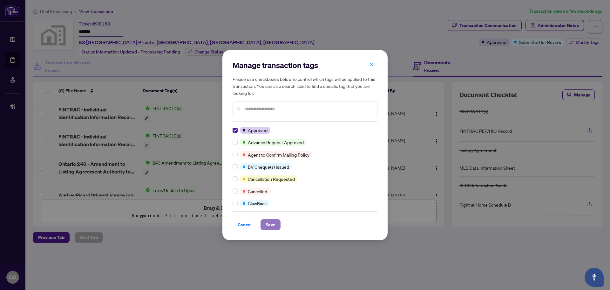
click at [272, 225] on span "Save" at bounding box center [271, 224] width 10 height 10
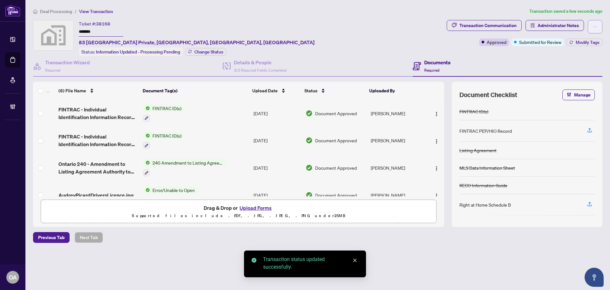
click at [593, 26] on button "button" at bounding box center [595, 26] width 15 height 13
click at [573, 71] on span "Submit for Completion" at bounding box center [573, 71] width 49 height 7
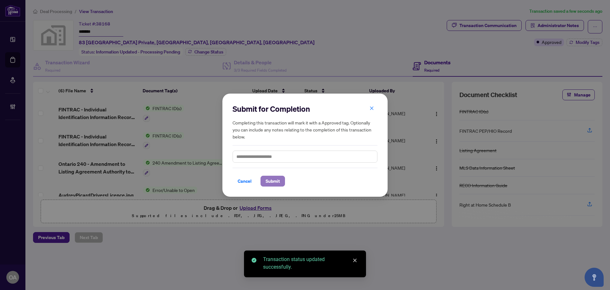
drag, startPoint x: 273, startPoint y: 182, endPoint x: 284, endPoint y: 180, distance: 11.2
click at [273, 182] on span "Submit" at bounding box center [273, 181] width 14 height 10
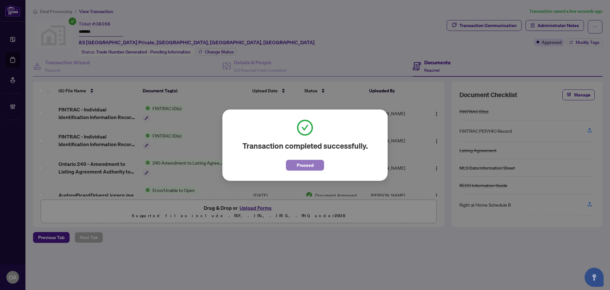
click at [305, 163] on span "Proceed" at bounding box center [305, 165] width 17 height 10
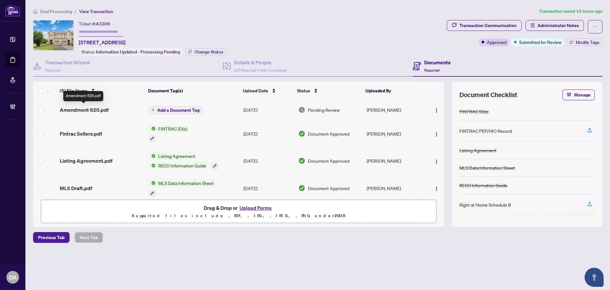
click at [96, 106] on span "Amendment 620.pdf" at bounding box center [84, 110] width 49 height 8
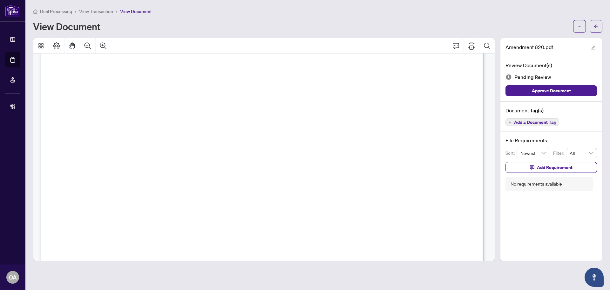
scroll to position [350, 0]
click at [548, 121] on span "Add a Document Tag" at bounding box center [535, 122] width 42 height 4
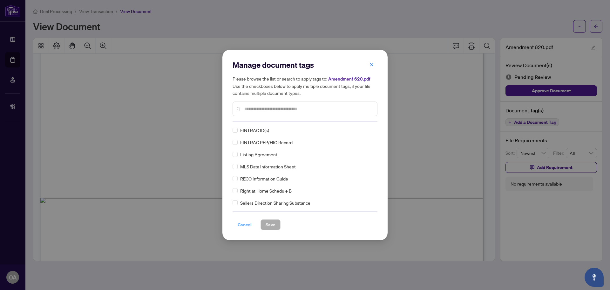
click at [242, 223] on span "Cancel" at bounding box center [245, 224] width 14 height 10
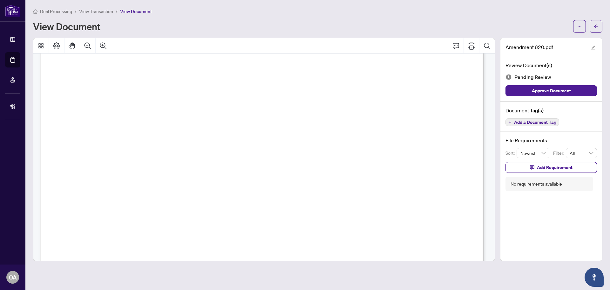
scroll to position [0, 0]
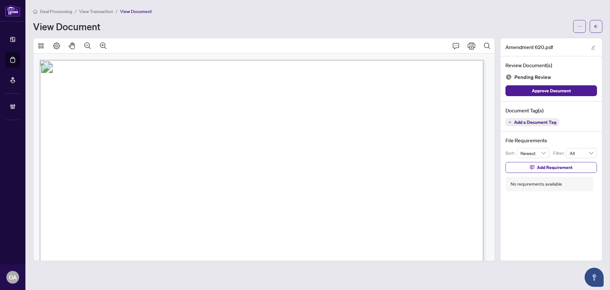
click at [524, 118] on button "Add a Document Tag" at bounding box center [533, 122] width 54 height 8
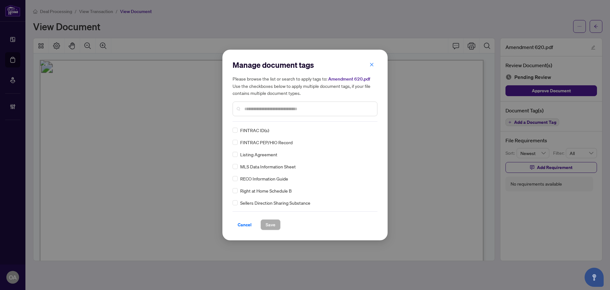
click at [252, 110] on input "text" at bounding box center [308, 108] width 128 height 7
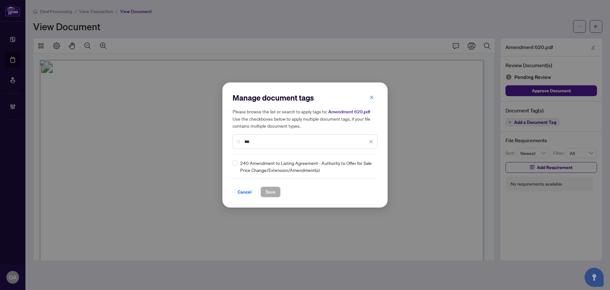
type input "***"
click at [365, 166] on img at bounding box center [364, 166] width 6 height 6
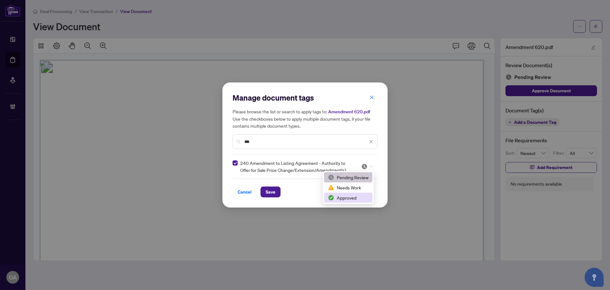
click at [350, 195] on div "Approved" at bounding box center [348, 197] width 41 height 7
click at [265, 188] on button "Save" at bounding box center [271, 191] width 20 height 11
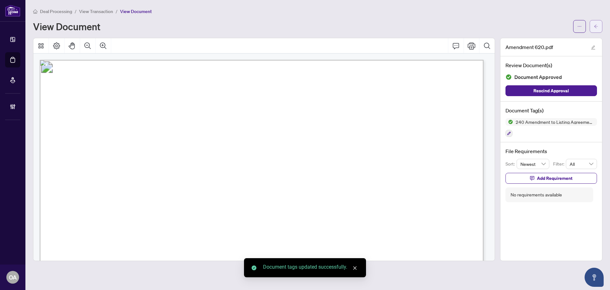
click at [598, 28] on icon "arrow-left" at bounding box center [596, 26] width 4 height 4
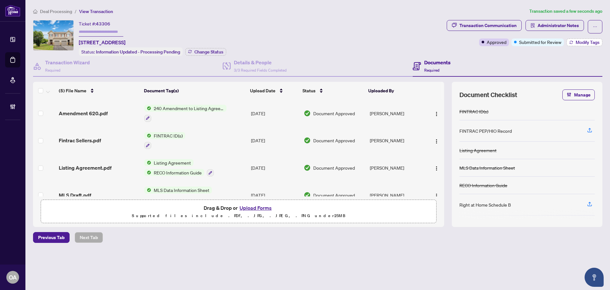
click at [592, 42] on span "Modify Tags" at bounding box center [588, 42] width 24 height 4
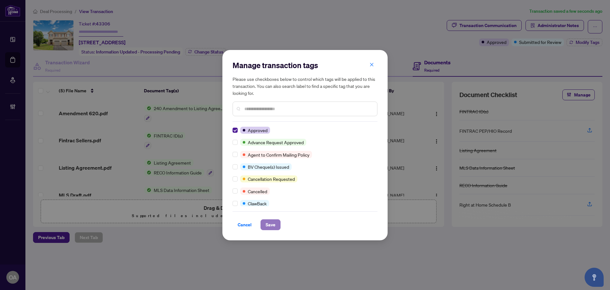
drag, startPoint x: 272, startPoint y: 229, endPoint x: 271, endPoint y: 226, distance: 3.3
click at [273, 226] on span "Save" at bounding box center [271, 224] width 10 height 10
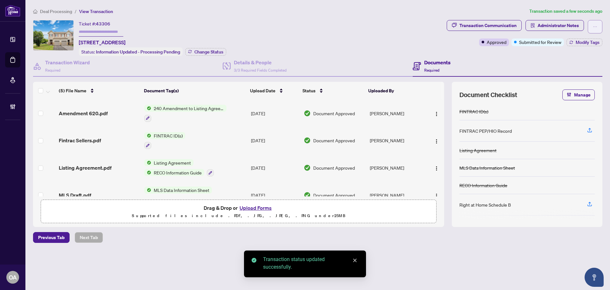
click at [597, 28] on icon "ellipsis" at bounding box center [595, 26] width 4 height 4
click at [576, 71] on span "Submit for Completion" at bounding box center [573, 71] width 49 height 7
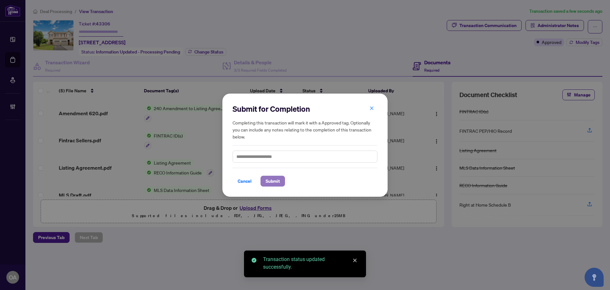
click at [282, 179] on button "Submit" at bounding box center [273, 180] width 24 height 11
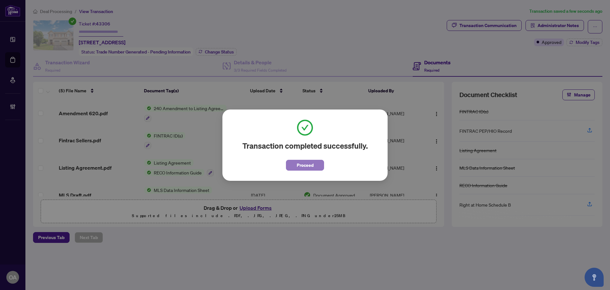
click at [305, 165] on span "Proceed" at bounding box center [305, 165] width 17 height 10
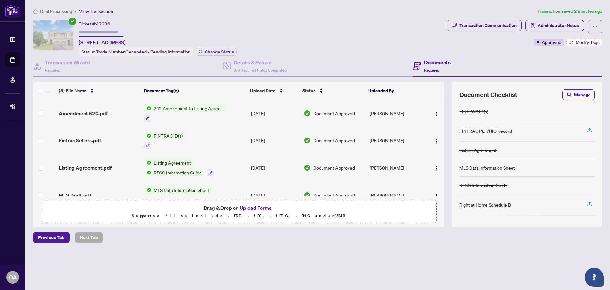
click at [587, 40] on span "Modify Tags" at bounding box center [588, 42] width 24 height 4
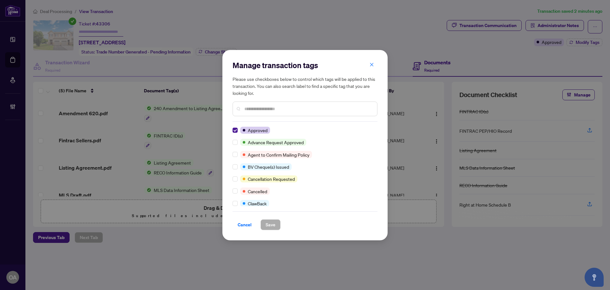
drag, startPoint x: 367, startPoint y: 64, endPoint x: 373, endPoint y: 63, distance: 6.2
click at [369, 64] on button "button" at bounding box center [372, 64] width 13 height 11
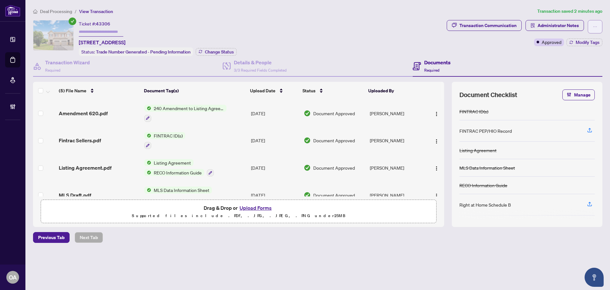
click at [597, 24] on icon "ellipsis" at bounding box center [595, 26] width 4 height 4
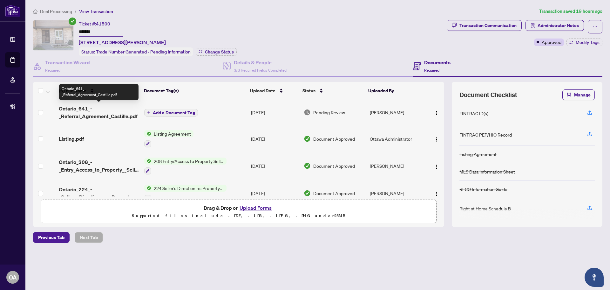
click at [90, 113] on span "Ontario_641_-_Referral_Agreement_Castille.pdf" at bounding box center [99, 112] width 80 height 15
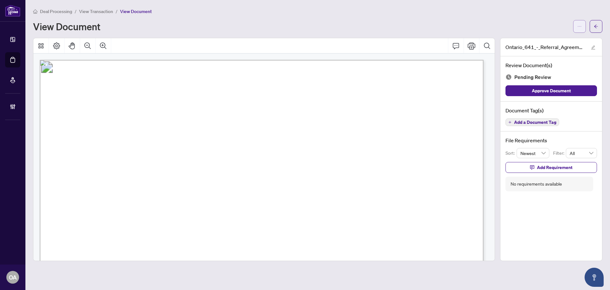
click at [578, 26] on icon "ellipsis" at bounding box center [579, 26] width 3 height 1
click at [551, 22] on div "View Document" at bounding box center [301, 26] width 537 height 10
click at [598, 24] on span "button" at bounding box center [596, 26] width 4 height 10
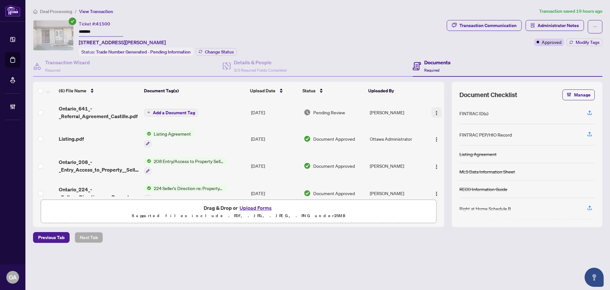
click at [436, 110] on img "button" at bounding box center [436, 112] width 5 height 5
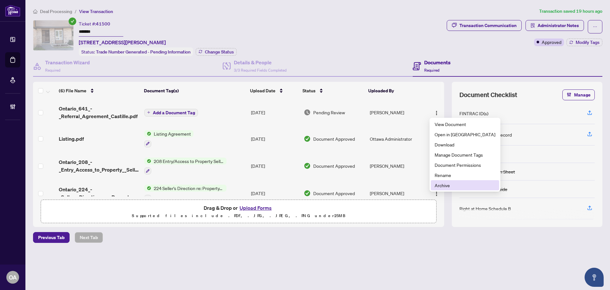
click at [444, 185] on span "Archive" at bounding box center [465, 184] width 61 height 7
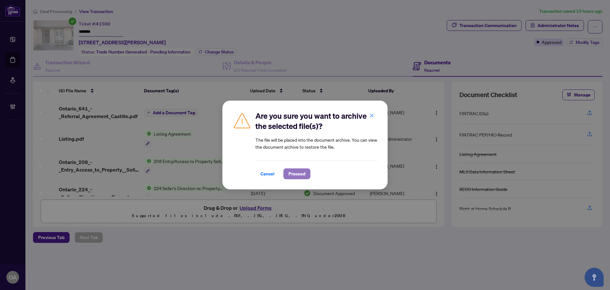
click at [299, 175] on span "Proceed" at bounding box center [297, 173] width 17 height 10
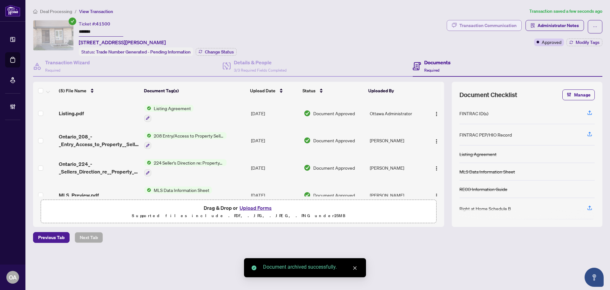
click at [505, 23] on div "Transaction Communication" at bounding box center [488, 25] width 57 height 10
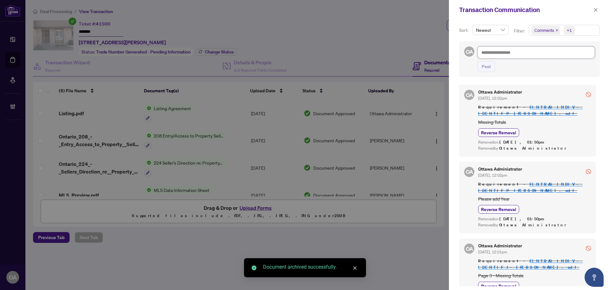
click at [495, 50] on textarea at bounding box center [536, 52] width 117 height 12
type textarea "*"
type textarea "**"
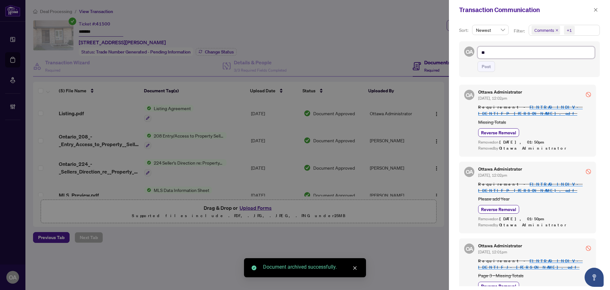
type textarea "***"
type textarea "****"
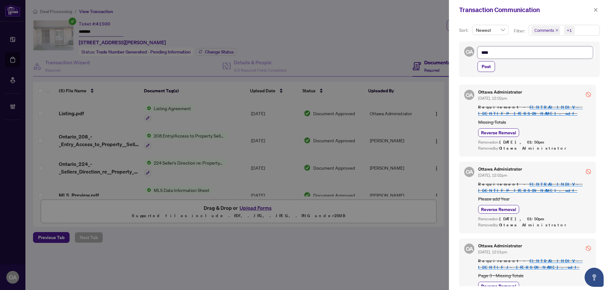
type textarea "*****"
type textarea "******"
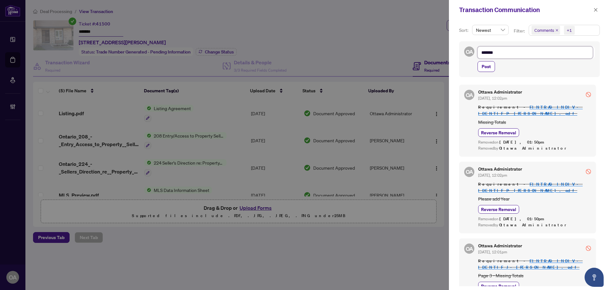
type textarea "******"
type textarea "********"
type textarea "*********"
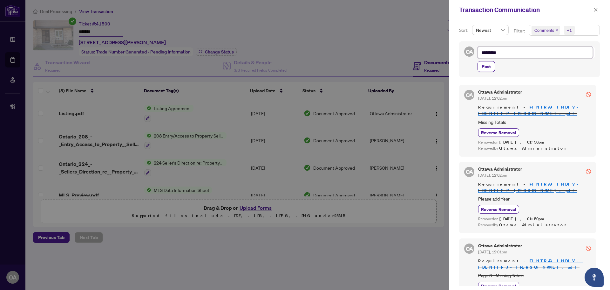
type textarea "*********"
type textarea "**********"
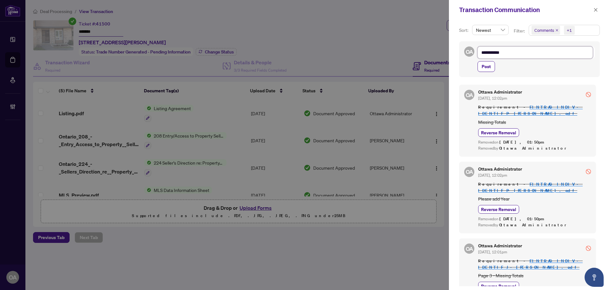
type textarea "**********"
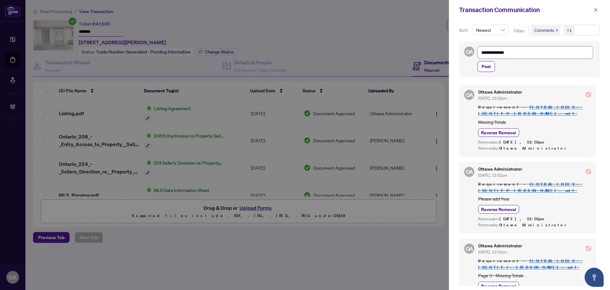
type textarea "**********"
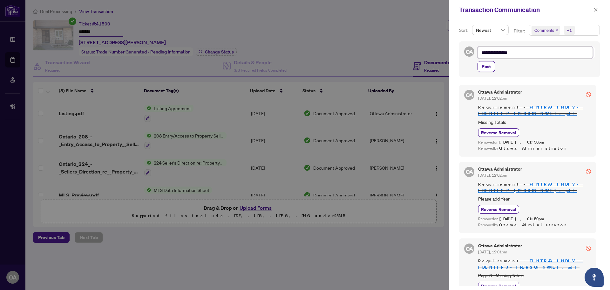
type textarea "**********"
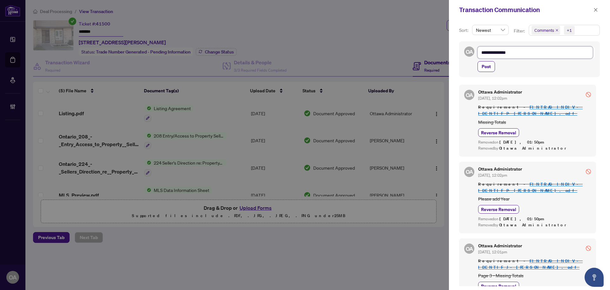
type textarea "**********"
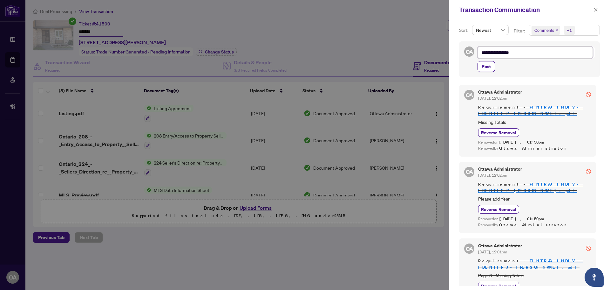
type textarea "**********"
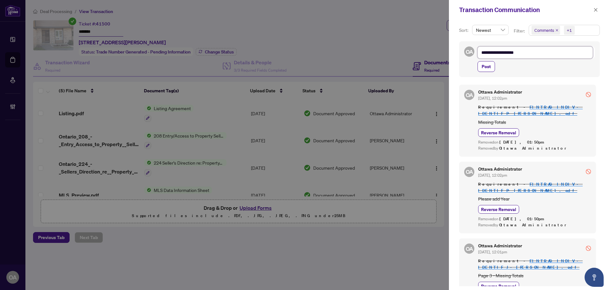
type textarea "**********"
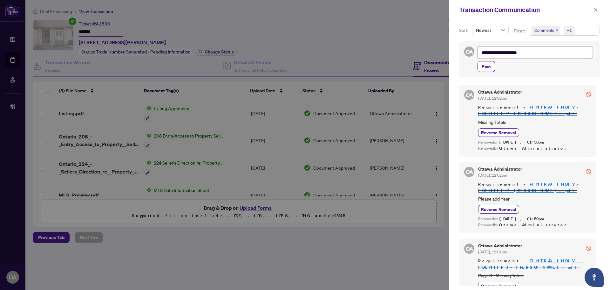
type textarea "**********"
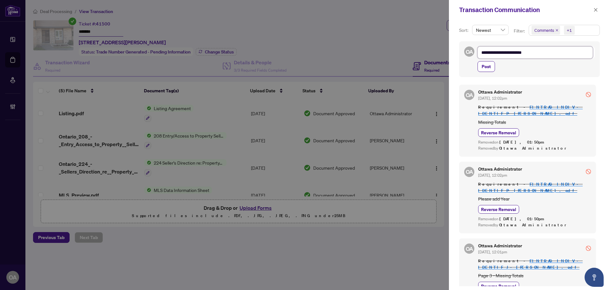
type textarea "**********"
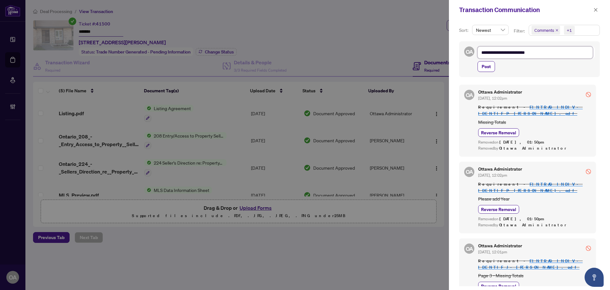
type textarea "**********"
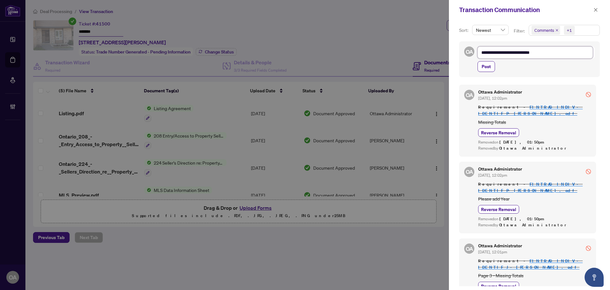
type textarea "**********"
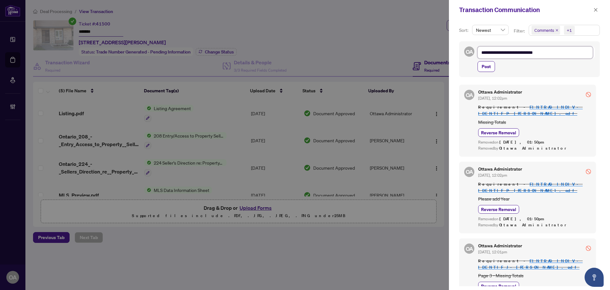
type textarea "**********"
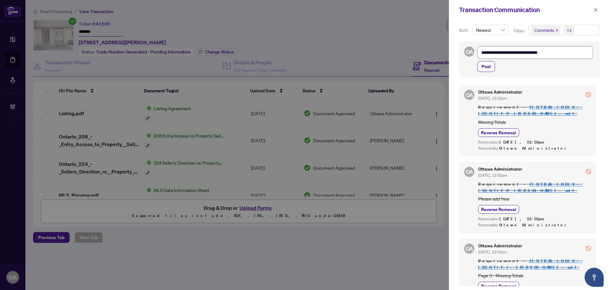
type textarea "**********"
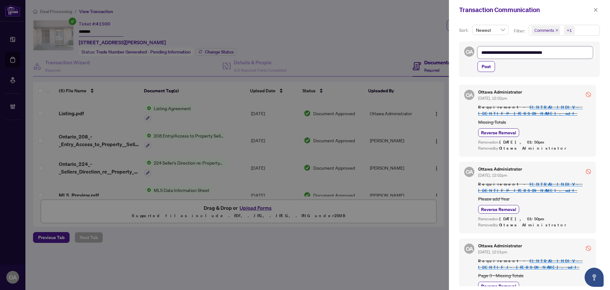
type textarea "**********"
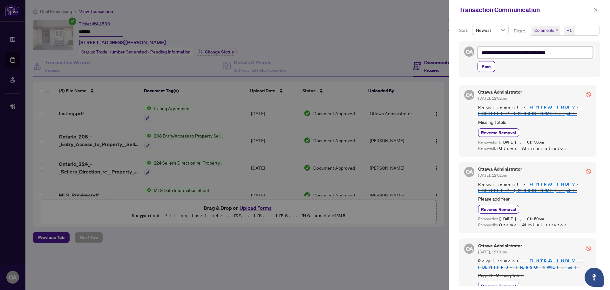
type textarea "**********"
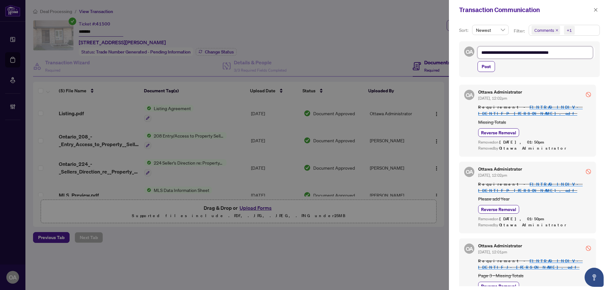
type textarea "**********"
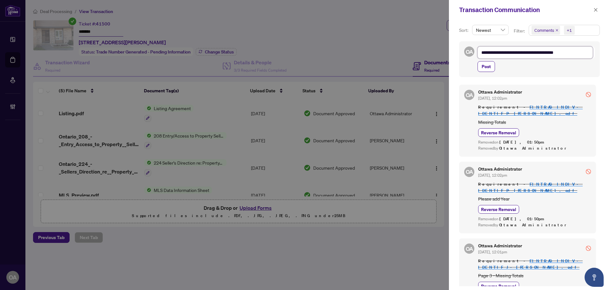
type textarea "**********"
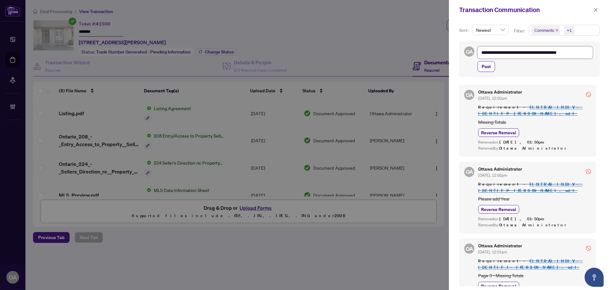
type textarea "**********"
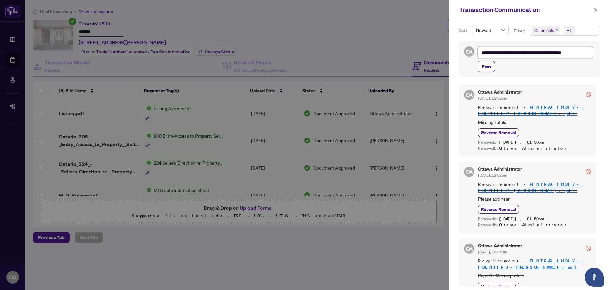
type textarea "**********"
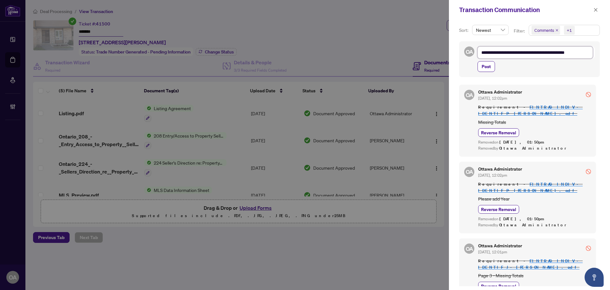
type textarea "**********"
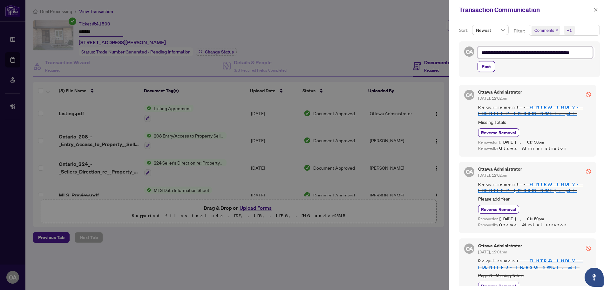
type textarea "**********"
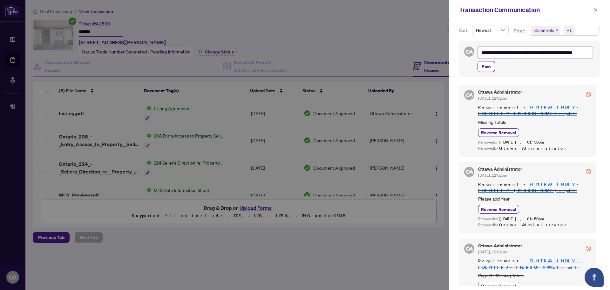
type textarea "**********"
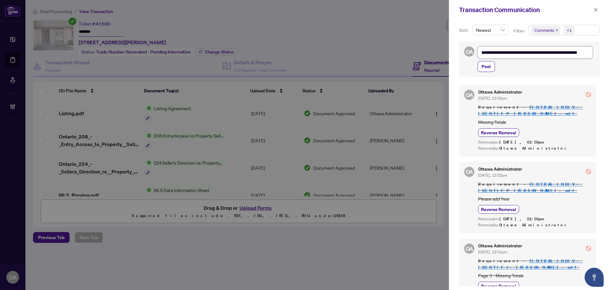
type textarea "**********"
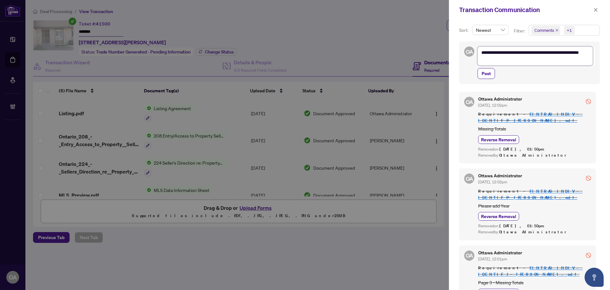
type textarea "**********"
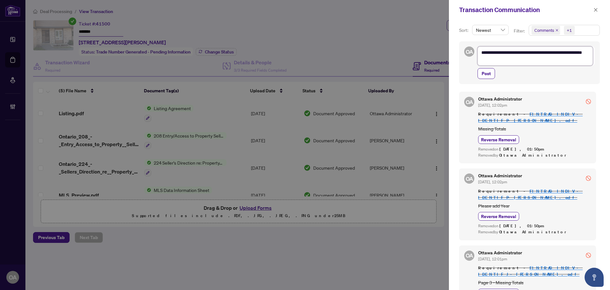
type textarea "**********"
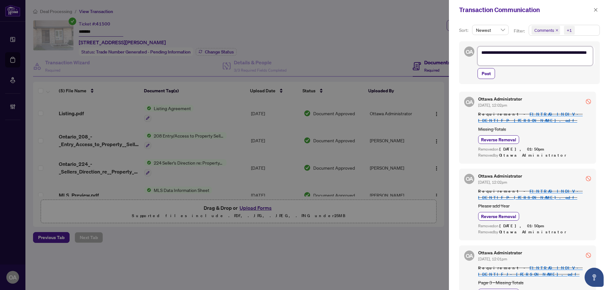
type textarea "**********"
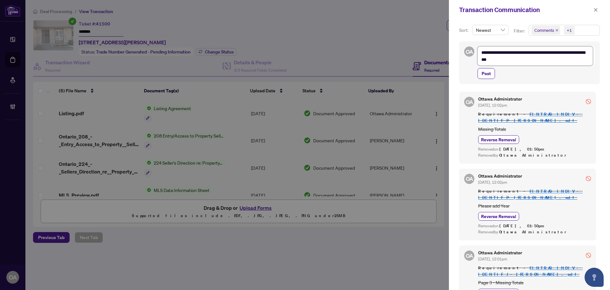
type textarea "**********"
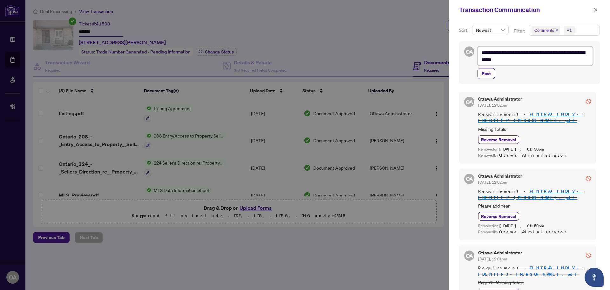
type textarea "**********"
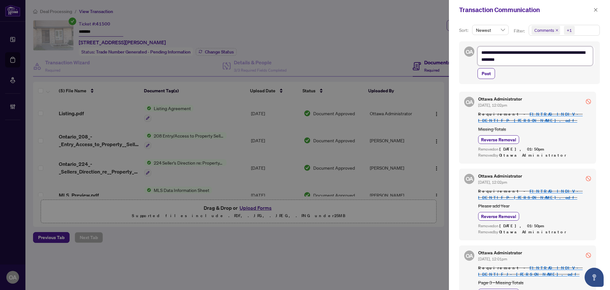
type textarea "**********"
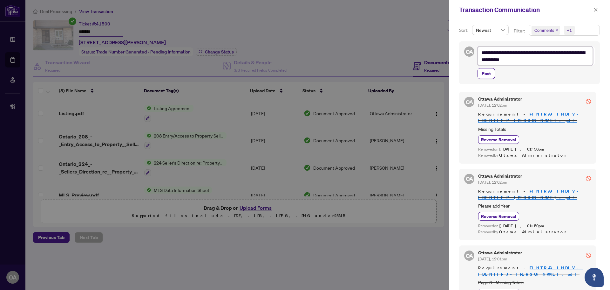
type textarea "**********"
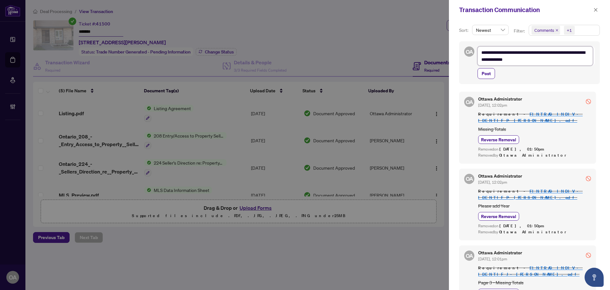
type textarea "**********"
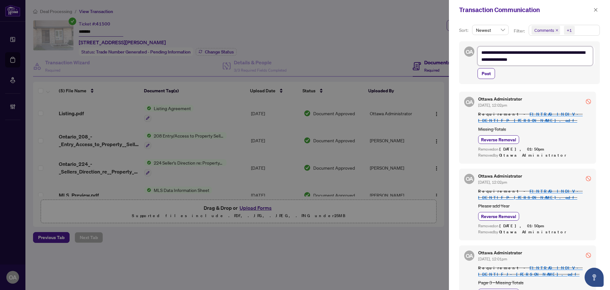
type textarea "**********"
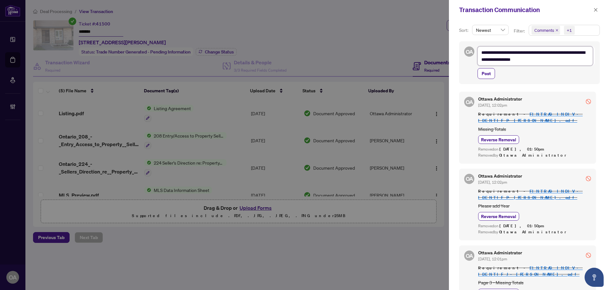
type textarea "**********"
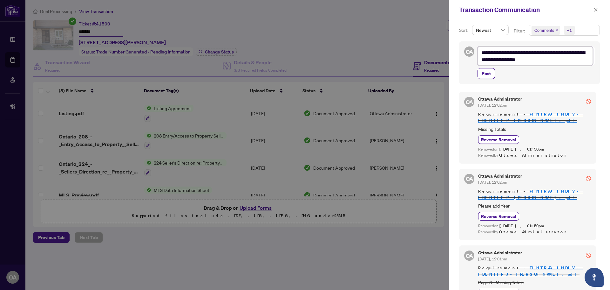
type textarea "**********"
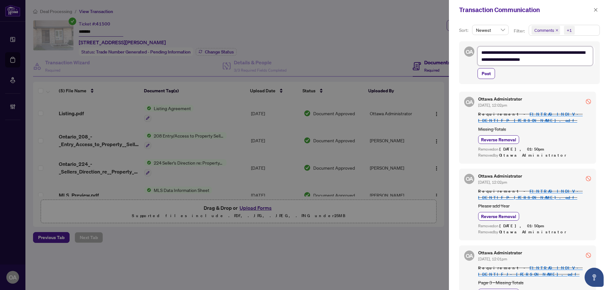
type textarea "**********"
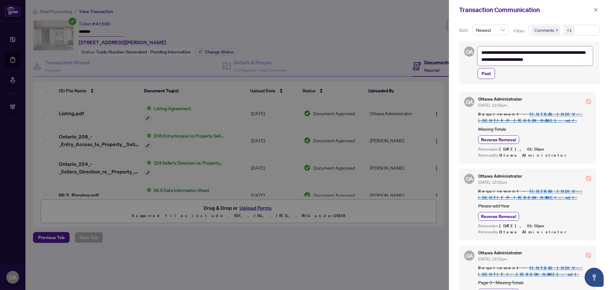
type textarea "**********"
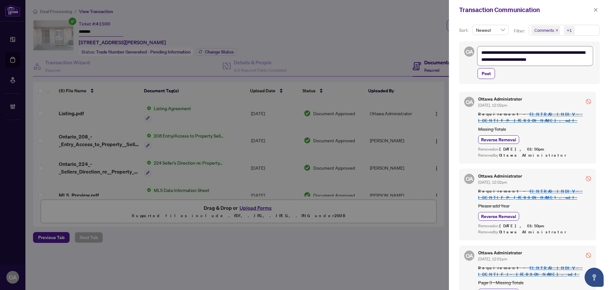
type textarea "**********"
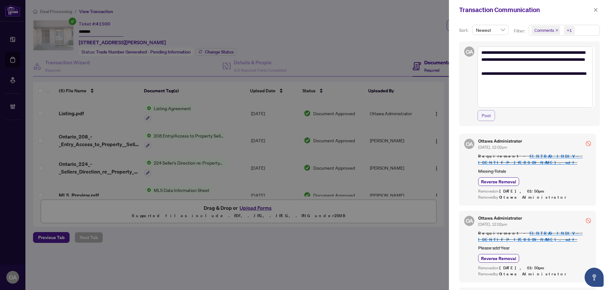
click at [484, 116] on span "Post" at bounding box center [486, 115] width 9 height 10
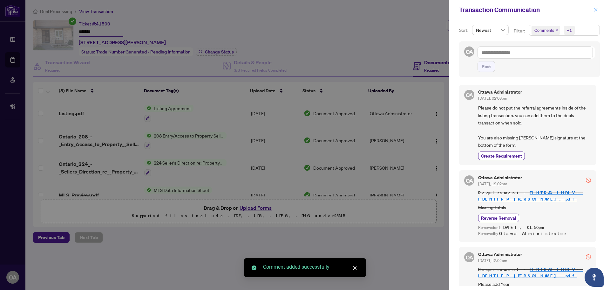
click at [598, 8] on icon "close" at bounding box center [596, 10] width 4 height 4
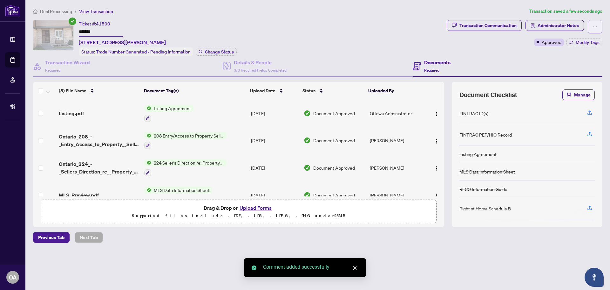
click at [599, 25] on button "button" at bounding box center [595, 26] width 15 height 13
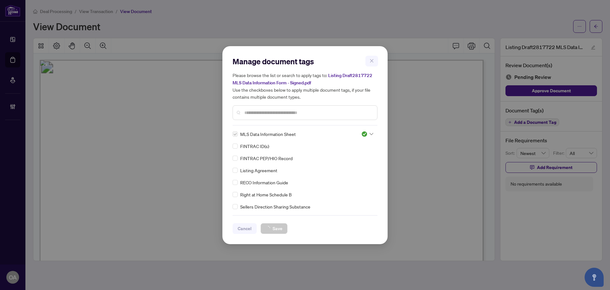
scroll to position [540, 0]
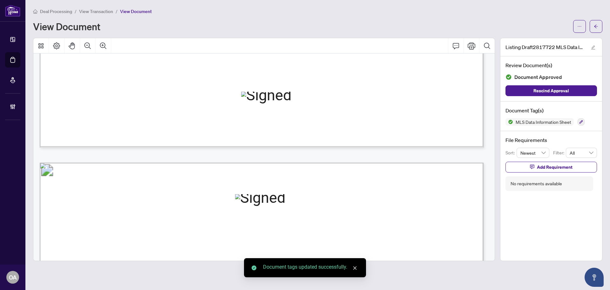
click at [598, 27] on div "Manage document tags Please browse the list or search to apply tags to: Listing…" at bounding box center [305, 145] width 610 height 290
click at [598, 27] on icon "arrow-left" at bounding box center [596, 26] width 4 height 4
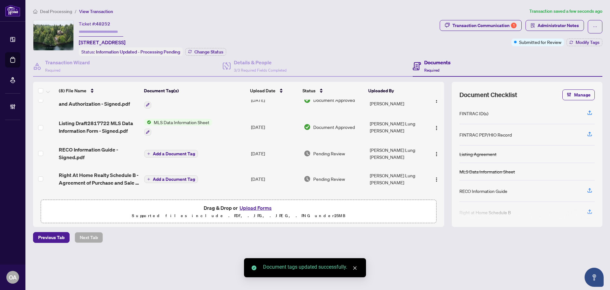
scroll to position [95, 0]
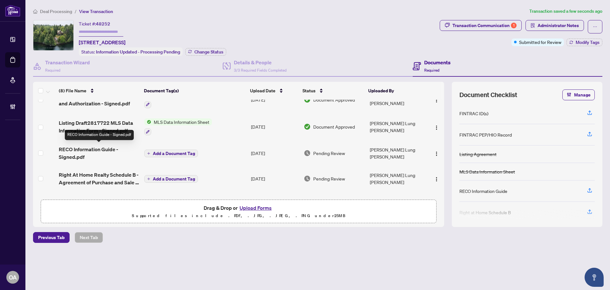
click at [89, 149] on span "RECO Information Guide - Signed.pdf" at bounding box center [99, 152] width 80 height 15
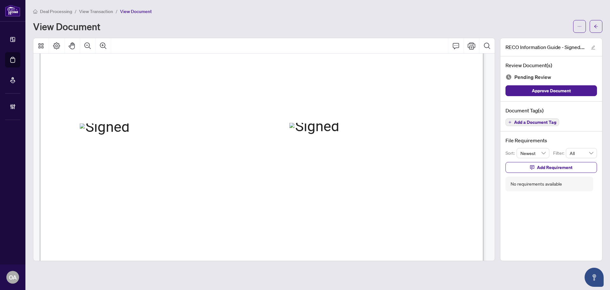
scroll to position [7182, 0]
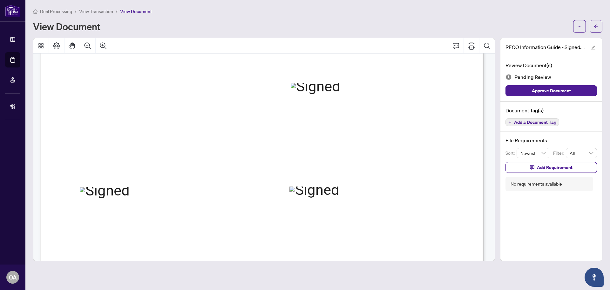
click at [537, 122] on span "Add a Document Tag" at bounding box center [535, 122] width 42 height 4
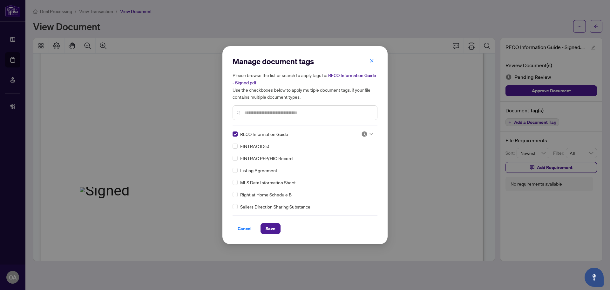
click at [370, 133] on icon at bounding box center [372, 134] width 4 height 3
click at [352, 165] on div "Approved" at bounding box center [346, 164] width 41 height 7
drag, startPoint x: 267, startPoint y: 232, endPoint x: 272, endPoint y: 228, distance: 6.1
click at [268, 231] on span "Save" at bounding box center [271, 228] width 10 height 10
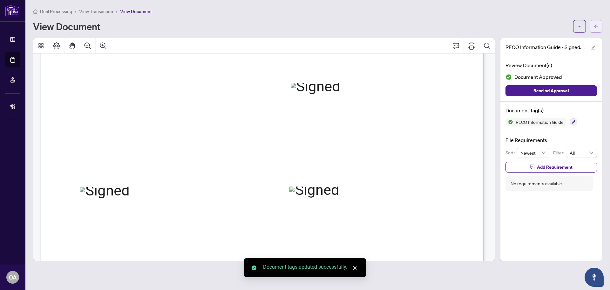
click at [596, 29] on span "button" at bounding box center [596, 26] width 4 height 10
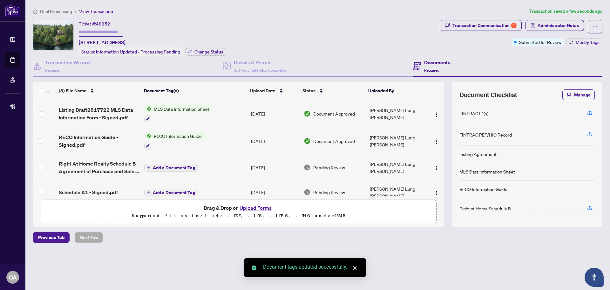
scroll to position [114, 0]
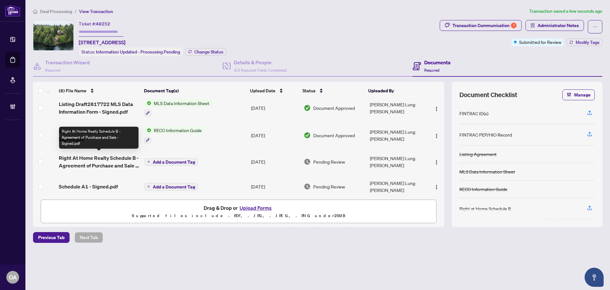
click at [112, 161] on span "Right At Home Realty Schedule B - Agreement of Purchase and Sale - Signed.pdf" at bounding box center [99, 161] width 80 height 15
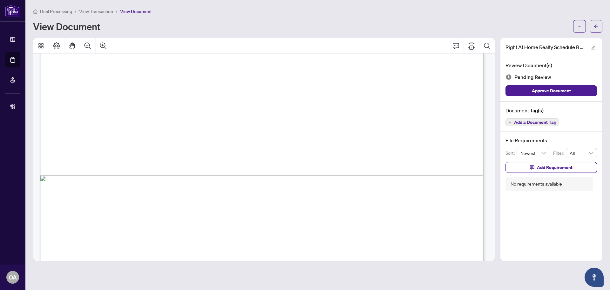
scroll to position [380, 0]
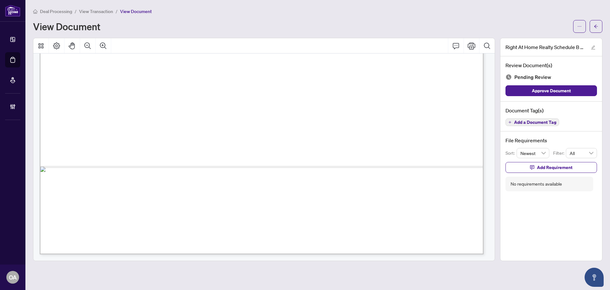
click at [546, 123] on span "Add a Document Tag" at bounding box center [535, 122] width 42 height 4
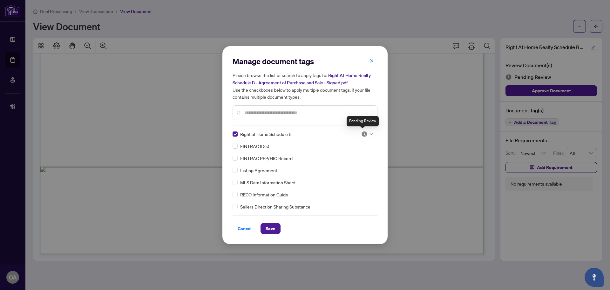
click at [365, 133] on img at bounding box center [364, 134] width 6 height 6
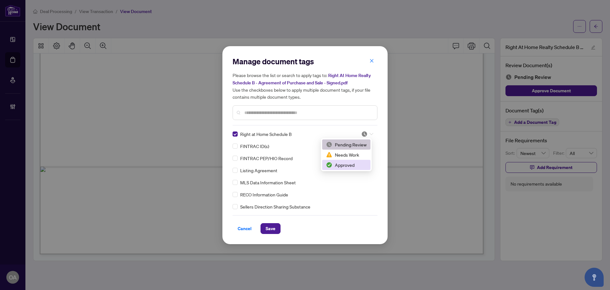
drag, startPoint x: 355, startPoint y: 165, endPoint x: 317, endPoint y: 181, distance: 41.4
click at [354, 165] on div "Approved" at bounding box center [346, 164] width 41 height 7
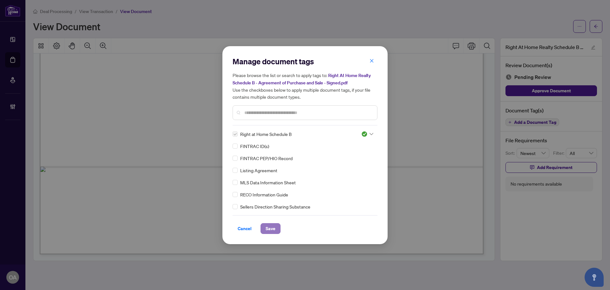
click at [268, 225] on span "Save" at bounding box center [271, 228] width 10 height 10
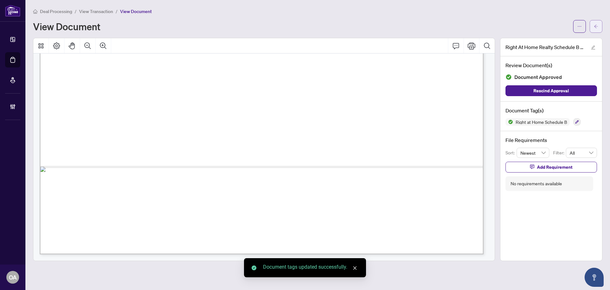
click at [598, 29] on span "button" at bounding box center [596, 26] width 4 height 10
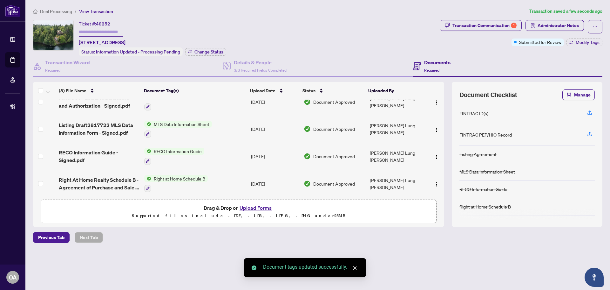
scroll to position [116, 0]
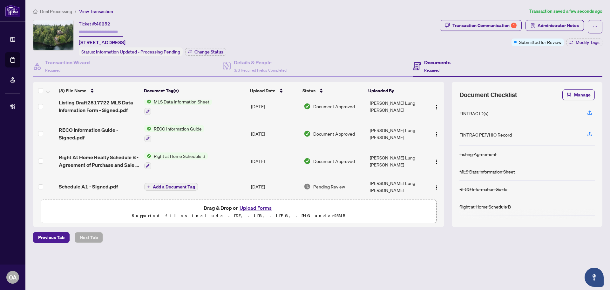
click at [106, 183] on span "Schedule A1 - Signed.pdf" at bounding box center [88, 186] width 59 height 8
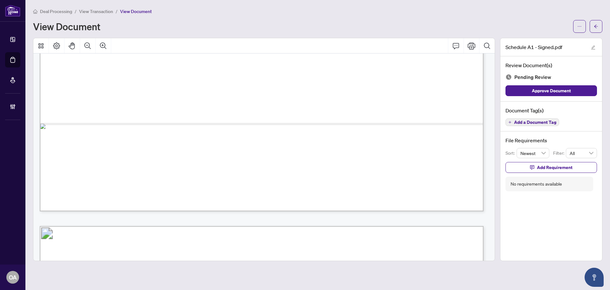
scroll to position [445, 0]
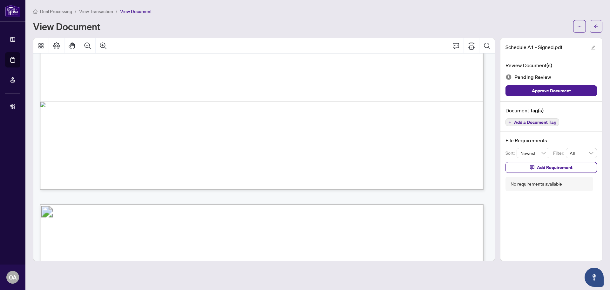
click at [545, 127] on div "Document Tag(s) Add a Document Tag" at bounding box center [552, 116] width 102 height 30
click at [542, 124] on span "Add a Document Tag" at bounding box center [535, 122] width 42 height 4
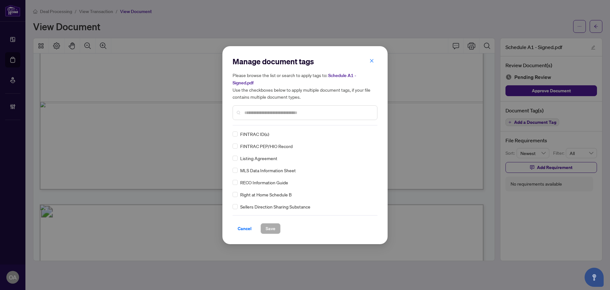
click at [271, 116] on div at bounding box center [305, 112] width 145 height 15
click at [273, 114] on input "text" at bounding box center [308, 112] width 128 height 7
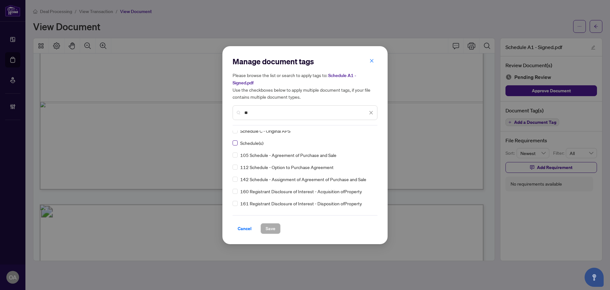
type input "**"
drag, startPoint x: 235, startPoint y: 139, endPoint x: 247, endPoint y: 141, distance: 12.6
click at [235, 139] on label at bounding box center [235, 142] width 5 height 7
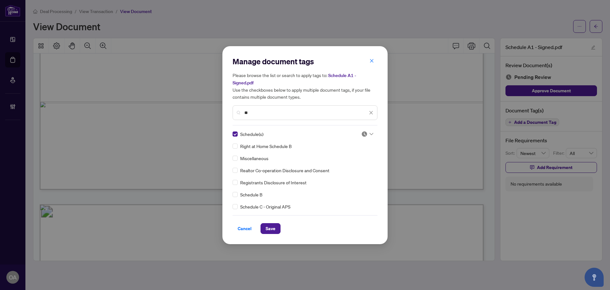
click at [364, 134] on img at bounding box center [364, 134] width 6 height 6
drag, startPoint x: 357, startPoint y: 162, endPoint x: 278, endPoint y: 223, distance: 99.5
click at [355, 163] on div "Approved" at bounding box center [346, 164] width 41 height 7
drag, startPoint x: 264, startPoint y: 239, endPoint x: 271, endPoint y: 232, distance: 9.9
click at [264, 240] on div "Manage document tags Please browse the list or search to apply tags to: Schedul…" at bounding box center [304, 145] width 165 height 198
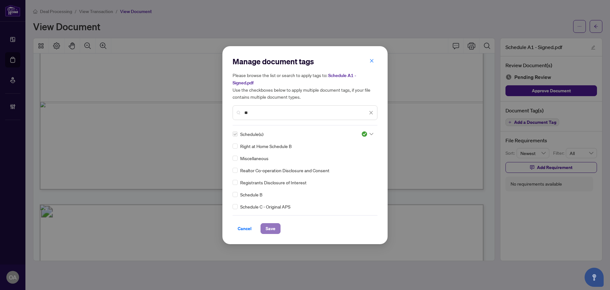
click at [275, 228] on span "Save" at bounding box center [271, 228] width 10 height 10
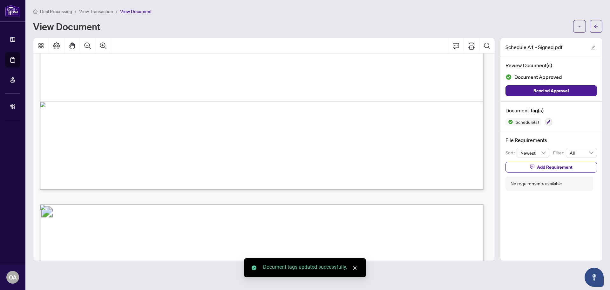
click at [596, 28] on icon "arrow-left" at bounding box center [596, 26] width 4 height 4
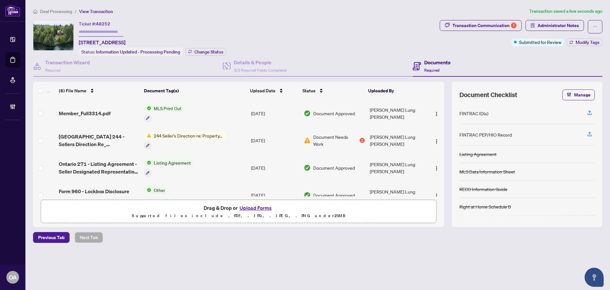
click at [581, 37] on div "Transaction Communication 1 Administrator Notes Submitted for Review Modify Tags" at bounding box center [521, 33] width 163 height 26
click at [592, 44] on span "Modify Tags" at bounding box center [588, 42] width 24 height 4
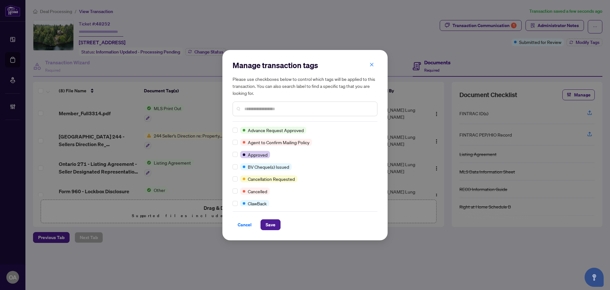
click at [272, 107] on input "text" at bounding box center [308, 108] width 128 height 7
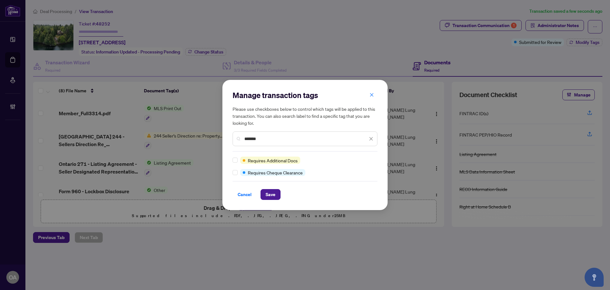
type input "*******"
click at [276, 194] on button "Save" at bounding box center [271, 194] width 20 height 11
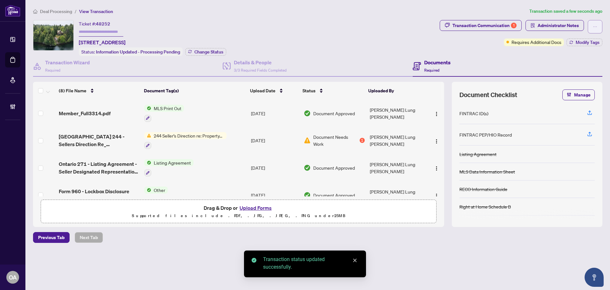
click at [597, 28] on icon "ellipsis" at bounding box center [595, 26] width 4 height 4
click at [443, 56] on div "Documents Required" at bounding box center [508, 66] width 190 height 21
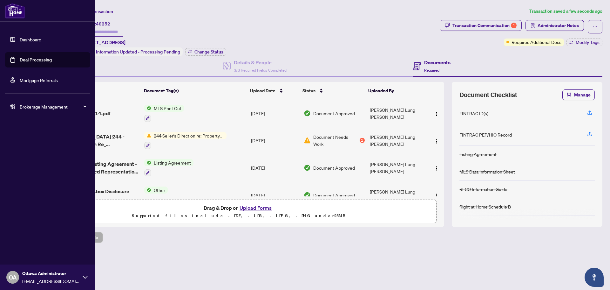
click at [20, 58] on link "Deal Processing" at bounding box center [36, 60] width 32 height 6
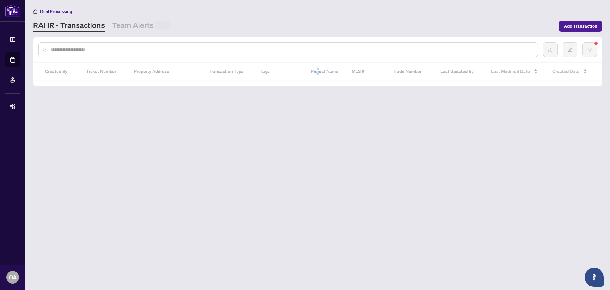
click at [118, 52] on input "text" at bounding box center [291, 49] width 482 height 7
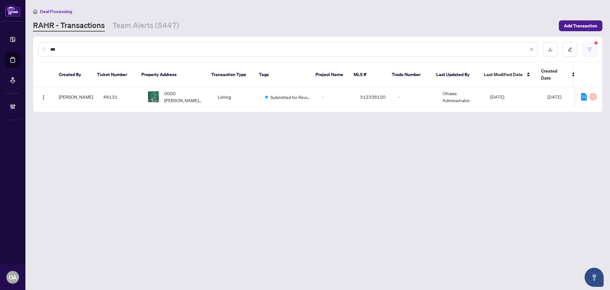
click at [591, 51] on icon "filter" at bounding box center [590, 49] width 4 height 4
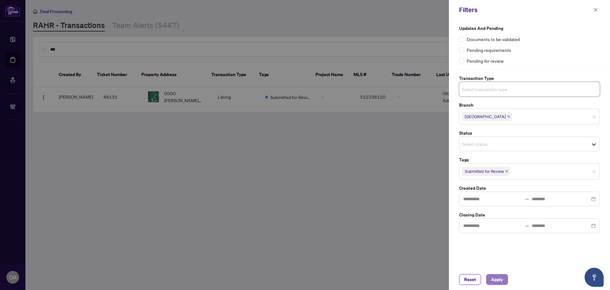
click at [500, 276] on span "Apply" at bounding box center [497, 279] width 12 height 10
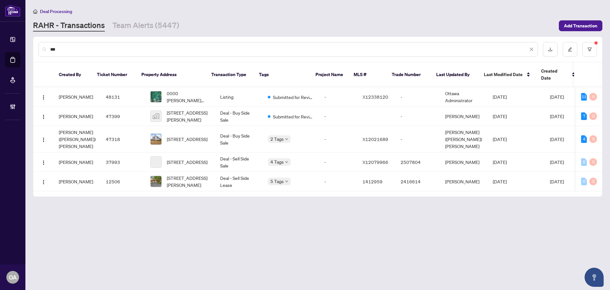
click at [106, 46] on input "**" at bounding box center [289, 49] width 478 height 7
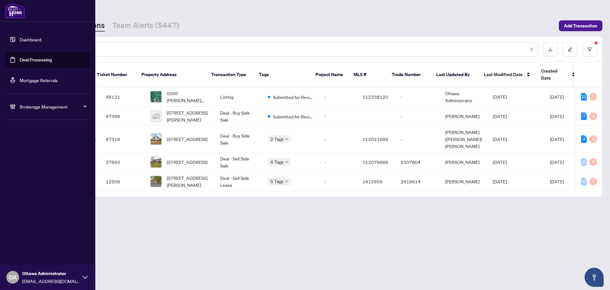
drag, startPoint x: 96, startPoint y: 51, endPoint x: 0, endPoint y: 49, distance: 95.7
click at [2, 49] on div "Dashboard Deal Processing Mortgage Referrals Brokerage Management OA Ottawa Adm…" at bounding box center [305, 145] width 610 height 290
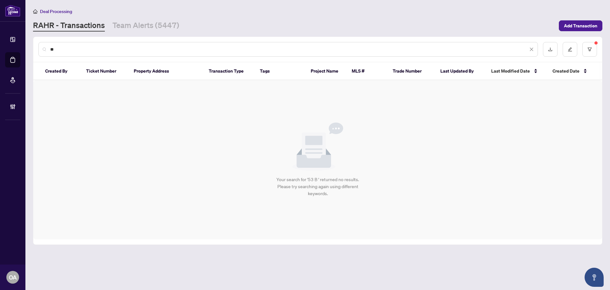
type input "*"
click at [589, 52] on button "button" at bounding box center [590, 49] width 15 height 15
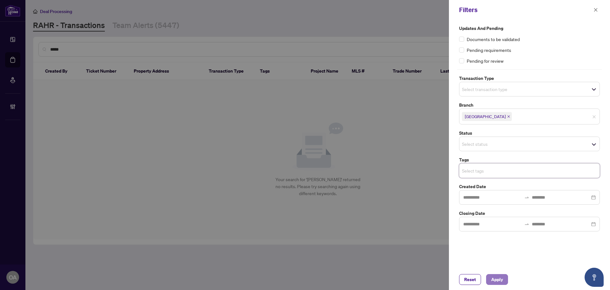
click at [501, 280] on span "Apply" at bounding box center [497, 279] width 12 height 10
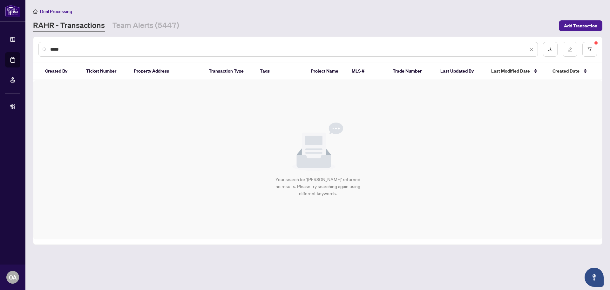
drag, startPoint x: 99, startPoint y: 50, endPoint x: 17, endPoint y: 51, distance: 82.0
click at [17, 51] on div "Dashboard Deal Processing Mortgage Referrals Brokerage Management OA Ottawa Adm…" at bounding box center [305, 145] width 610 height 290
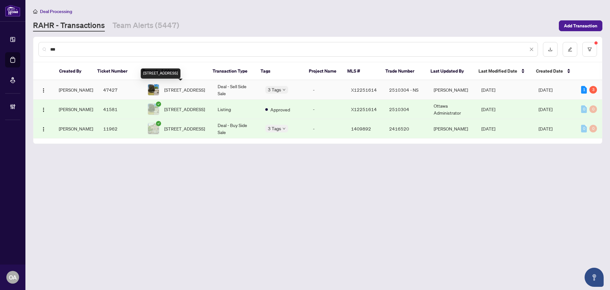
type input "***"
click at [178, 86] on span "53B TAUVETTE St, Ottawa, Ontario K1B 3A2, Canada" at bounding box center [184, 89] width 41 height 7
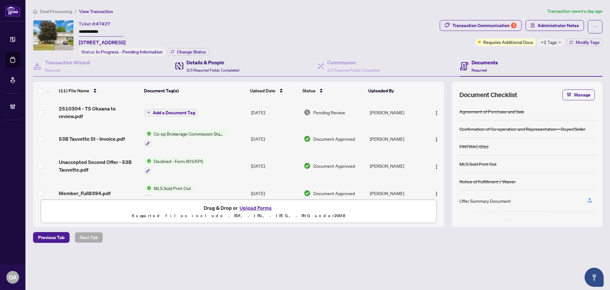
click at [209, 66] on div "Details & People 3/3 Required Fields Completed" at bounding box center [213, 65] width 53 height 15
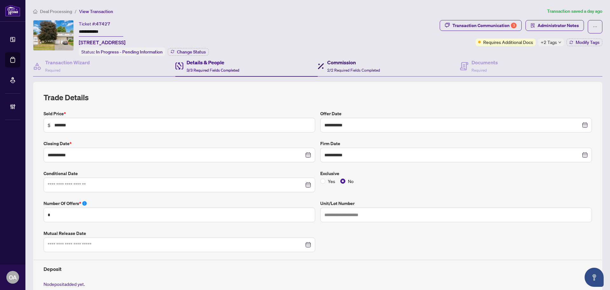
click at [348, 64] on h4 "Commission" at bounding box center [353, 62] width 53 height 8
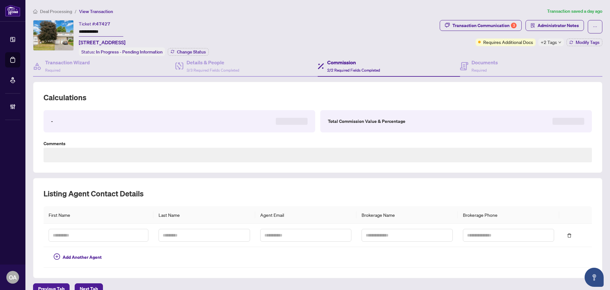
type textarea "**********"
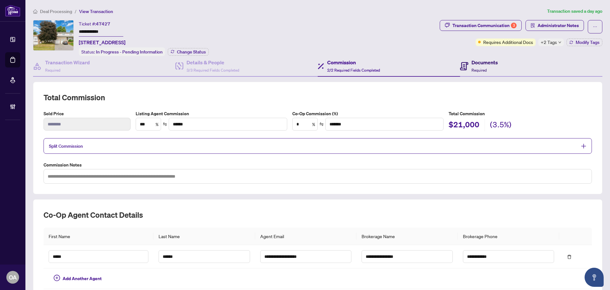
click at [481, 66] on div "Documents Required" at bounding box center [485, 65] width 26 height 15
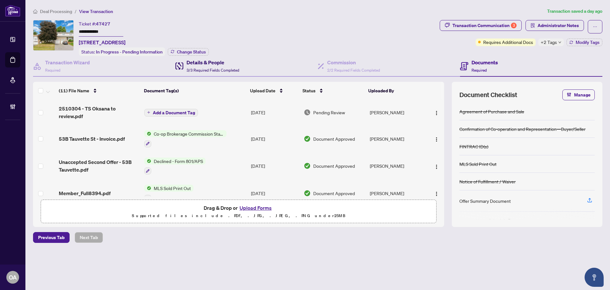
click at [216, 64] on h4 "Details & People" at bounding box center [213, 62] width 53 height 8
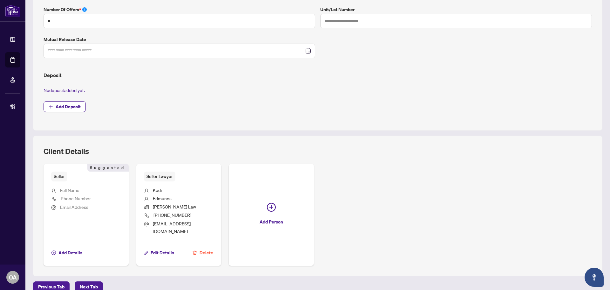
scroll to position [218, 0]
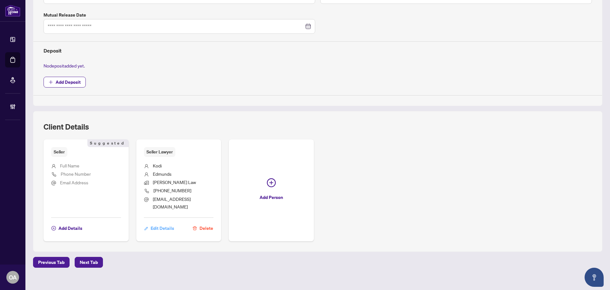
click at [167, 223] on span "Edit Details" at bounding box center [163, 228] width 24 height 10
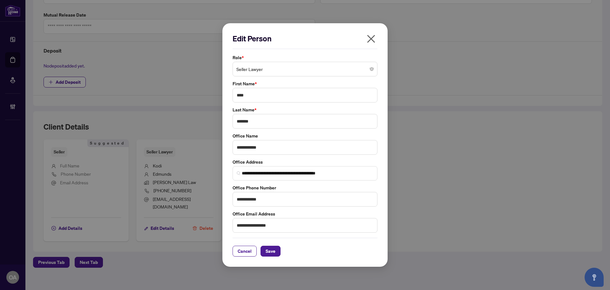
click at [372, 40] on icon "close" at bounding box center [371, 39] width 8 height 8
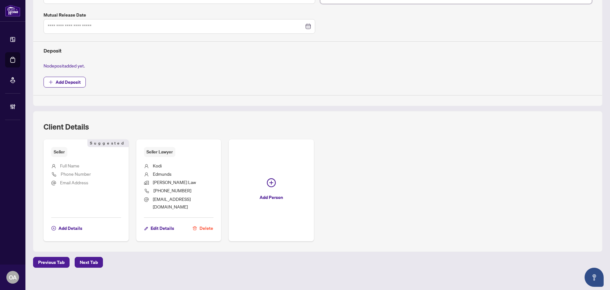
scroll to position [0, 0]
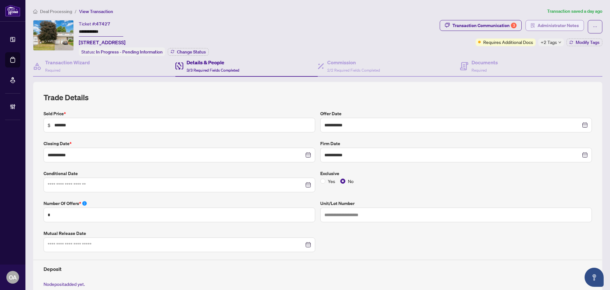
click at [565, 24] on span "Administrator Notes" at bounding box center [558, 25] width 41 height 10
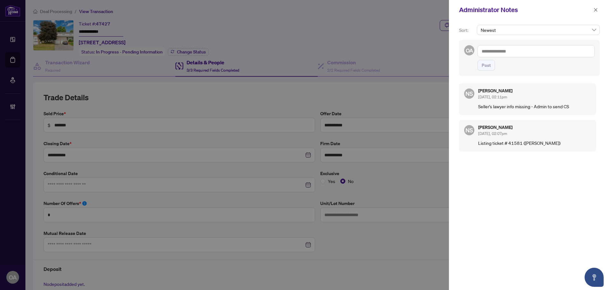
click at [509, 53] on textarea at bounding box center [536, 51] width 117 height 12
type textarea "**********"
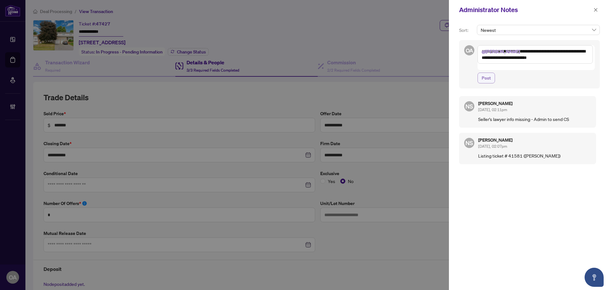
type textarea "**********"
click at [483, 74] on span "Post" at bounding box center [486, 78] width 9 height 10
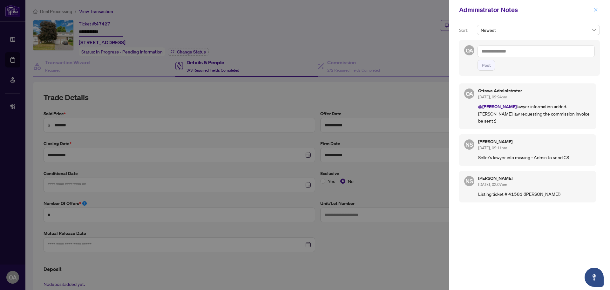
click at [595, 11] on icon "close" at bounding box center [595, 9] width 3 height 3
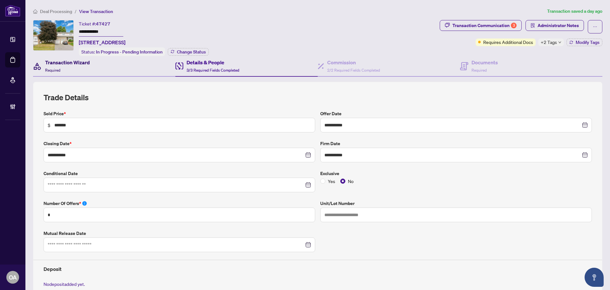
click at [82, 68] on div "Transaction Wizard Required" at bounding box center [67, 65] width 45 height 15
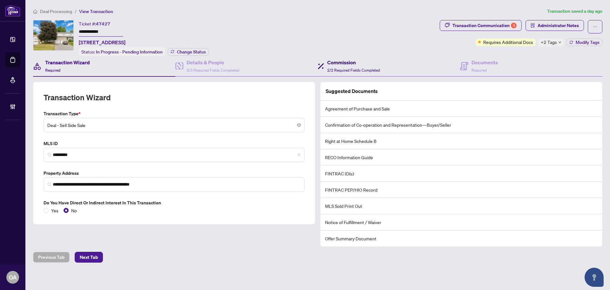
click at [359, 66] on div "Commission 2/2 Required Fields Completed" at bounding box center [353, 65] width 53 height 15
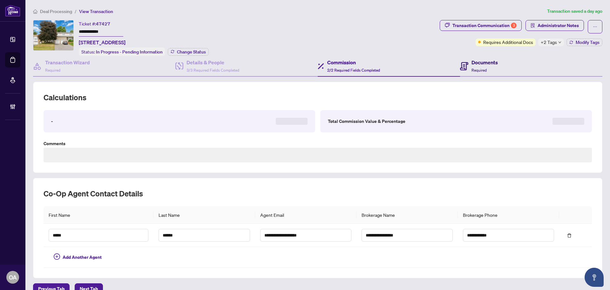
drag, startPoint x: 465, startPoint y: 65, endPoint x: 336, endPoint y: 64, distance: 128.7
click at [464, 65] on icon at bounding box center [464, 66] width 8 height 8
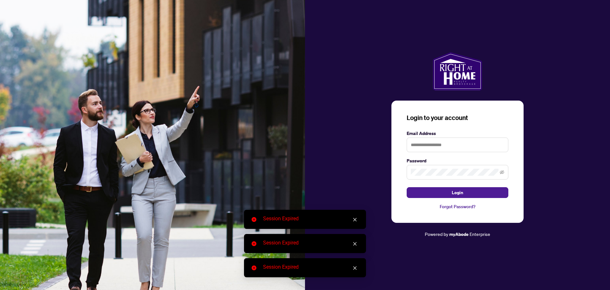
click at [456, 155] on form "Email Address Password Login" at bounding box center [458, 164] width 102 height 68
drag, startPoint x: 448, startPoint y: 145, endPoint x: 445, endPoint y: 152, distance: 7.3
click at [448, 145] on input "text" at bounding box center [458, 144] width 102 height 15
type input "**********"
click at [429, 168] on span at bounding box center [458, 172] width 102 height 15
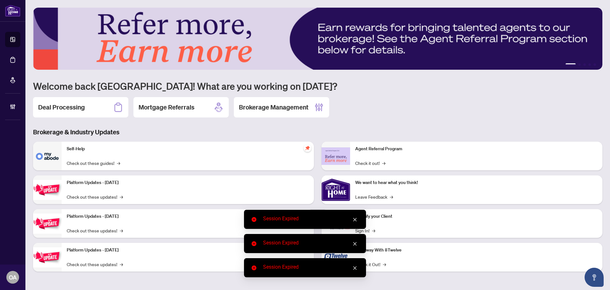
drag, startPoint x: 355, startPoint y: 219, endPoint x: 352, endPoint y: 240, distance: 21.1
click at [353, 222] on link "Close" at bounding box center [355, 219] width 7 height 7
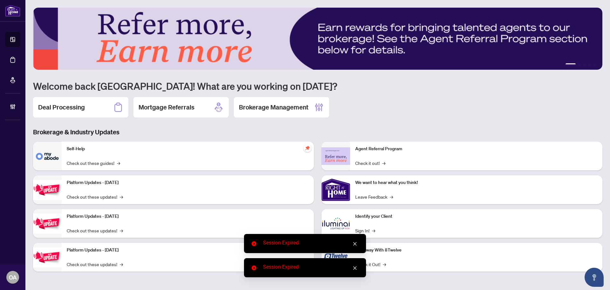
drag, startPoint x: 359, startPoint y: 245, endPoint x: 353, endPoint y: 271, distance: 26.4
click at [359, 246] on div "Session Expired" at bounding box center [305, 243] width 122 height 19
click at [353, 272] on div "Session Expired" at bounding box center [305, 267] width 122 height 19
click at [354, 246] on link "Close" at bounding box center [355, 243] width 7 height 7
click at [355, 269] on icon "close" at bounding box center [355, 267] width 4 height 4
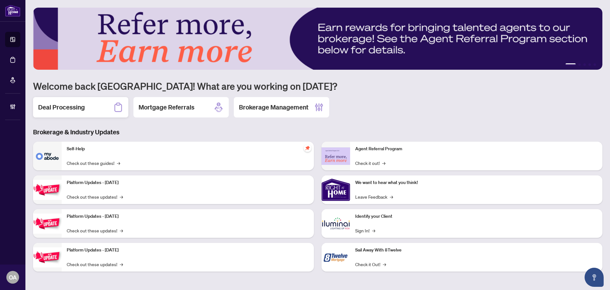
click at [50, 108] on h2 "Deal Processing" at bounding box center [61, 107] width 47 height 9
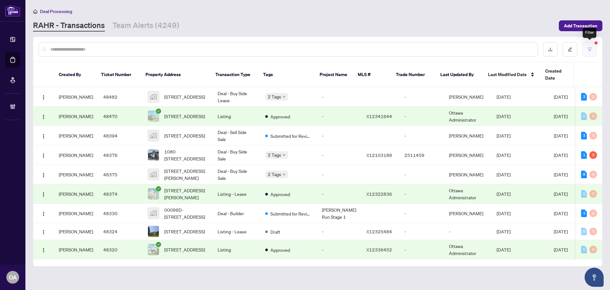
click at [588, 43] on button "button" at bounding box center [590, 49] width 15 height 15
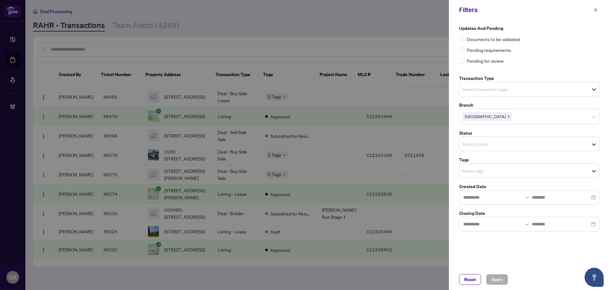
click at [498, 92] on input "search" at bounding box center [484, 89] width 44 height 8
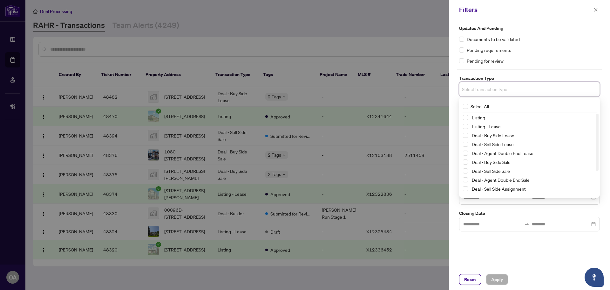
drag, startPoint x: 466, startPoint y: 118, endPoint x: 465, endPoint y: 124, distance: 6.1
click at [466, 118] on span "Select Listing" at bounding box center [465, 117] width 5 height 5
click at [465, 126] on span "Select Listing - Lease" at bounding box center [465, 127] width 5 height 5
click at [532, 58] on div "Pending for review" at bounding box center [529, 60] width 141 height 7
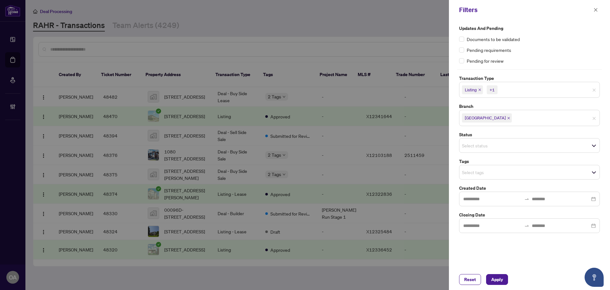
click at [499, 145] on input "search" at bounding box center [484, 145] width 44 height 8
click at [565, 51] on div "Pending requirements" at bounding box center [529, 49] width 141 height 7
click at [489, 176] on div "Select tags" at bounding box center [529, 172] width 141 height 15
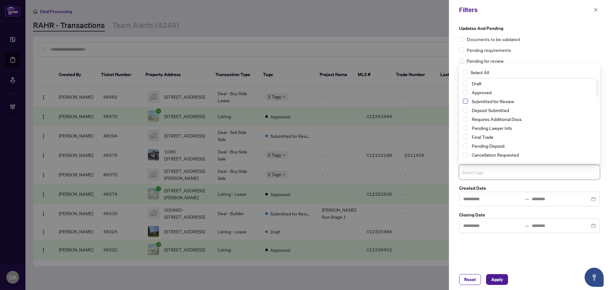
click at [468, 102] on span "Select Submitted for Review" at bounding box center [465, 101] width 5 height 5
click at [500, 275] on span "Apply" at bounding box center [497, 279] width 12 height 10
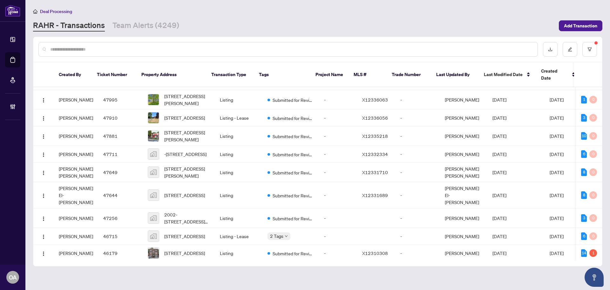
scroll to position [119, 0]
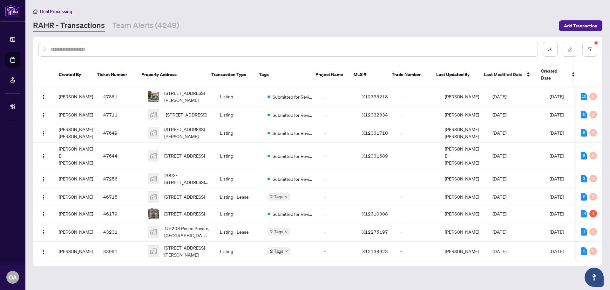
click at [77, 48] on input "text" at bounding box center [291, 49] width 482 height 7
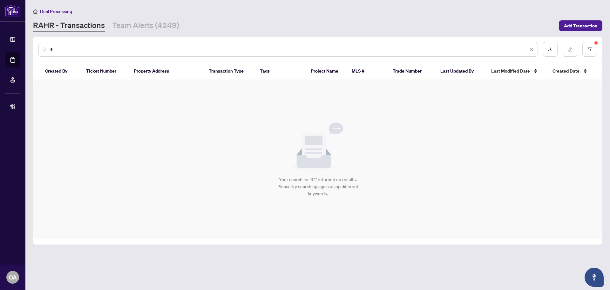
scroll to position [0, 0]
type input "*********"
click at [592, 53] on button "button" at bounding box center [590, 49] width 15 height 15
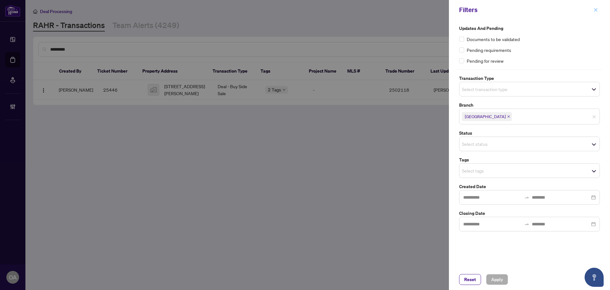
click at [596, 7] on span "button" at bounding box center [596, 10] width 4 height 10
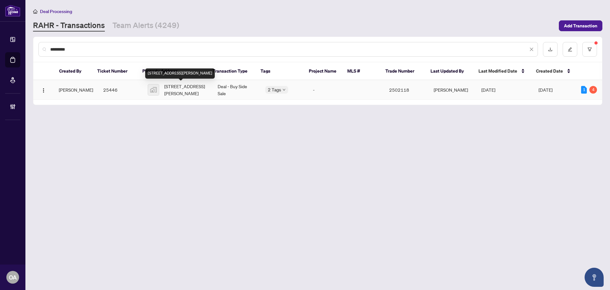
click at [171, 92] on span "[STREET_ADDRESS][PERSON_NAME]" at bounding box center [185, 90] width 43 height 14
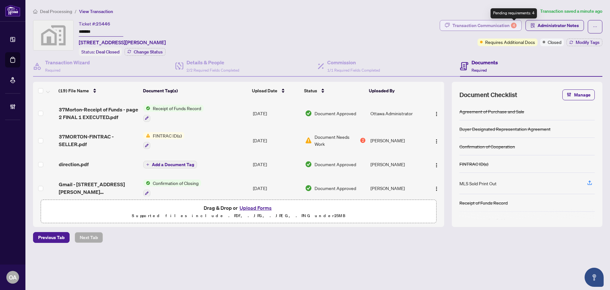
click at [514, 28] on div "4" at bounding box center [514, 26] width 6 height 6
type textarea "**********"
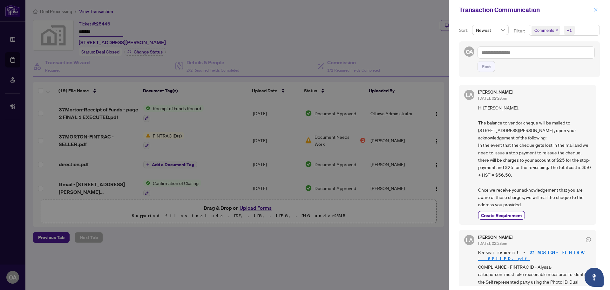
click at [594, 9] on icon "close" at bounding box center [596, 10] width 4 height 4
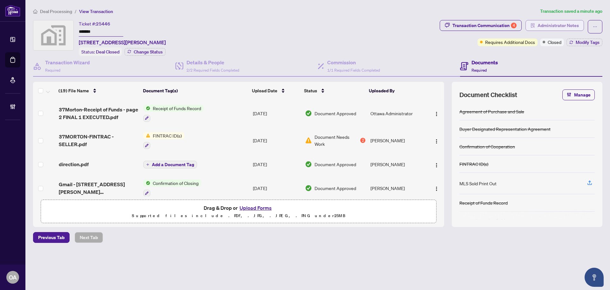
click at [558, 21] on span "Administrator Notes" at bounding box center [558, 25] width 41 height 10
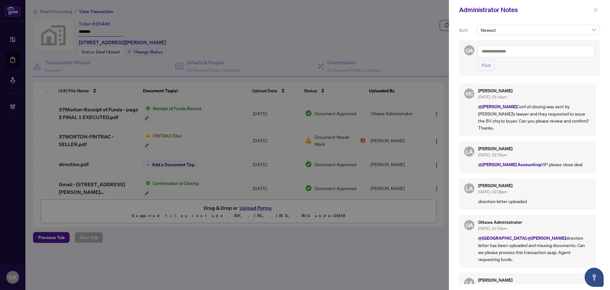
click at [597, 10] on icon "close" at bounding box center [596, 10] width 4 height 4
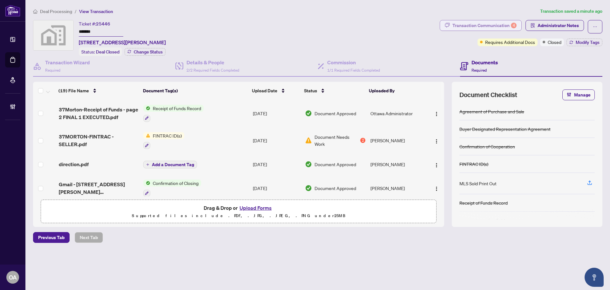
click at [472, 30] on div "Transaction Communication 4" at bounding box center [485, 25] width 64 height 10
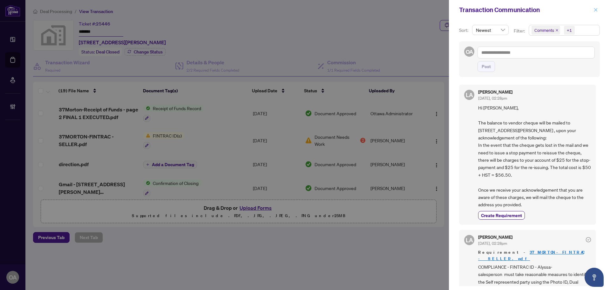
click at [595, 12] on icon "close" at bounding box center [596, 10] width 4 height 4
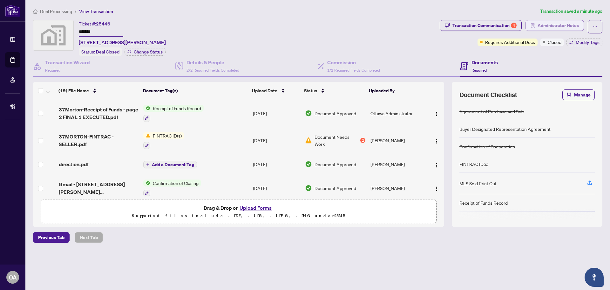
click at [562, 29] on span "Administrator Notes" at bounding box center [558, 25] width 41 height 10
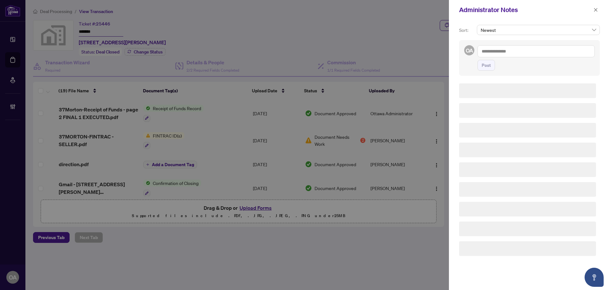
click at [511, 52] on textarea at bounding box center [536, 51] width 117 height 12
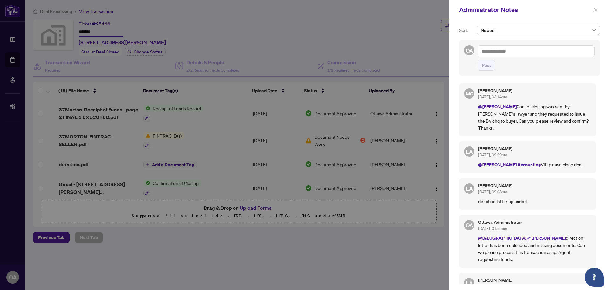
click at [595, 9] on icon "close" at bounding box center [596, 10] width 4 height 4
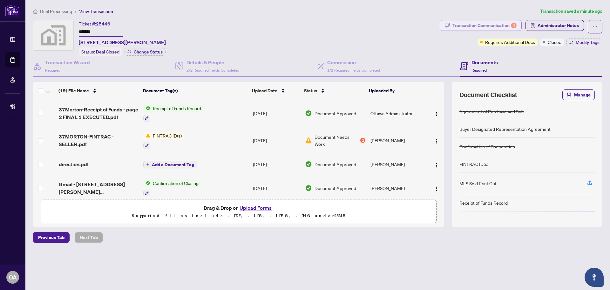
click at [496, 27] on div "Transaction Communication 4" at bounding box center [485, 25] width 64 height 10
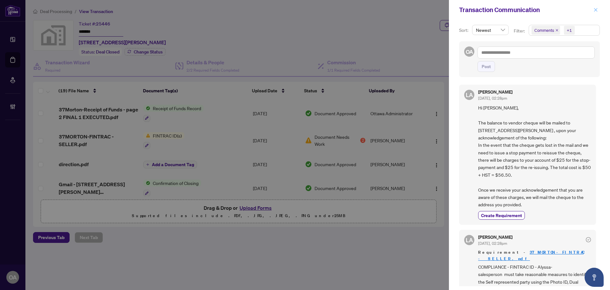
click at [596, 8] on icon "close" at bounding box center [596, 10] width 4 height 4
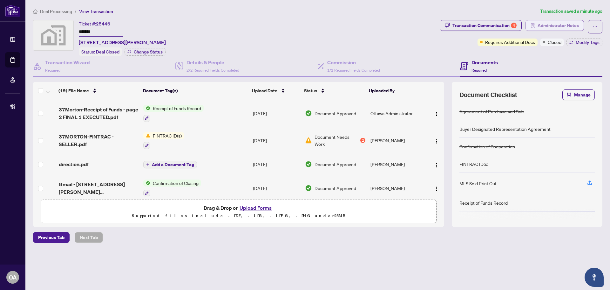
click at [536, 26] on button "Administrator Notes" at bounding box center [555, 25] width 58 height 11
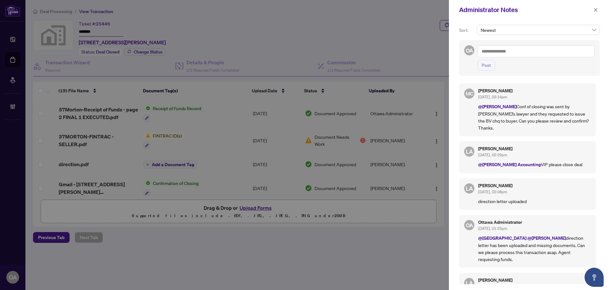
click at [525, 50] on textarea at bounding box center [536, 51] width 117 height 12
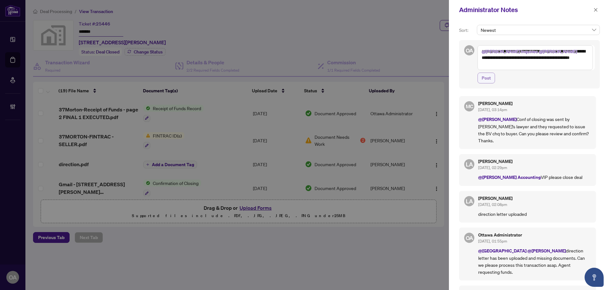
type textarea "**********"
click at [489, 77] on span "Post" at bounding box center [486, 78] width 9 height 10
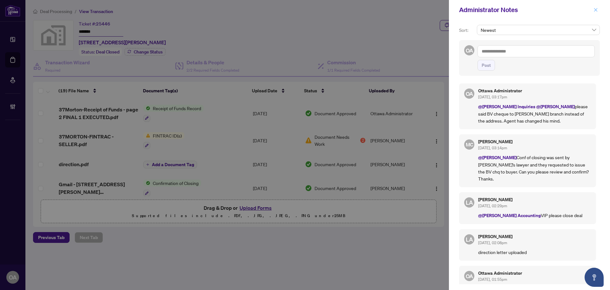
click at [596, 10] on icon "close" at bounding box center [595, 9] width 3 height 3
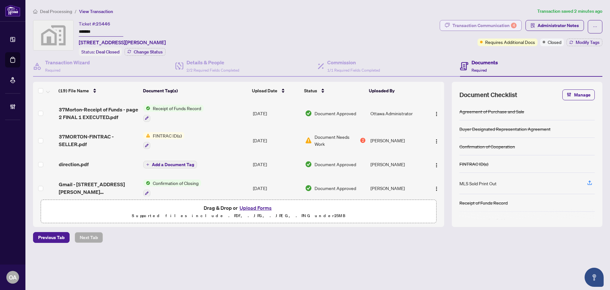
click at [487, 20] on button "Transaction Communication 4" at bounding box center [481, 25] width 82 height 11
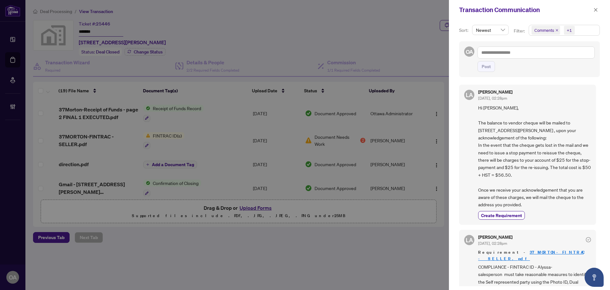
click at [558, 31] on icon "close" at bounding box center [557, 30] width 3 height 3
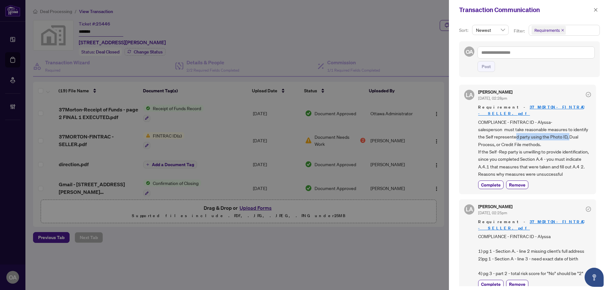
click at [594, 130] on div "LA Luna Almuhanna Aug/13/2025, 02:28pm Requirement - 37MORTON-FINTRAC - SELLER.…" at bounding box center [529, 183] width 141 height 205
drag, startPoint x: 488, startPoint y: 137, endPoint x: 549, endPoint y: 138, distance: 60.4
click at [549, 138] on span "COMPLIANCE - FINTRAC ID - Alyssa- salesperson must take reasonable measures to …" at bounding box center [534, 147] width 113 height 59
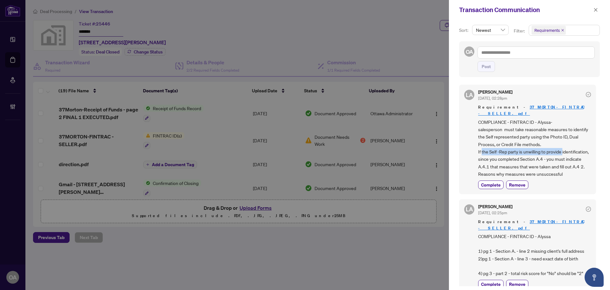
drag, startPoint x: 550, startPoint y: 146, endPoint x: 564, endPoint y: 146, distance: 14.0
click at [564, 146] on span "COMPLIANCE - FINTRAC ID - Alyssa- salesperson must take reasonable measures to …" at bounding box center [534, 147] width 113 height 59
drag, startPoint x: 487, startPoint y: 154, endPoint x: 564, endPoint y: 154, distance: 77.6
click at [564, 154] on span "COMPLIANCE - FINTRAC ID - Alyssa- salesperson must take reasonable measures to …" at bounding box center [534, 147] width 113 height 59
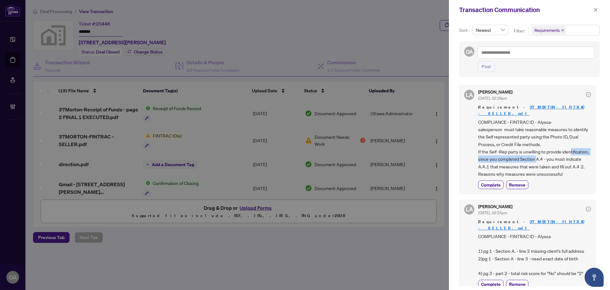
click at [564, 154] on span "COMPLIANCE - FINTRAC ID - Alyssa- salesperson must take reasonable measures to …" at bounding box center [534, 147] width 113 height 59
drag, startPoint x: 234, startPoint y: 144, endPoint x: 223, endPoint y: 144, distance: 11.4
click at [230, 144] on div at bounding box center [305, 145] width 610 height 290
click at [597, 10] on div "Transaction Communication" at bounding box center [529, 10] width 161 height 20
click at [595, 9] on icon "close" at bounding box center [595, 9] width 3 height 3
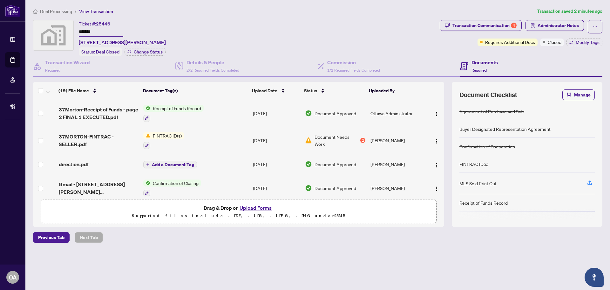
click at [92, 137] on span "37MORTON-FINTRAC - SELLER.pdf" at bounding box center [98, 140] width 79 height 15
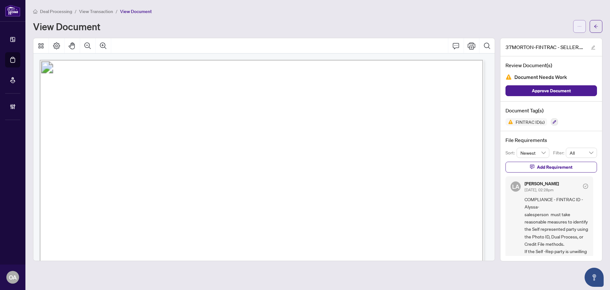
click at [577, 27] on button "button" at bounding box center [579, 26] width 13 height 13
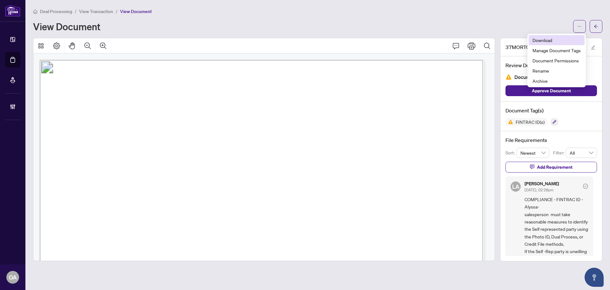
click at [552, 41] on span "Download" at bounding box center [557, 40] width 48 height 7
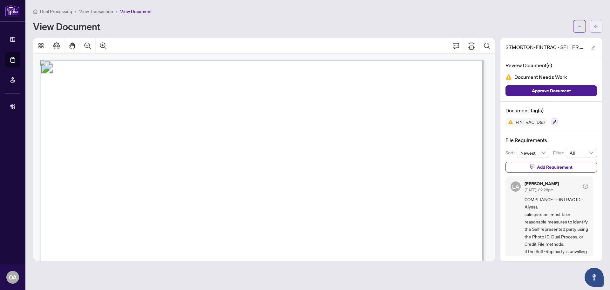
click at [592, 27] on button "button" at bounding box center [596, 26] width 13 height 13
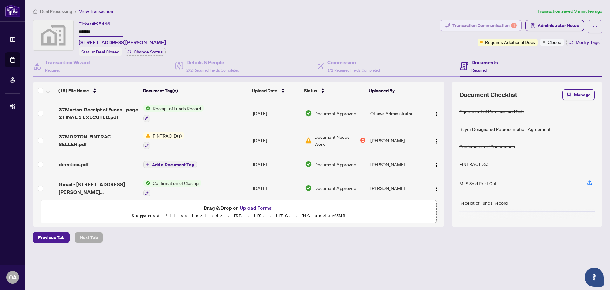
click at [509, 28] on div "Transaction Communication 4" at bounding box center [485, 25] width 64 height 10
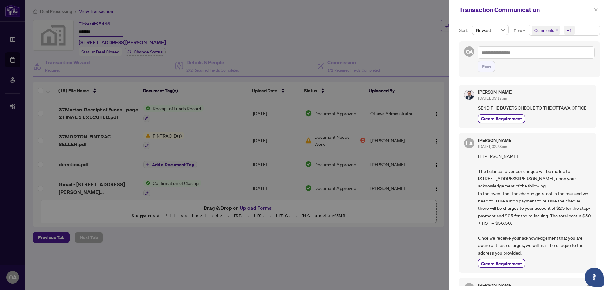
click at [558, 27] on span "Comments" at bounding box center [546, 30] width 29 height 9
click at [557, 30] on span "Comments" at bounding box center [546, 30] width 29 height 9
click at [557, 31] on icon "close" at bounding box center [557, 30] width 3 height 3
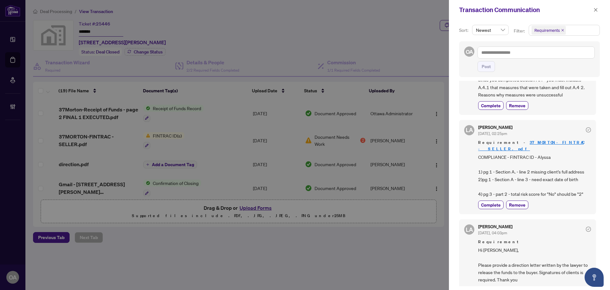
scroll to position [95, 0]
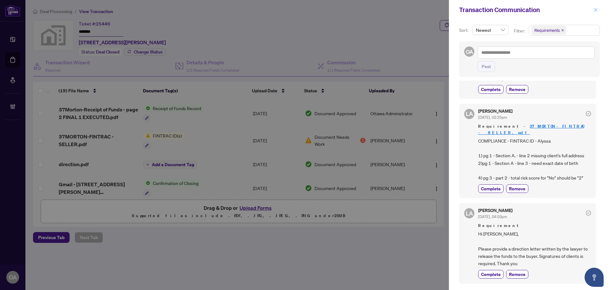
click at [596, 9] on icon "close" at bounding box center [596, 10] width 4 height 4
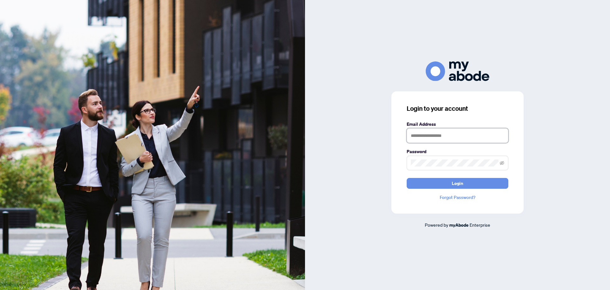
type input "**********"
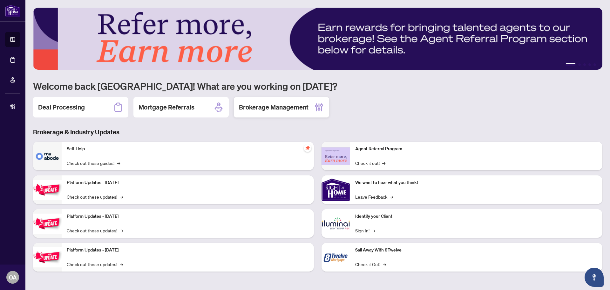
click at [294, 109] on h2 "Brokerage Management" at bounding box center [274, 107] width 70 height 9
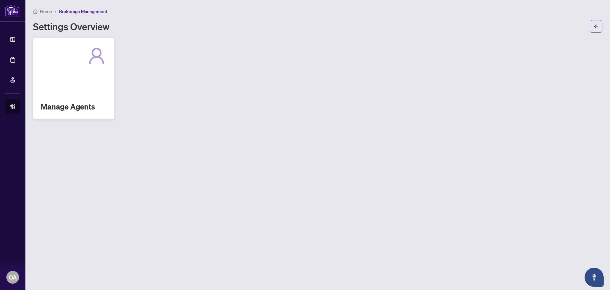
click at [54, 74] on div "Manage Agents" at bounding box center [73, 78] width 81 height 81
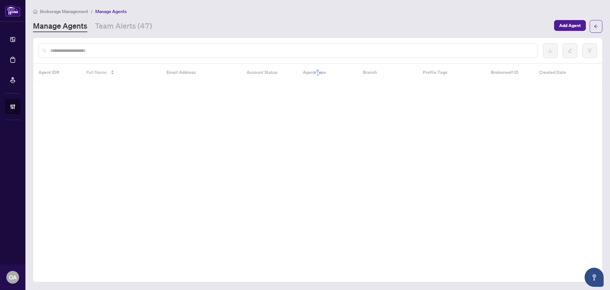
click at [103, 47] on input "text" at bounding box center [291, 50] width 482 height 7
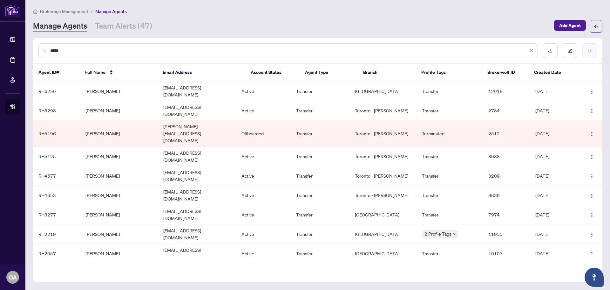
type input "*****"
click at [589, 53] on button "button" at bounding box center [590, 50] width 15 height 15
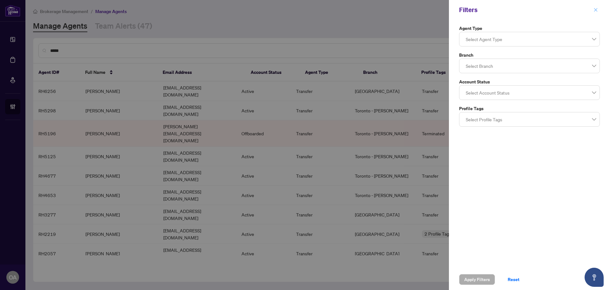
click at [596, 8] on icon "close" at bounding box center [596, 10] width 4 height 4
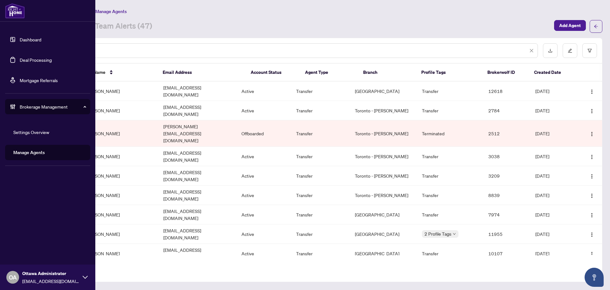
click at [33, 57] on link "Deal Processing" at bounding box center [36, 60] width 32 height 6
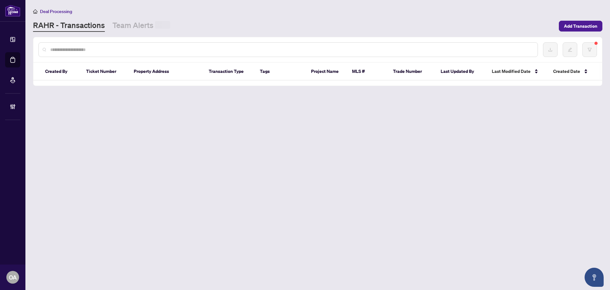
click at [113, 46] on input "text" at bounding box center [291, 49] width 482 height 7
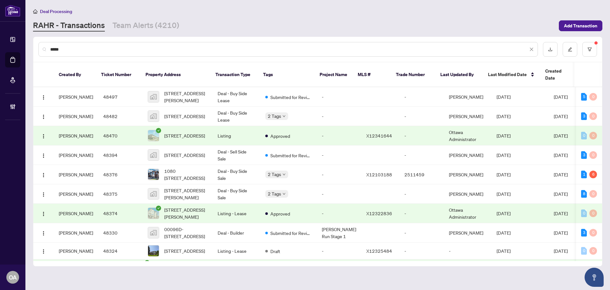
type input "******"
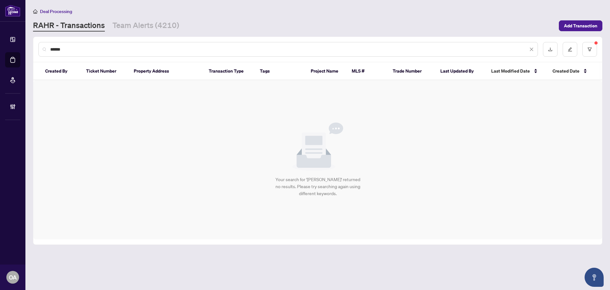
drag, startPoint x: 108, startPoint y: 48, endPoint x: 38, endPoint y: 49, distance: 69.6
click at [38, 49] on div "******" at bounding box center [317, 49] width 569 height 25
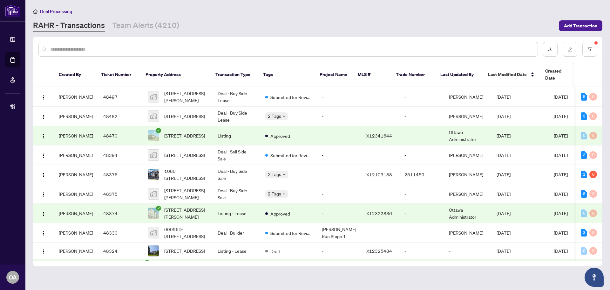
click at [167, 48] on input "text" at bounding box center [291, 49] width 482 height 7
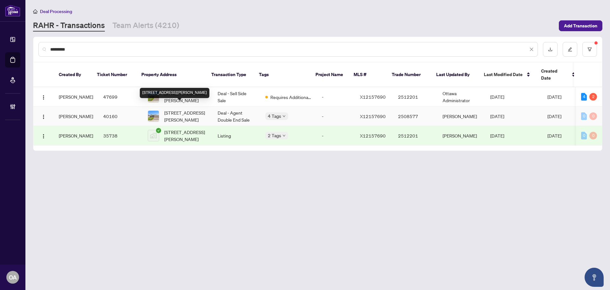
type input "*********"
click at [191, 113] on span "92 Tom Gavinski St, Arnprior, Ontario K7S 0C6, Canada" at bounding box center [185, 116] width 43 height 14
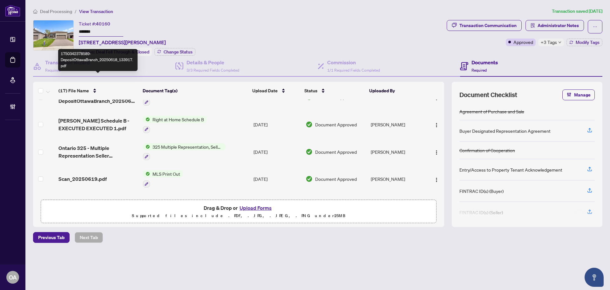
scroll to position [366, 0]
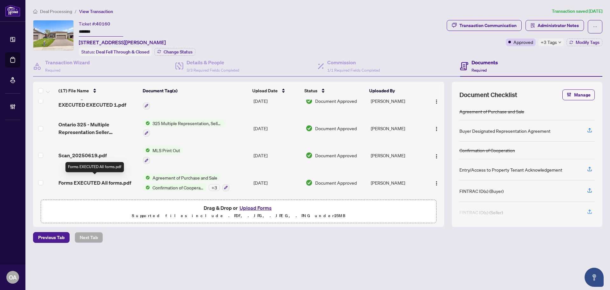
click at [99, 181] on span "Forms EXECUTED All forms.pdf" at bounding box center [94, 183] width 73 height 8
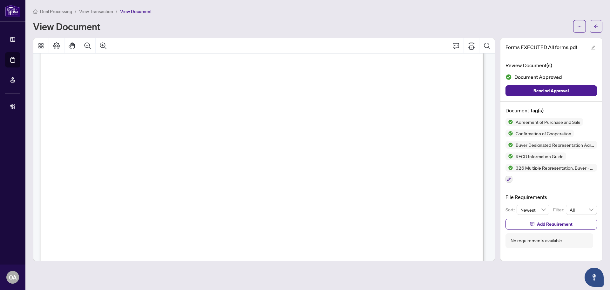
scroll to position [3652, 0]
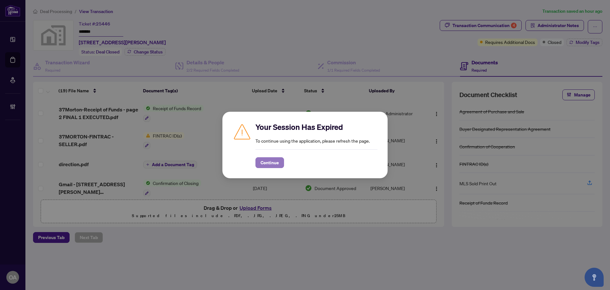
click at [278, 164] on span "Continue" at bounding box center [270, 162] width 18 height 10
